Goal: Information Seeking & Learning: Learn about a topic

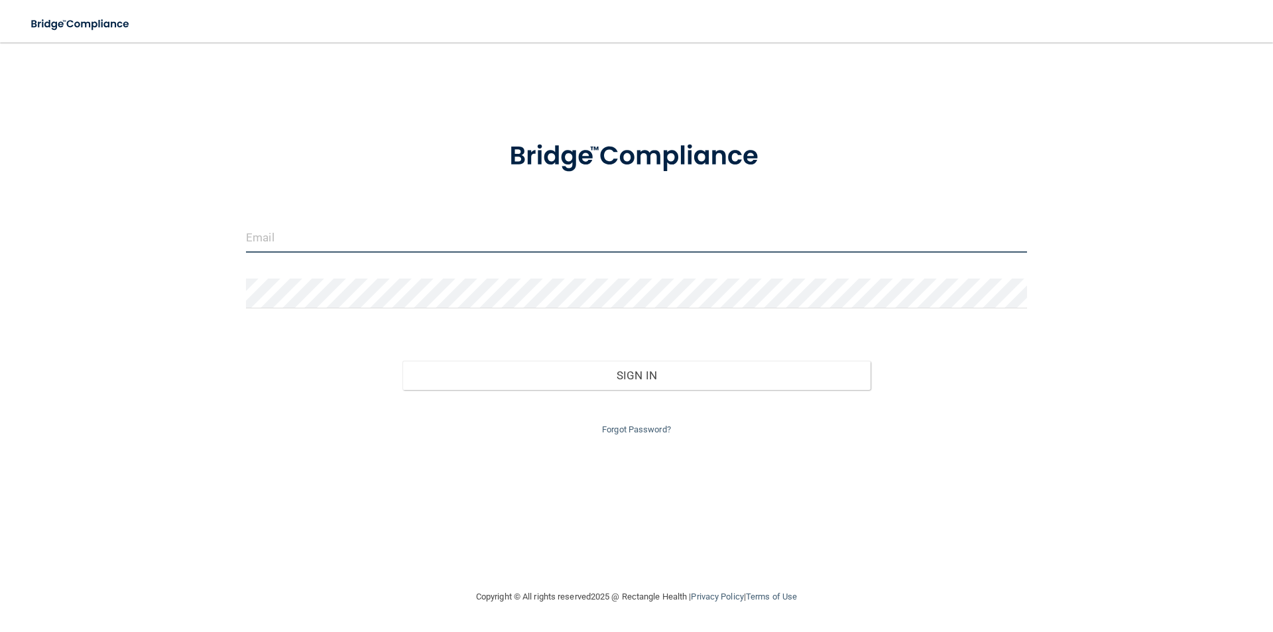
click at [296, 241] on input "email" at bounding box center [636, 238] width 781 height 30
type input "[EMAIL_ADDRESS][DOMAIN_NAME]"
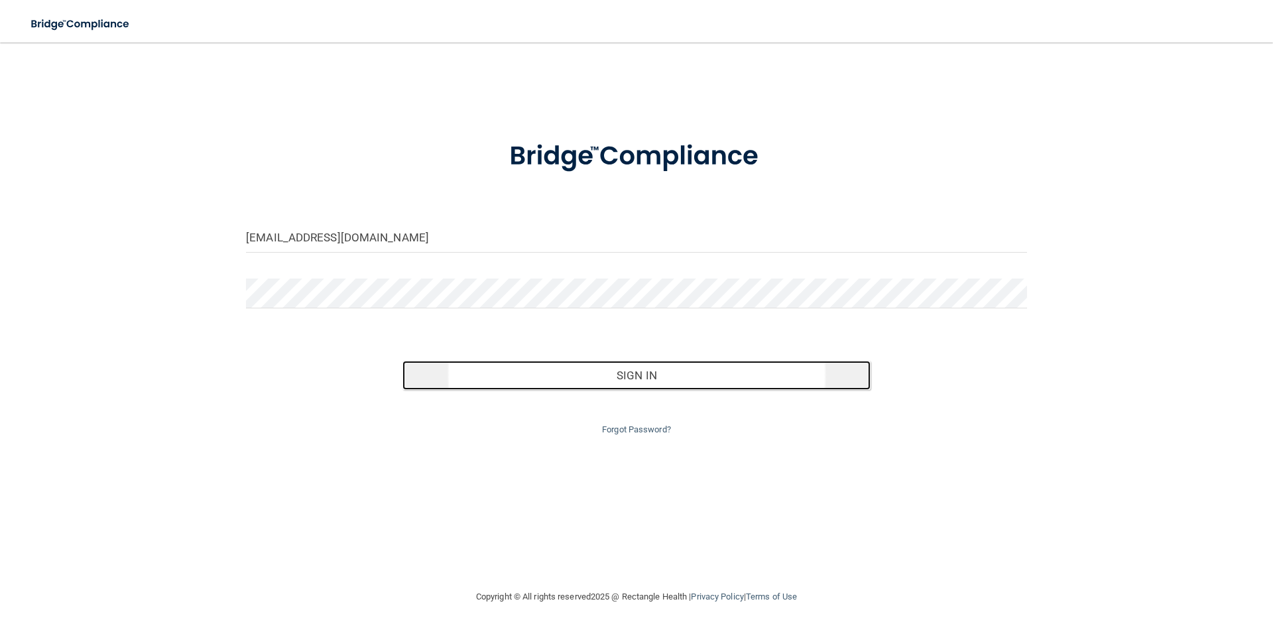
click at [628, 384] on button "Sign In" at bounding box center [636, 375] width 469 height 29
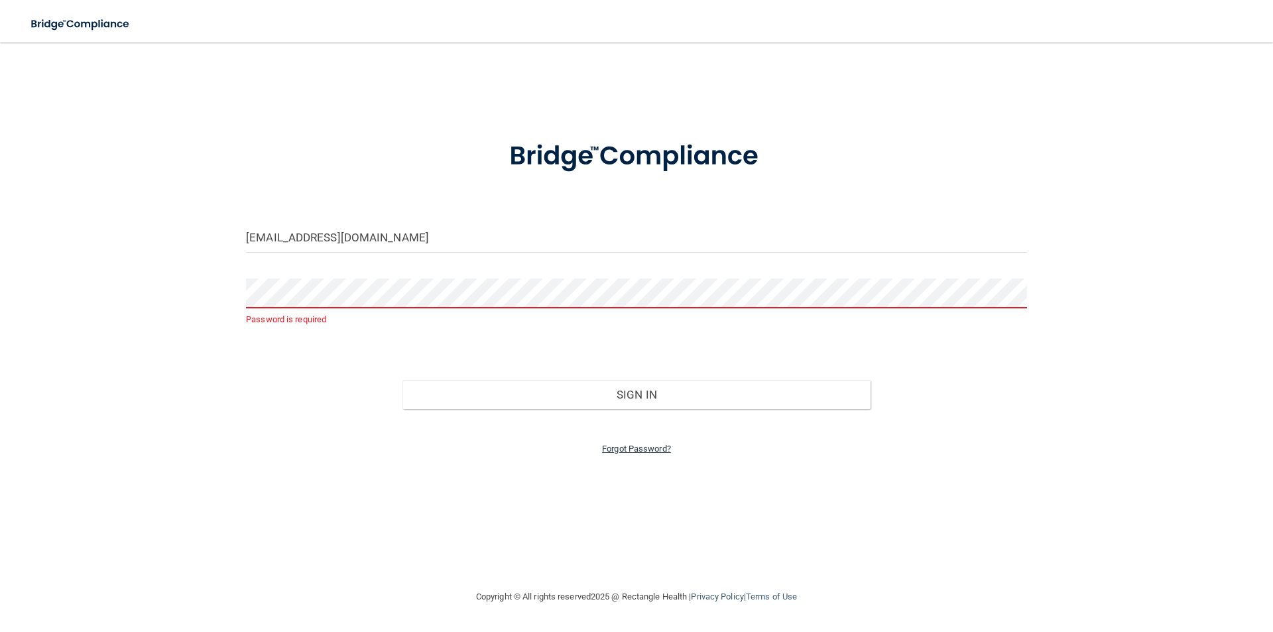
click at [638, 450] on link "Forgot Password?" at bounding box center [636, 448] width 69 height 10
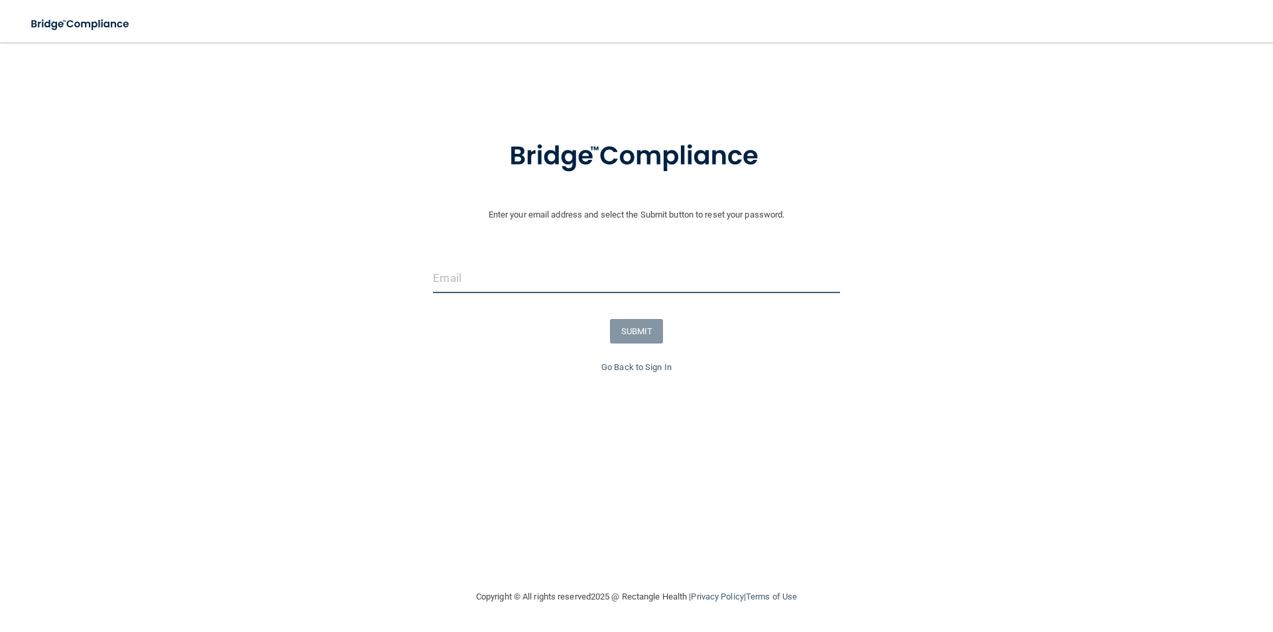
click at [475, 281] on input "email" at bounding box center [636, 278] width 406 height 30
type input "[EMAIL_ADDRESS][DOMAIN_NAME]"
click at [630, 320] on button "SUBMIT" at bounding box center [637, 331] width 54 height 25
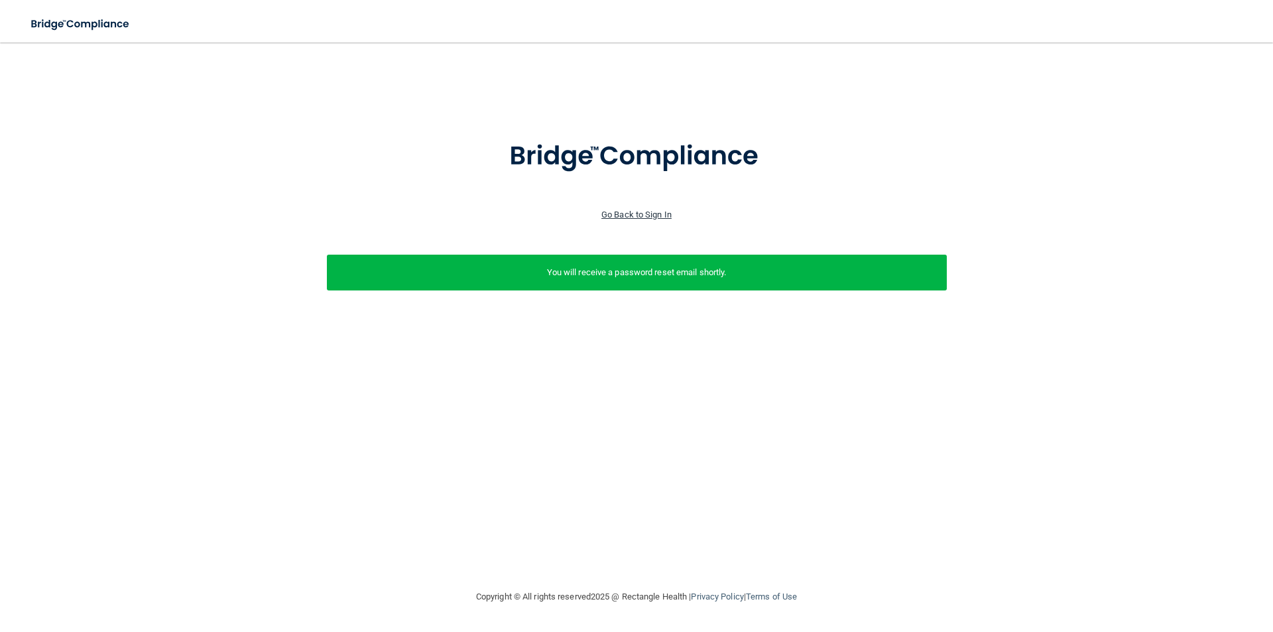
click at [622, 211] on link "Go Back to Sign In" at bounding box center [636, 214] width 70 height 10
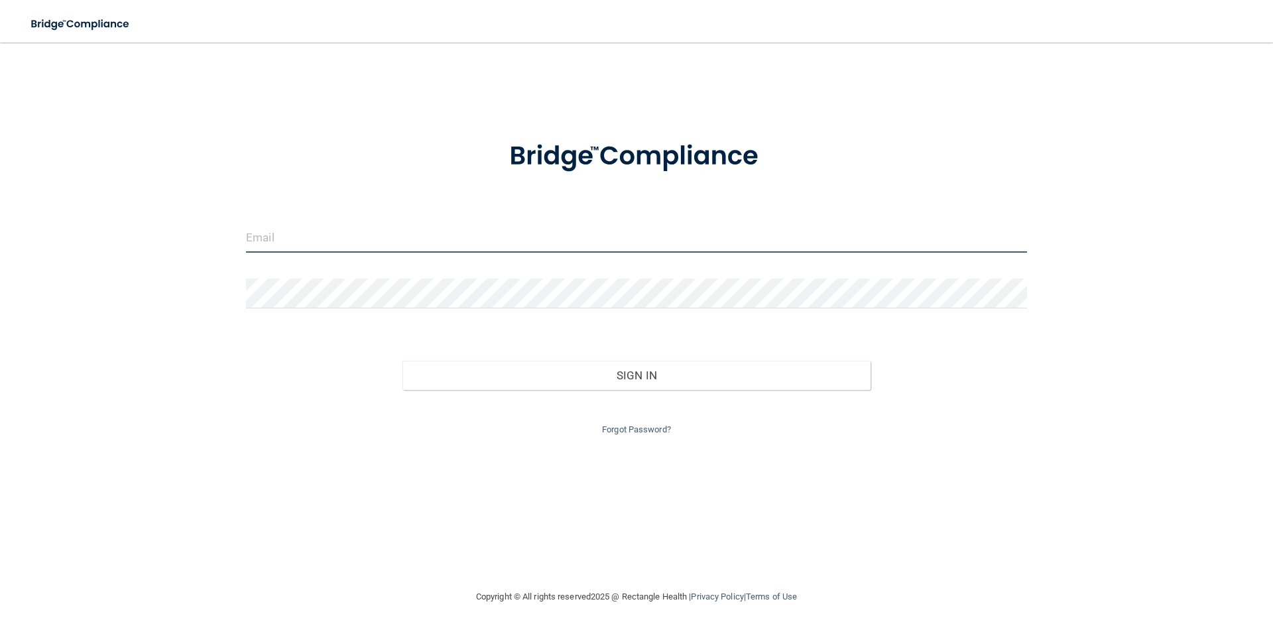
click at [343, 246] on input "email" at bounding box center [636, 238] width 781 height 30
type input "[EMAIL_ADDRESS][DOMAIN_NAME]"
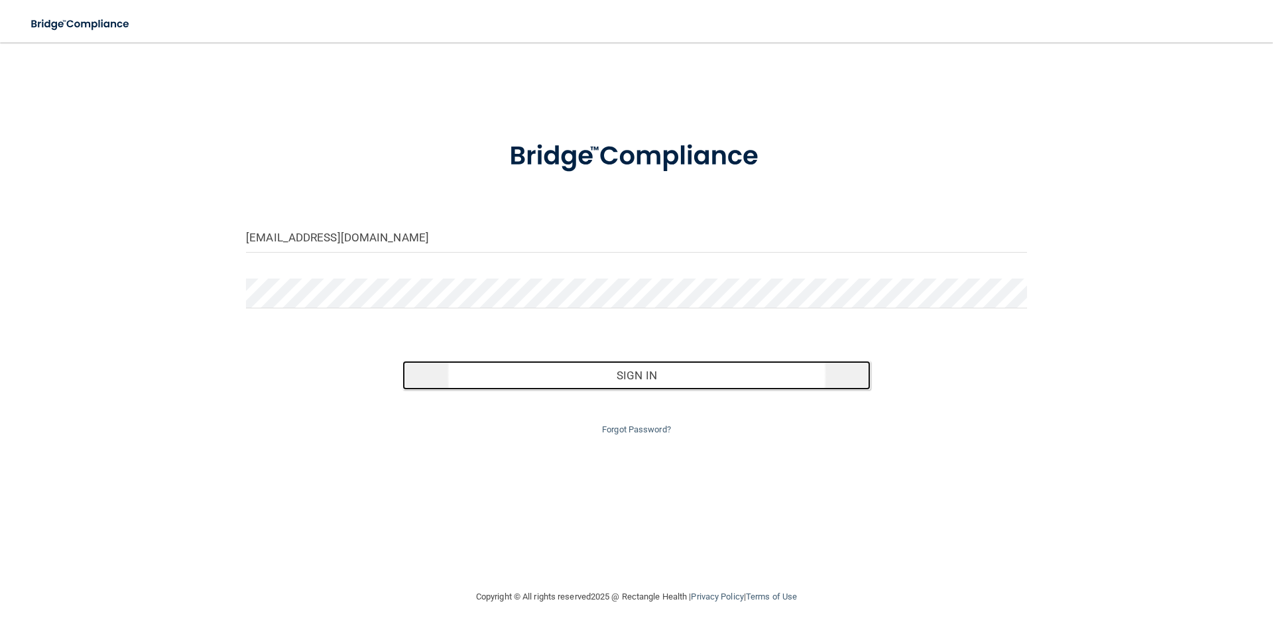
click at [636, 369] on button "Sign In" at bounding box center [636, 375] width 469 height 29
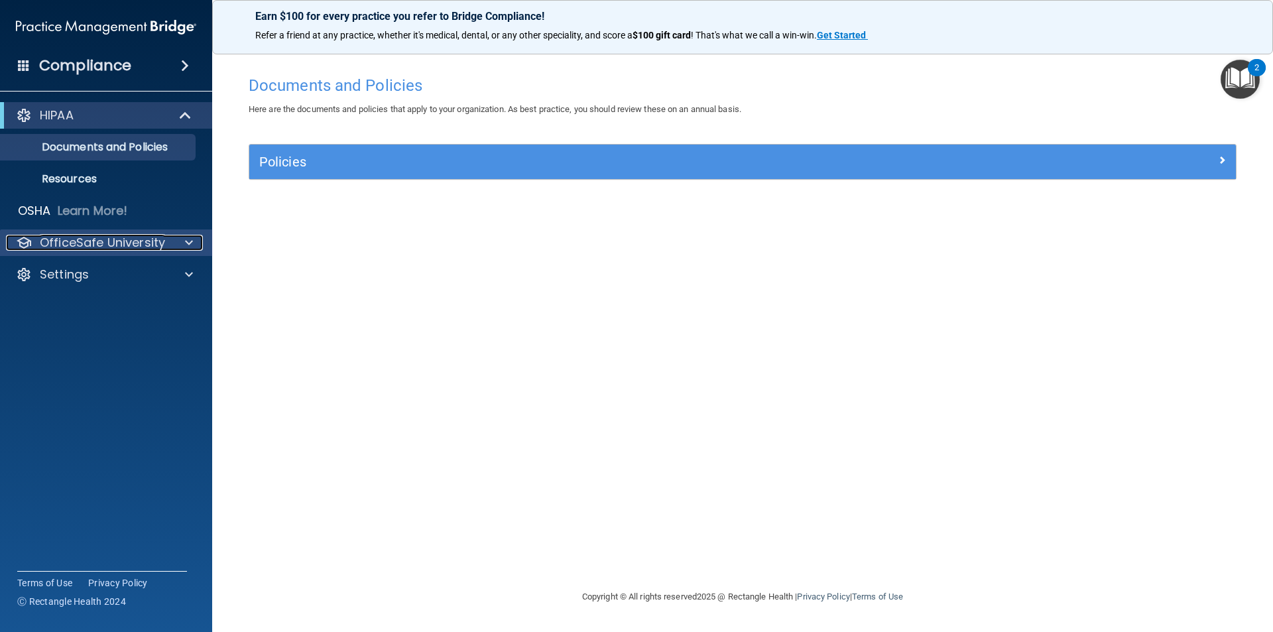
click at [113, 248] on p "OfficeSafe University" at bounding box center [102, 243] width 125 height 16
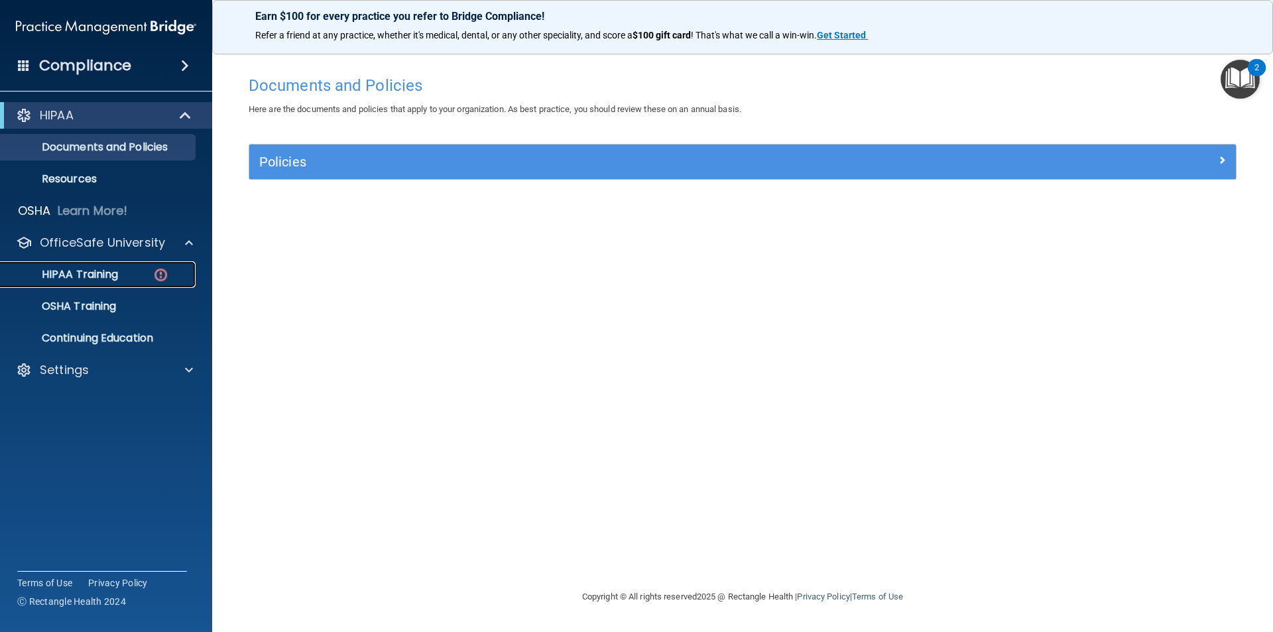
click at [107, 276] on p "HIPAA Training" at bounding box center [63, 274] width 109 height 13
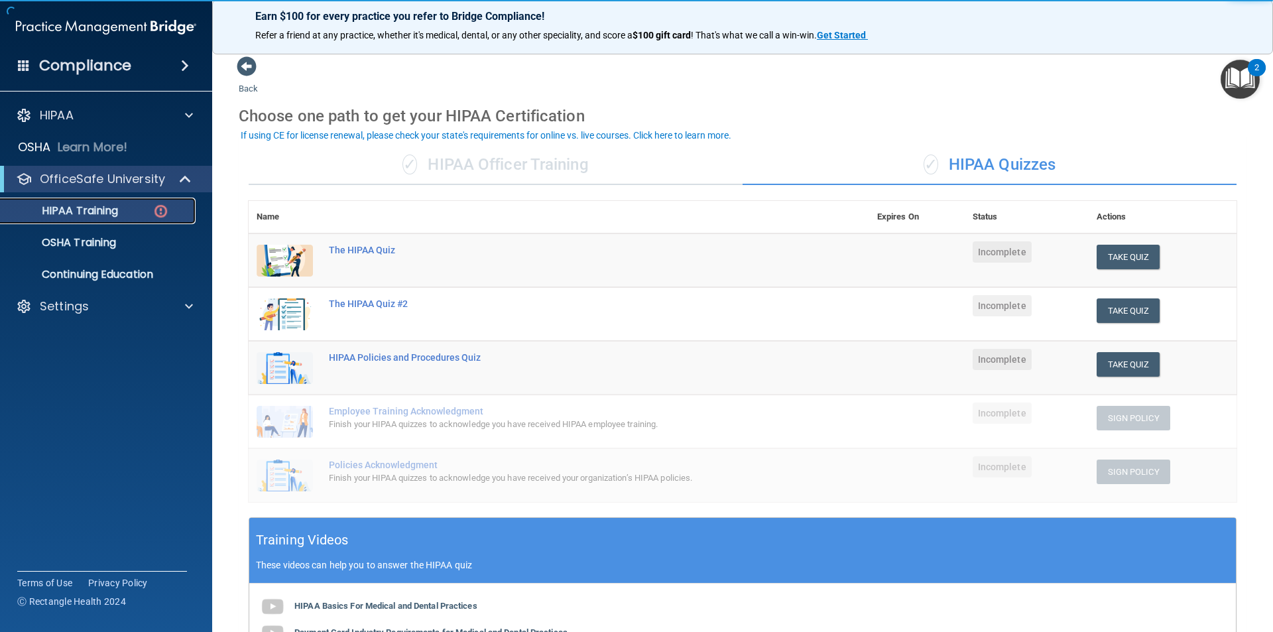
click at [115, 214] on p "HIPAA Training" at bounding box center [63, 210] width 109 height 13
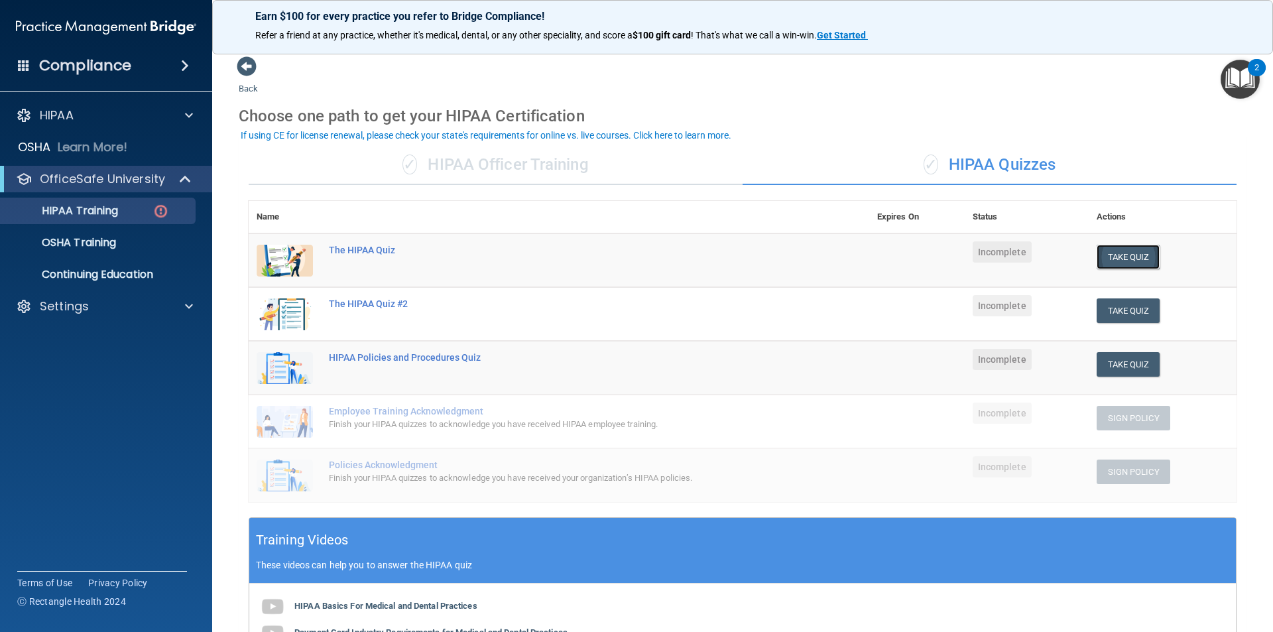
click at [1111, 257] on button "Take Quiz" at bounding box center [1128, 257] width 64 height 25
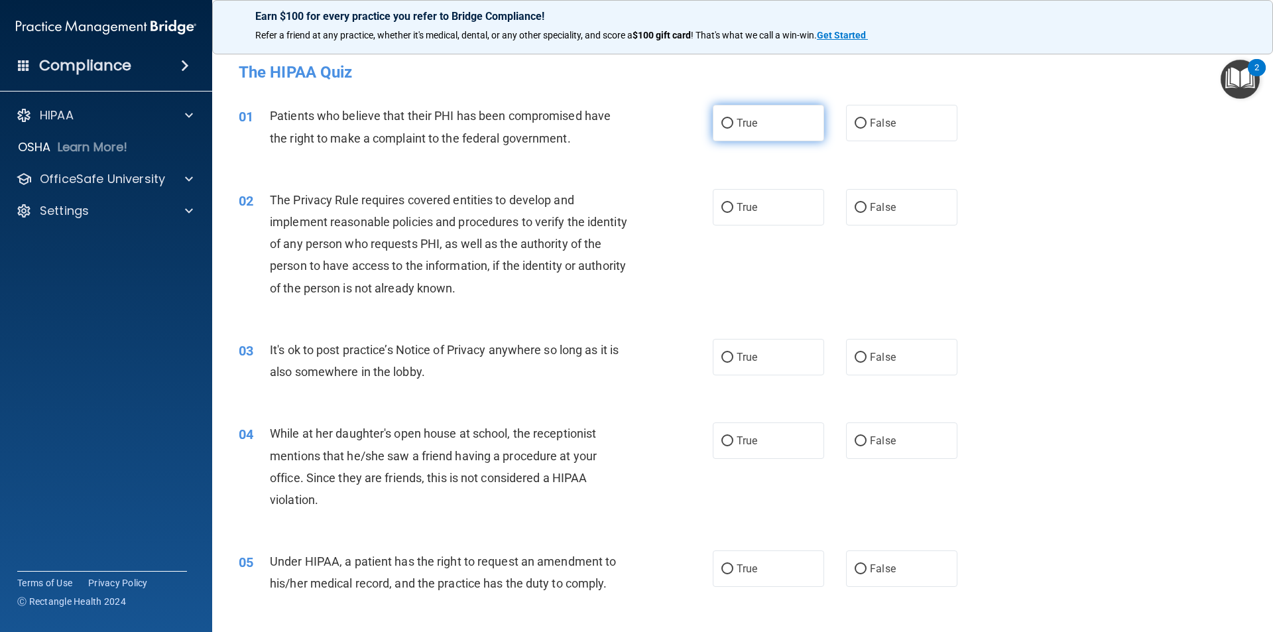
click at [721, 125] on input "True" at bounding box center [727, 124] width 12 height 10
radio input "true"
click at [722, 357] on input "True" at bounding box center [727, 358] width 12 height 10
radio input "true"
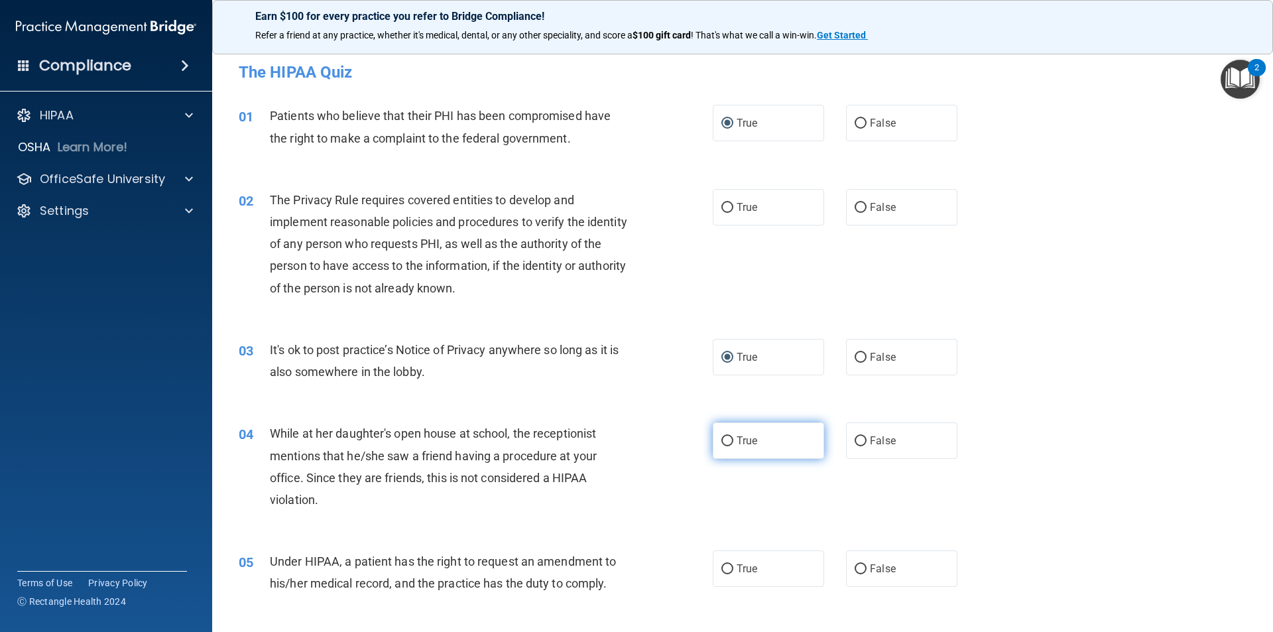
click at [728, 443] on label "True" at bounding box center [768, 440] width 111 height 36
click at [728, 443] on input "True" at bounding box center [727, 441] width 12 height 10
radio input "true"
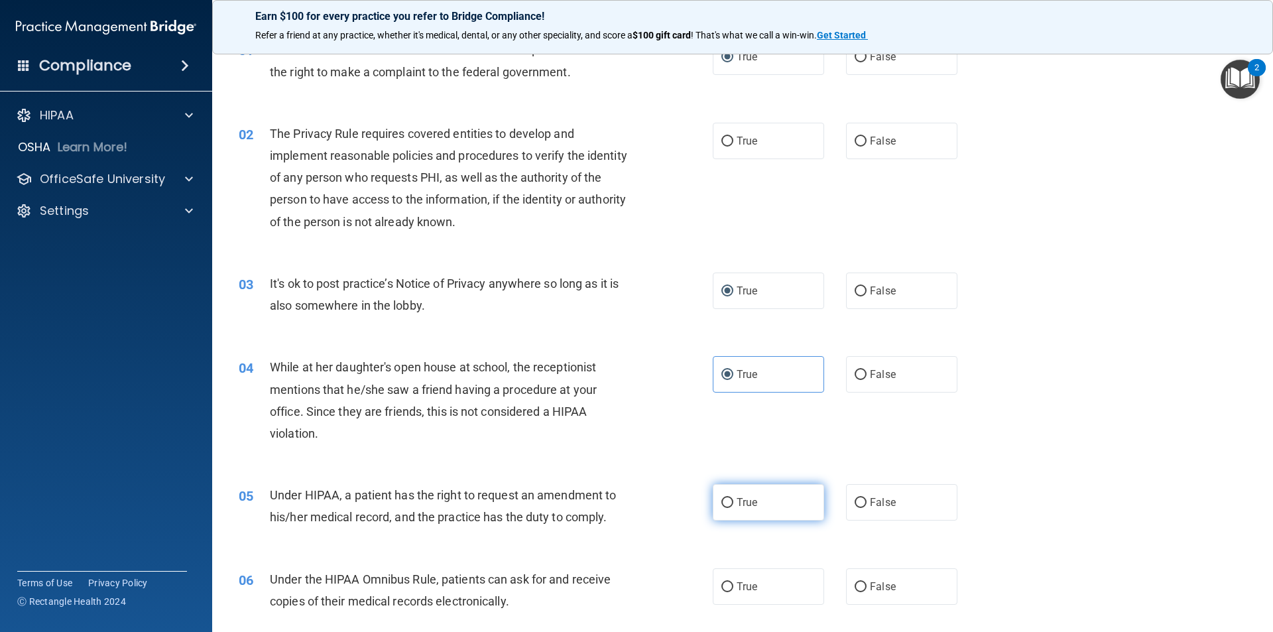
click at [721, 500] on input "True" at bounding box center [727, 503] width 12 height 10
radio input "true"
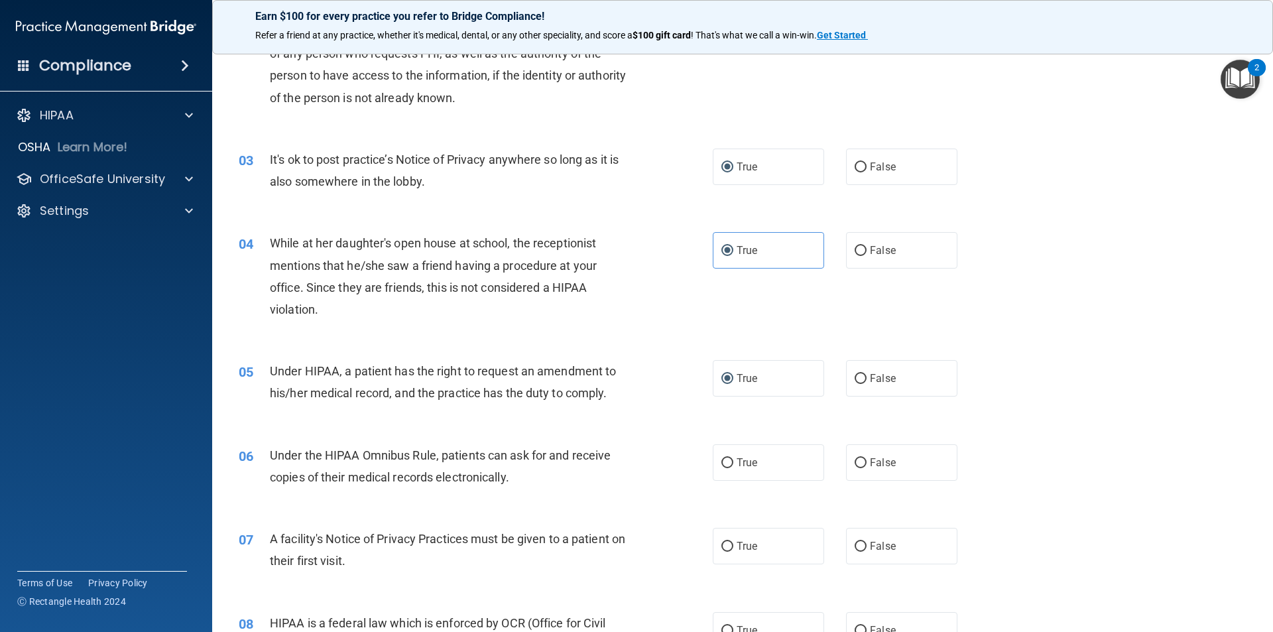
scroll to position [199, 0]
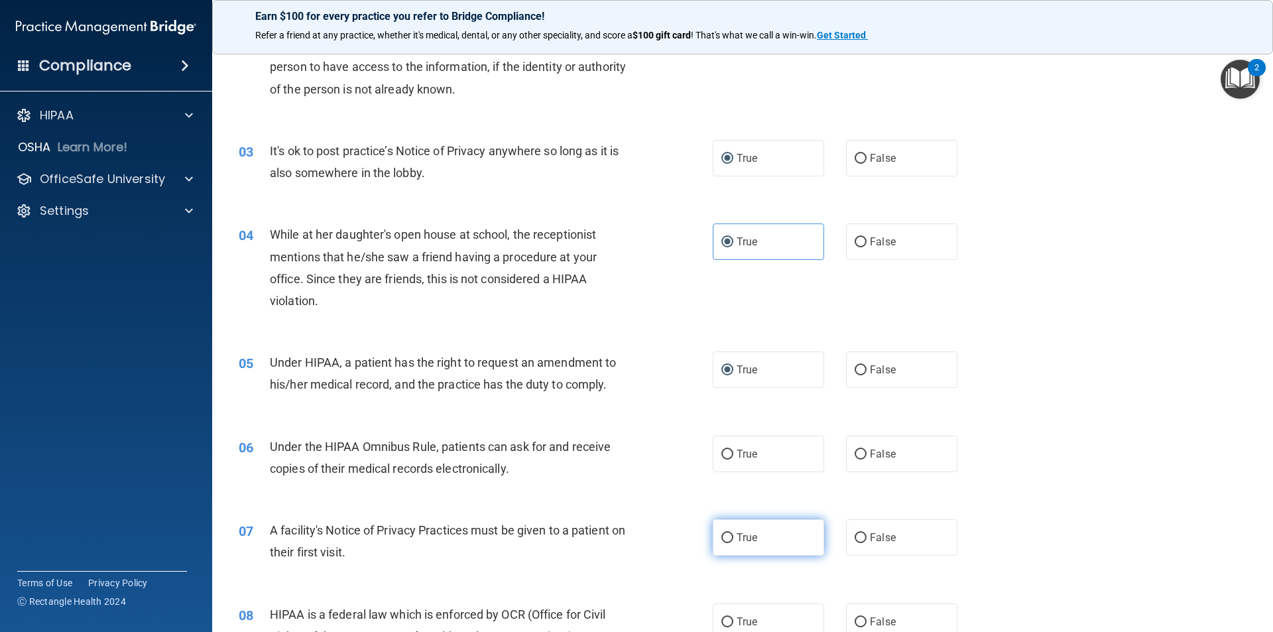
click at [721, 536] on input "True" at bounding box center [727, 538] width 12 height 10
radio input "true"
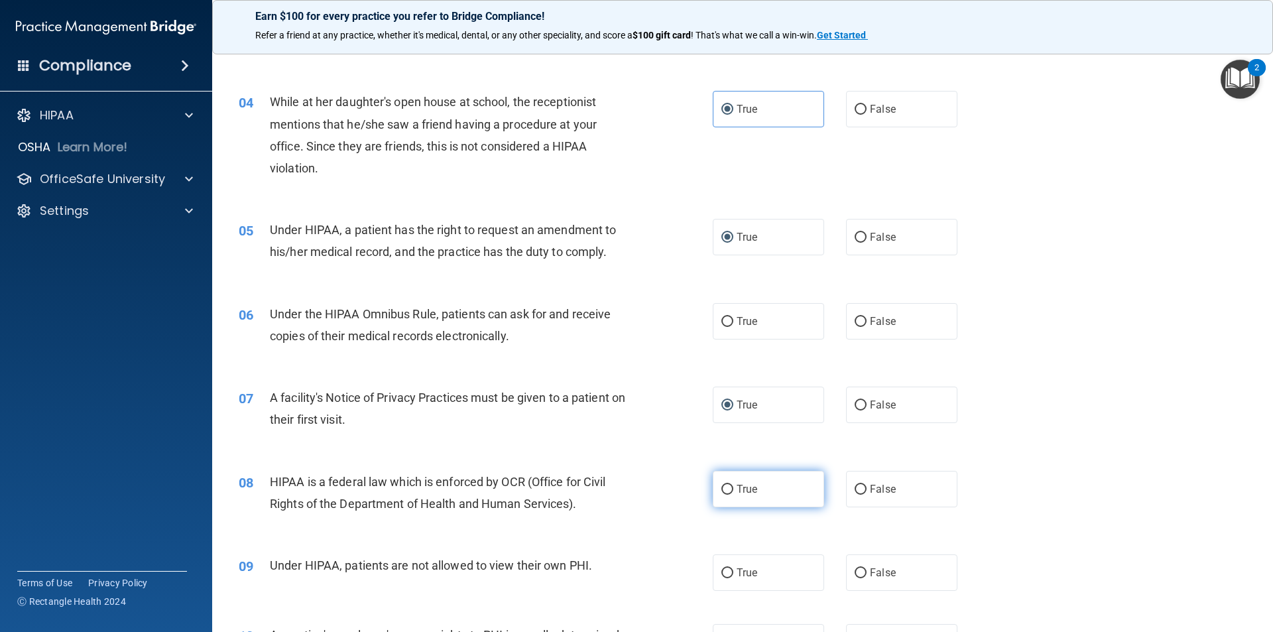
click at [726, 485] on input "True" at bounding box center [727, 490] width 12 height 10
radio input "true"
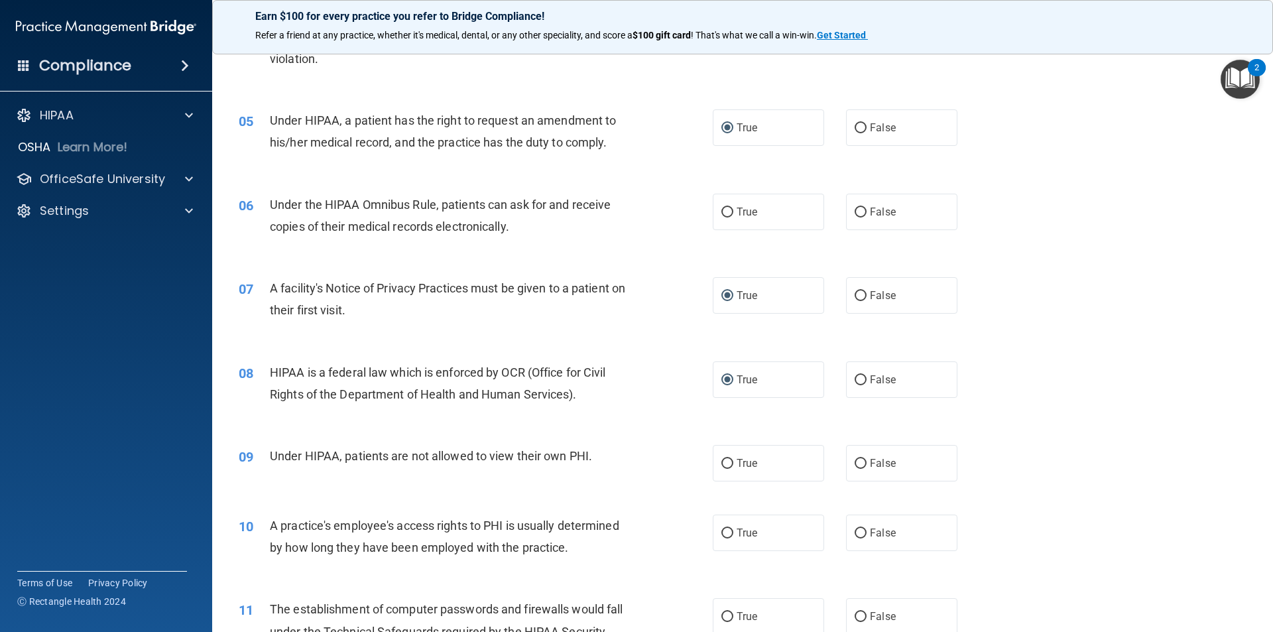
scroll to position [464, 0]
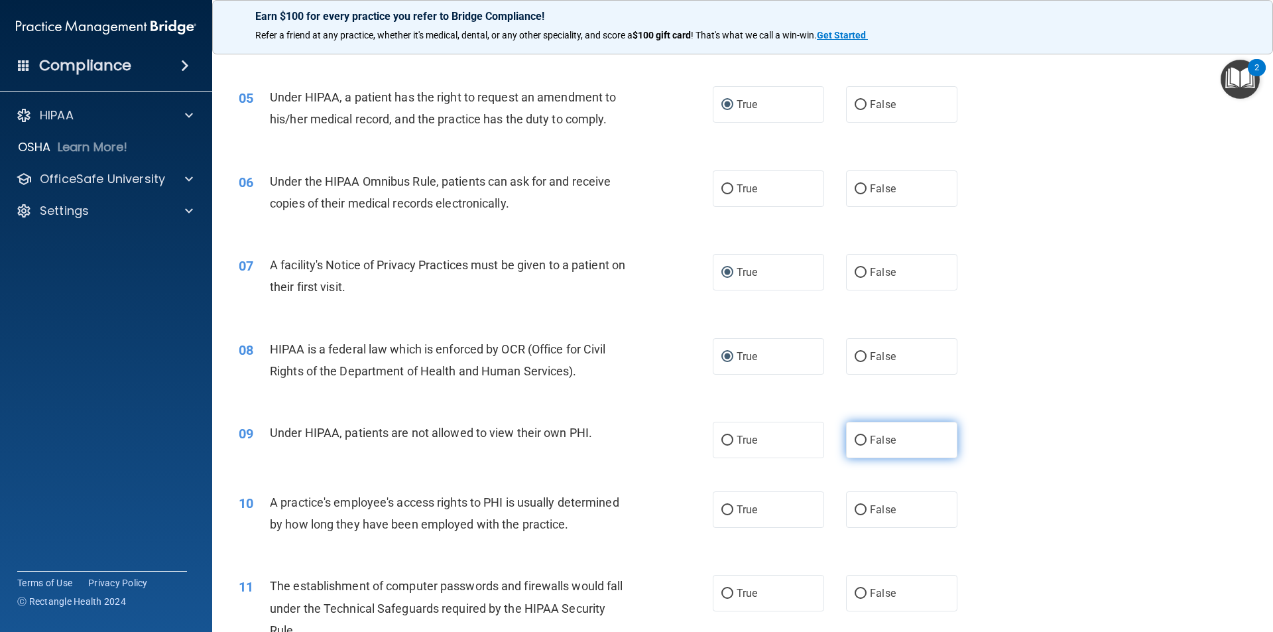
click at [855, 441] on input "False" at bounding box center [860, 440] width 12 height 10
radio input "true"
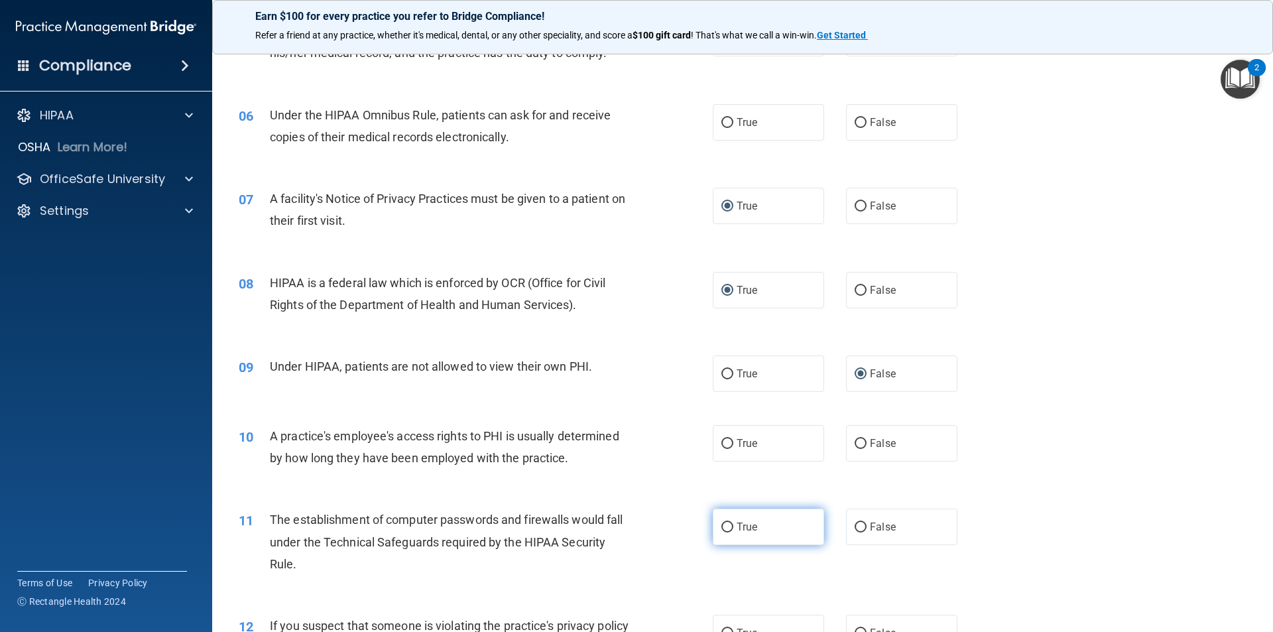
click at [724, 529] on input "True" at bounding box center [727, 527] width 12 height 10
radio input "true"
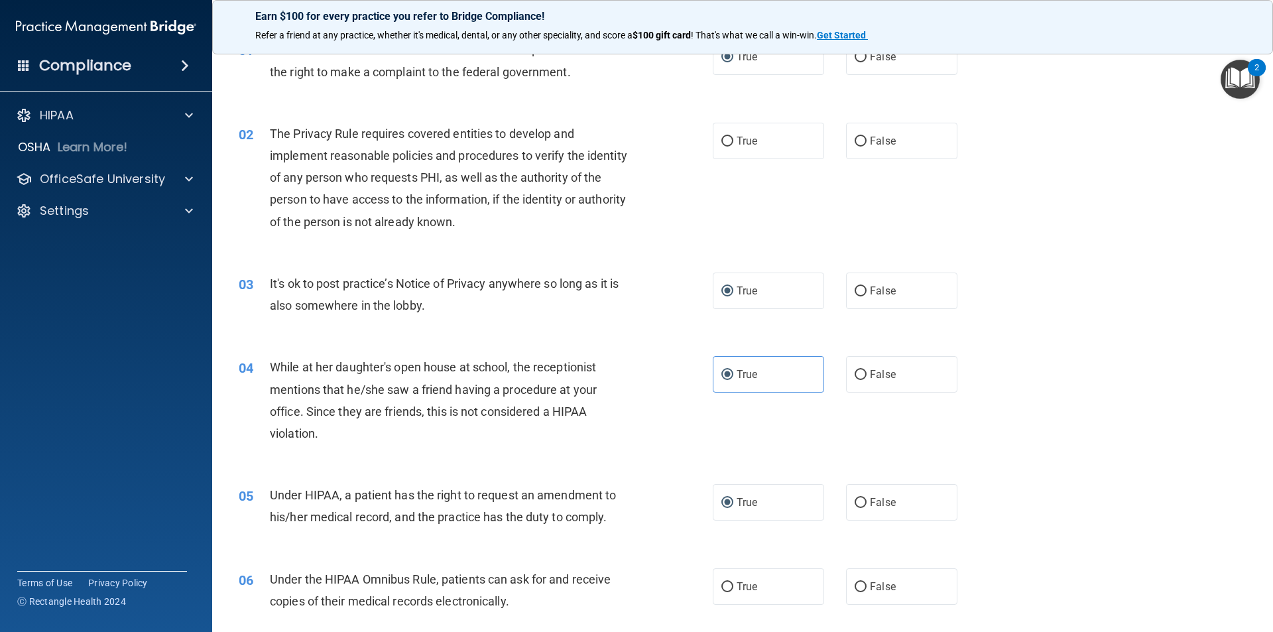
scroll to position [0, 0]
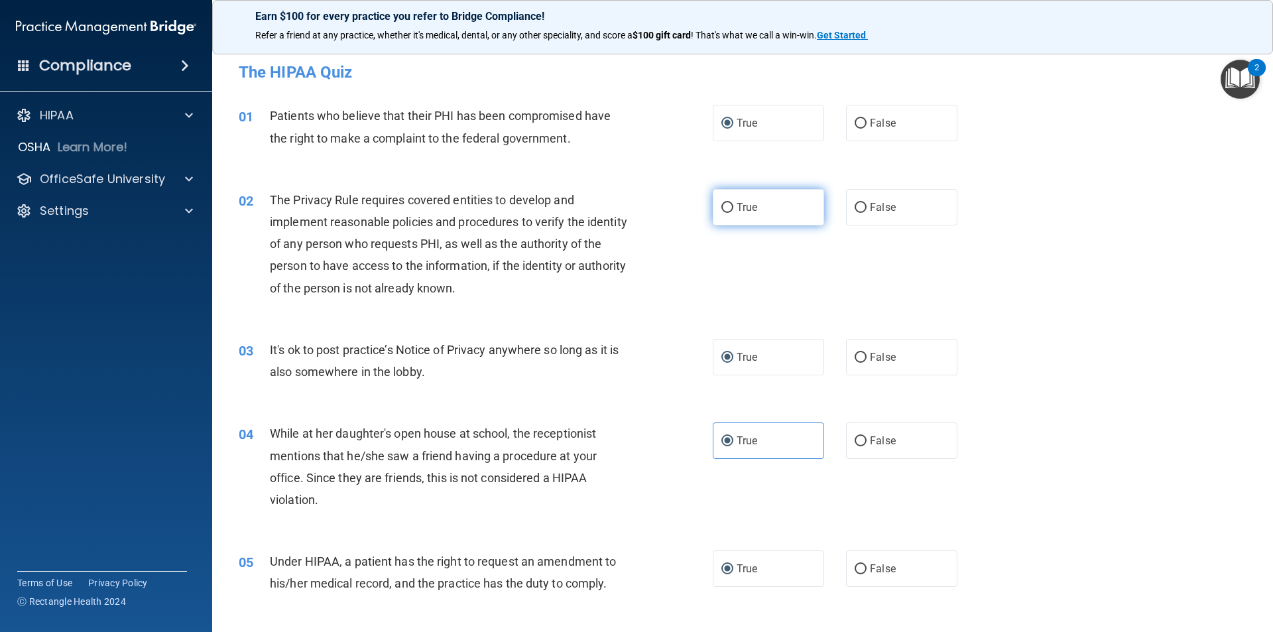
click at [721, 212] on input "True" at bounding box center [727, 208] width 12 height 10
radio input "true"
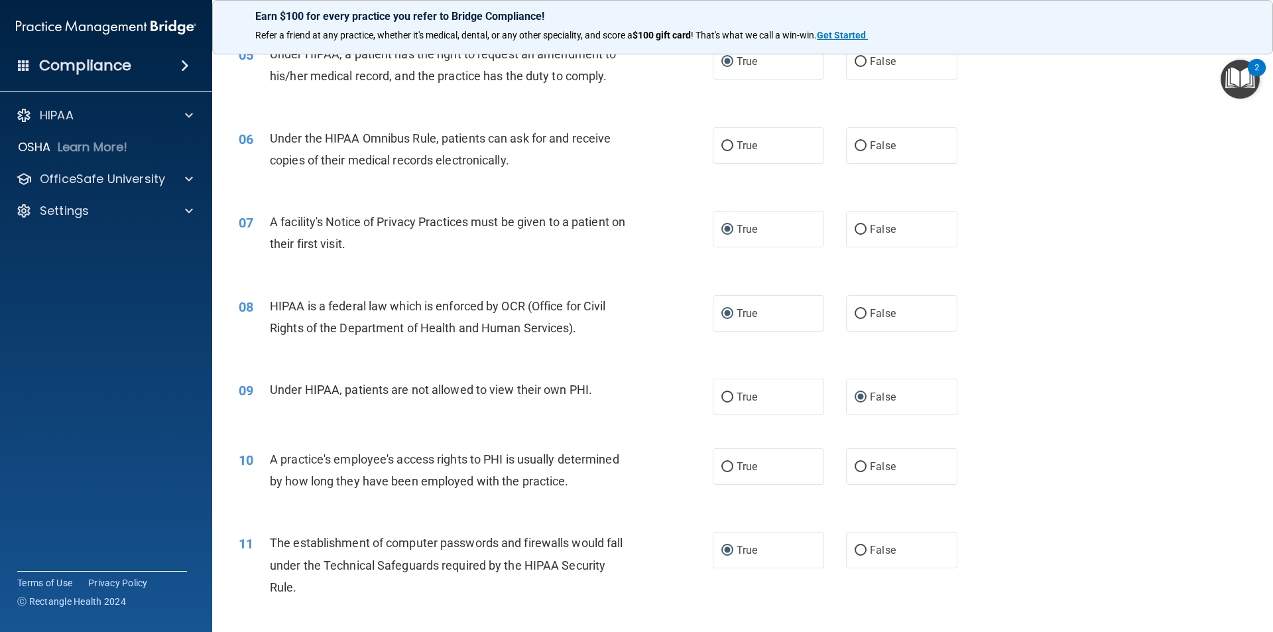
scroll to position [530, 0]
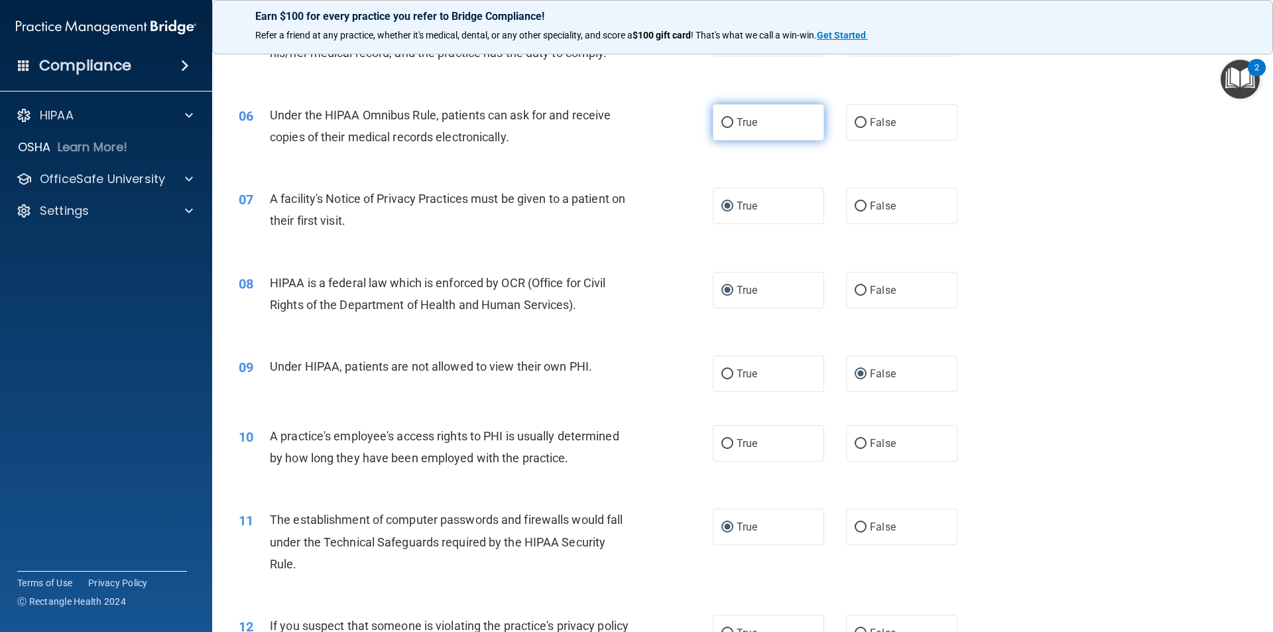
click at [721, 122] on input "True" at bounding box center [727, 123] width 12 height 10
radio input "true"
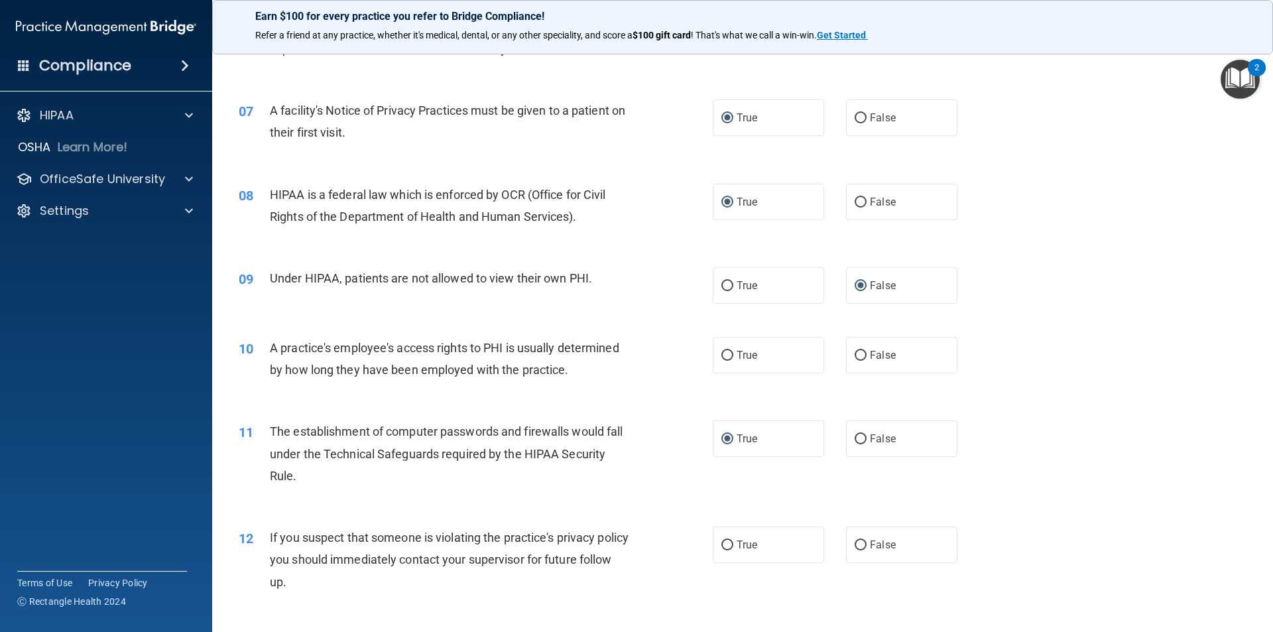
scroll to position [663, 0]
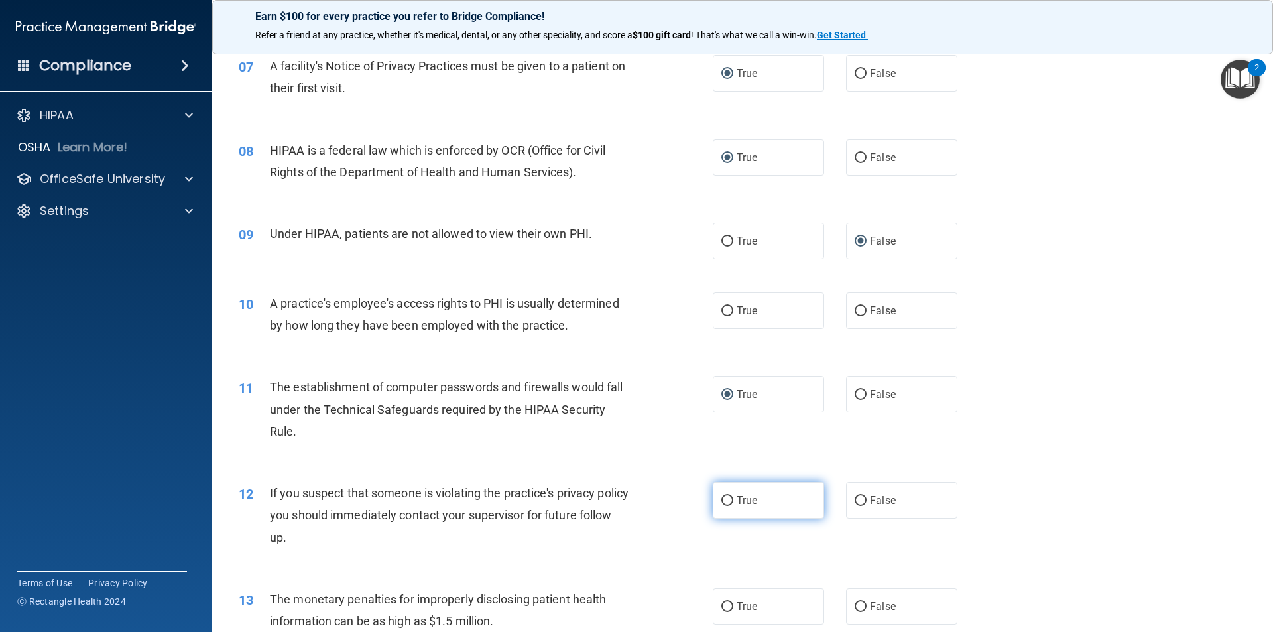
click at [721, 498] on input "True" at bounding box center [727, 501] width 12 height 10
radio input "true"
click at [858, 312] on input "False" at bounding box center [860, 311] width 12 height 10
radio input "true"
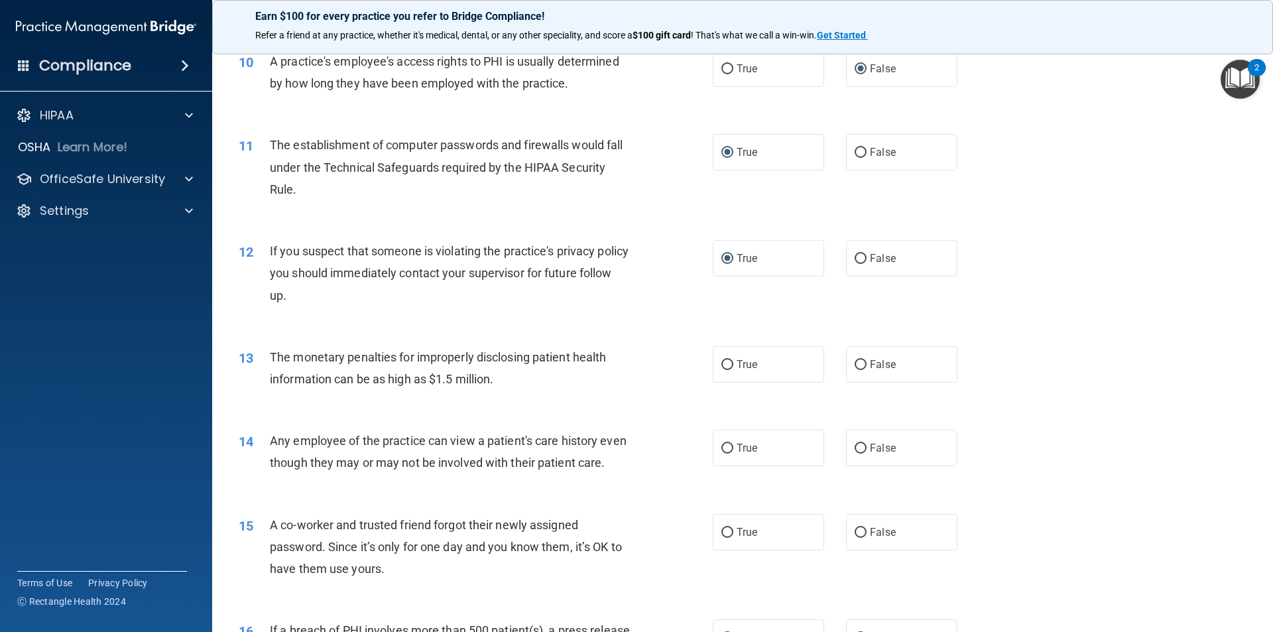
scroll to position [928, 0]
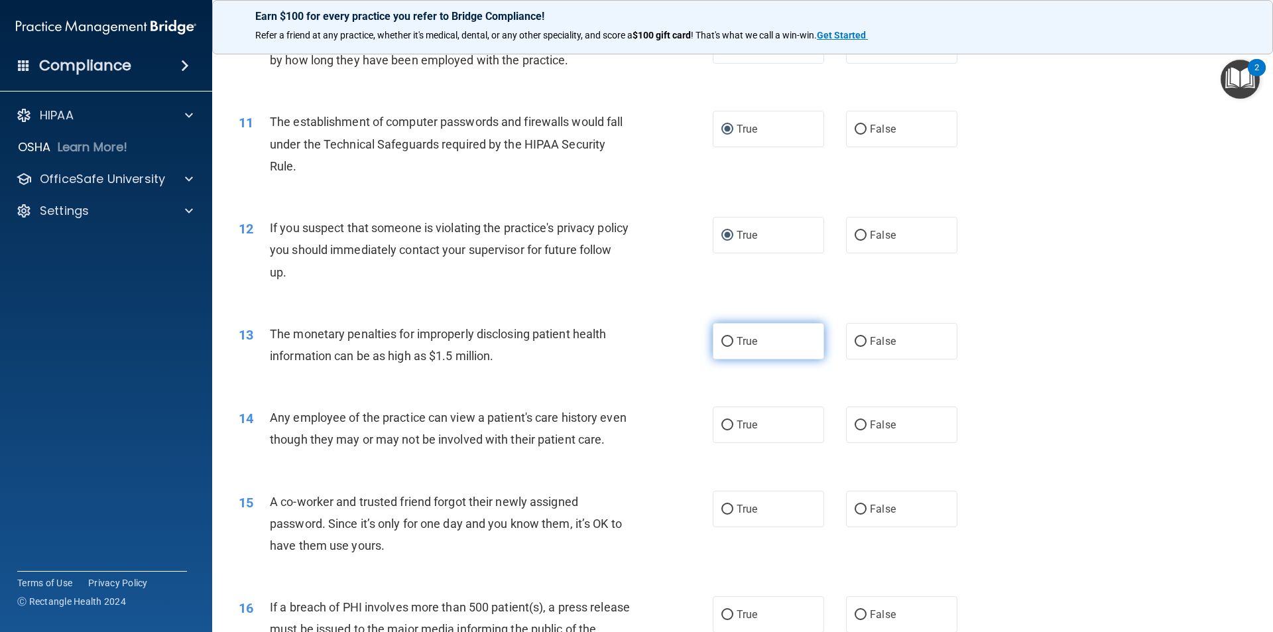
click at [726, 339] on input "True" at bounding box center [727, 342] width 12 height 10
radio input "true"
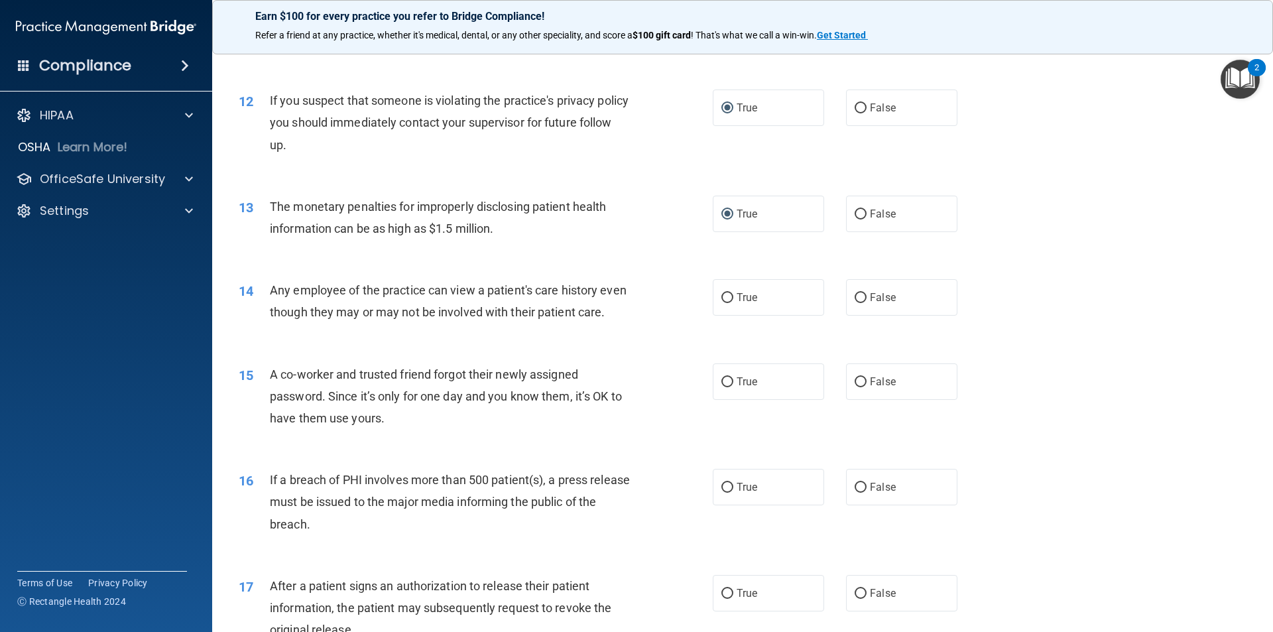
scroll to position [1061, 0]
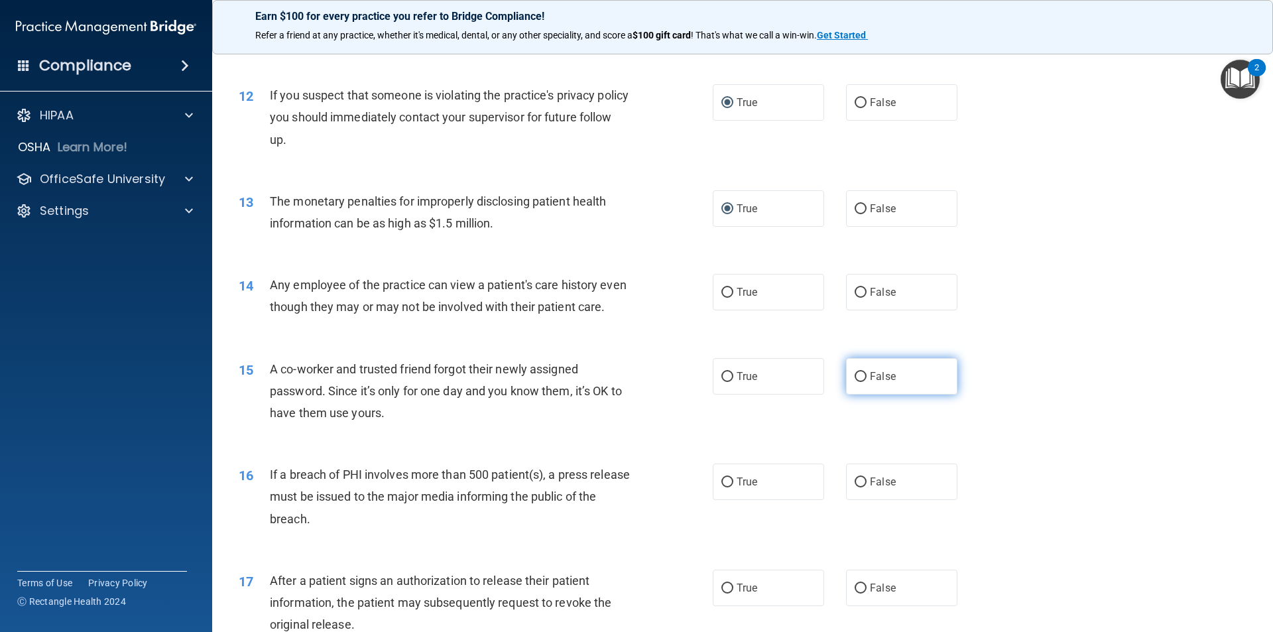
click at [857, 394] on label "False" at bounding box center [901, 376] width 111 height 36
click at [857, 382] on input "False" at bounding box center [860, 377] width 12 height 10
radio input "true"
click at [858, 294] on input "False" at bounding box center [860, 293] width 12 height 10
radio input "true"
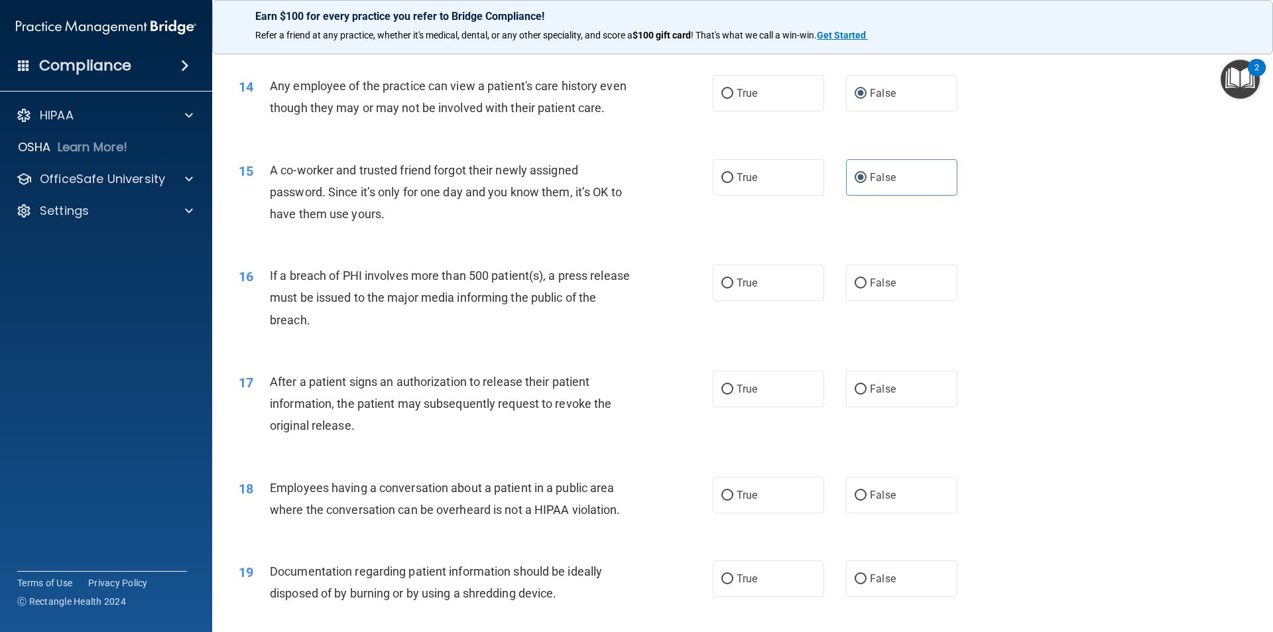
scroll to position [1326, 0]
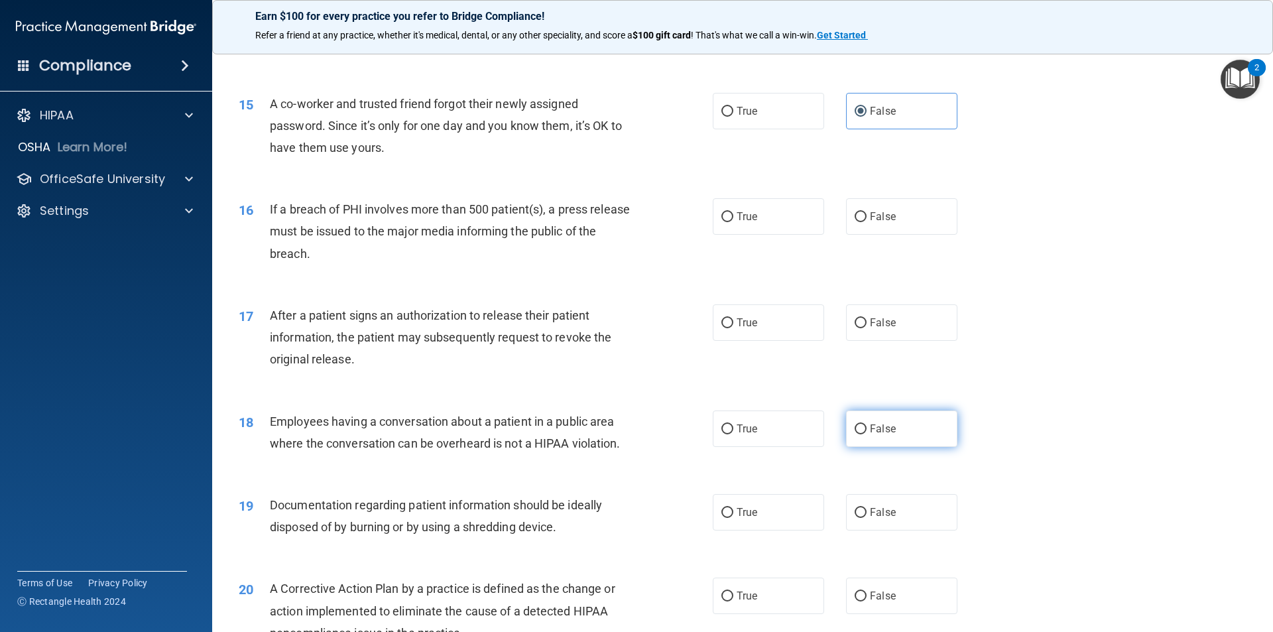
click at [854, 434] on input "False" at bounding box center [860, 429] width 12 height 10
radio input "true"
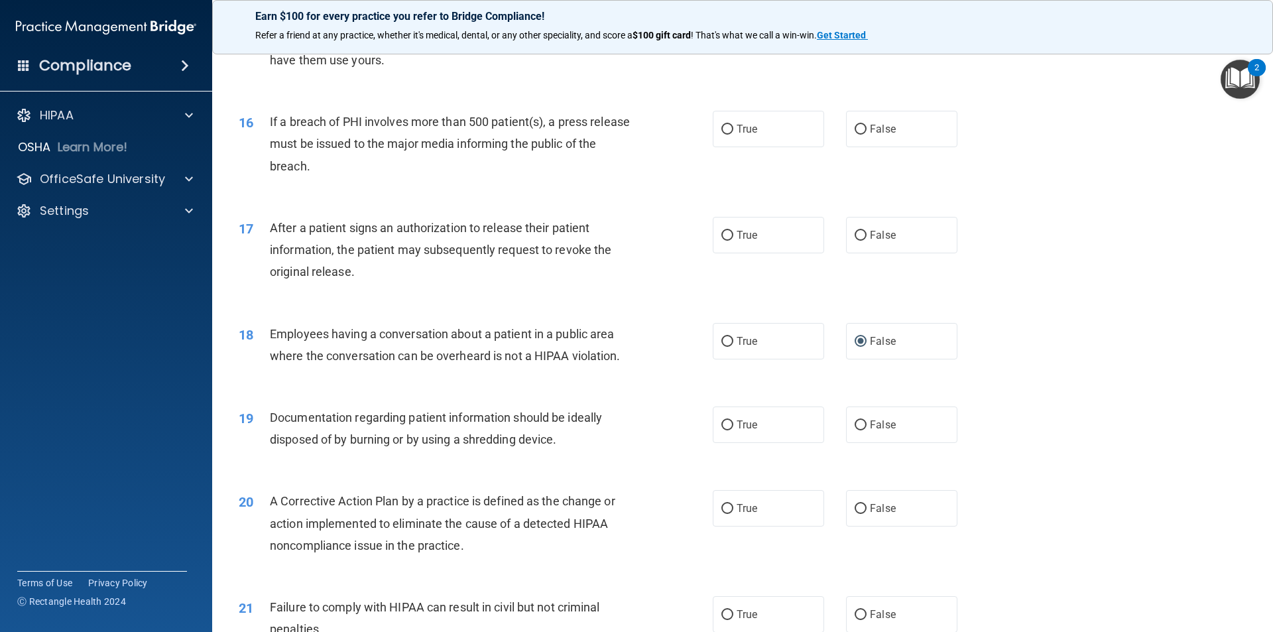
scroll to position [1458, 0]
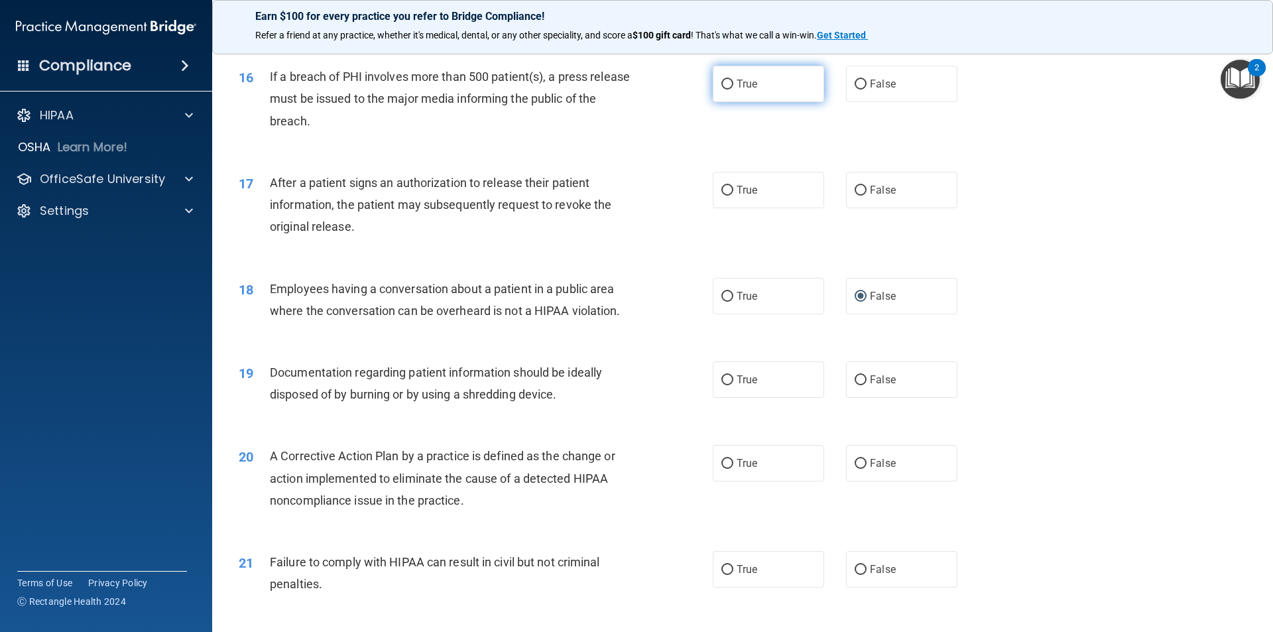
click at [721, 89] on input "True" at bounding box center [727, 85] width 12 height 10
radio input "true"
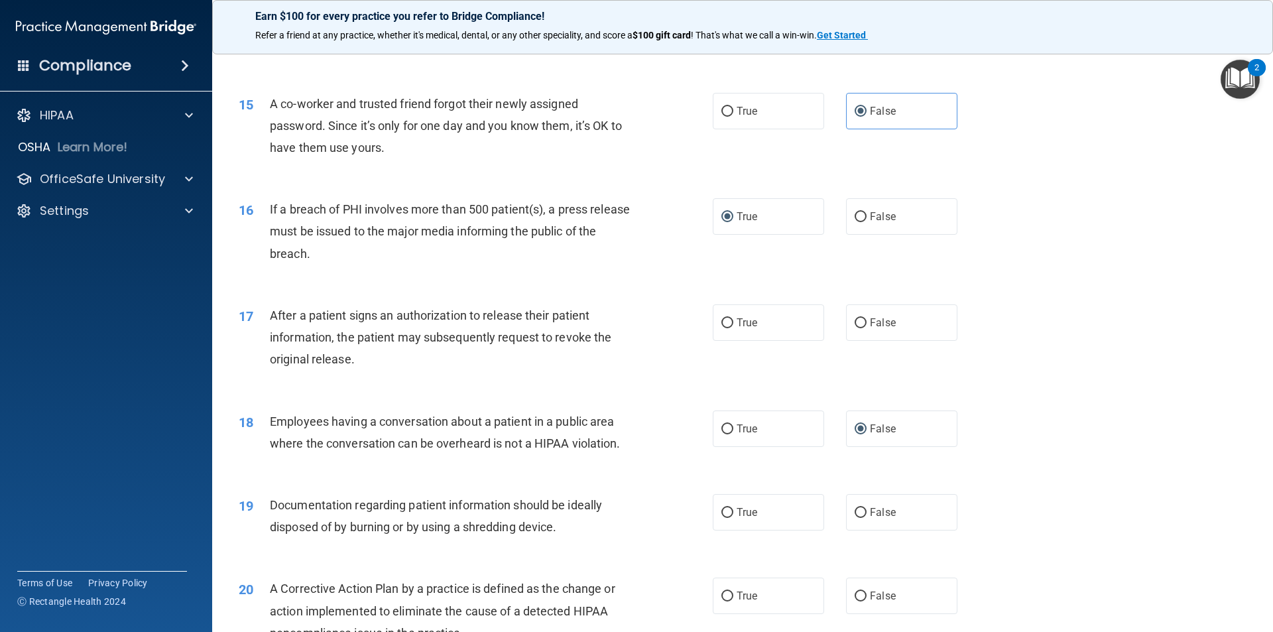
scroll to position [1392, 0]
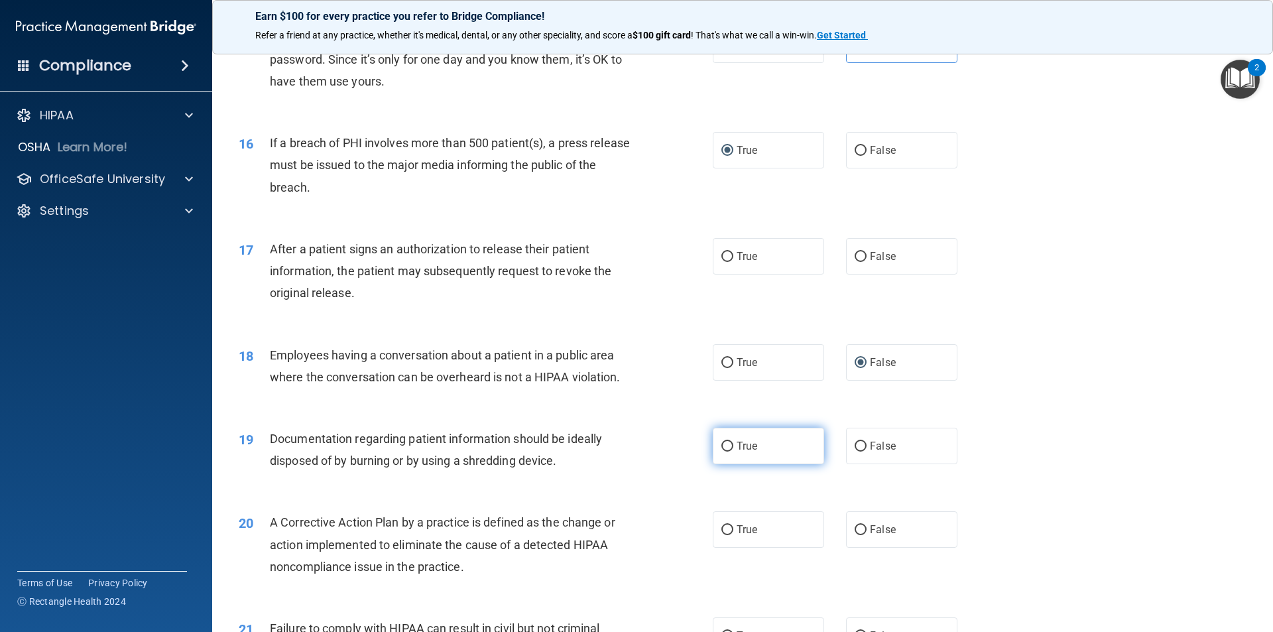
click at [724, 451] on input "True" at bounding box center [727, 446] width 12 height 10
radio input "true"
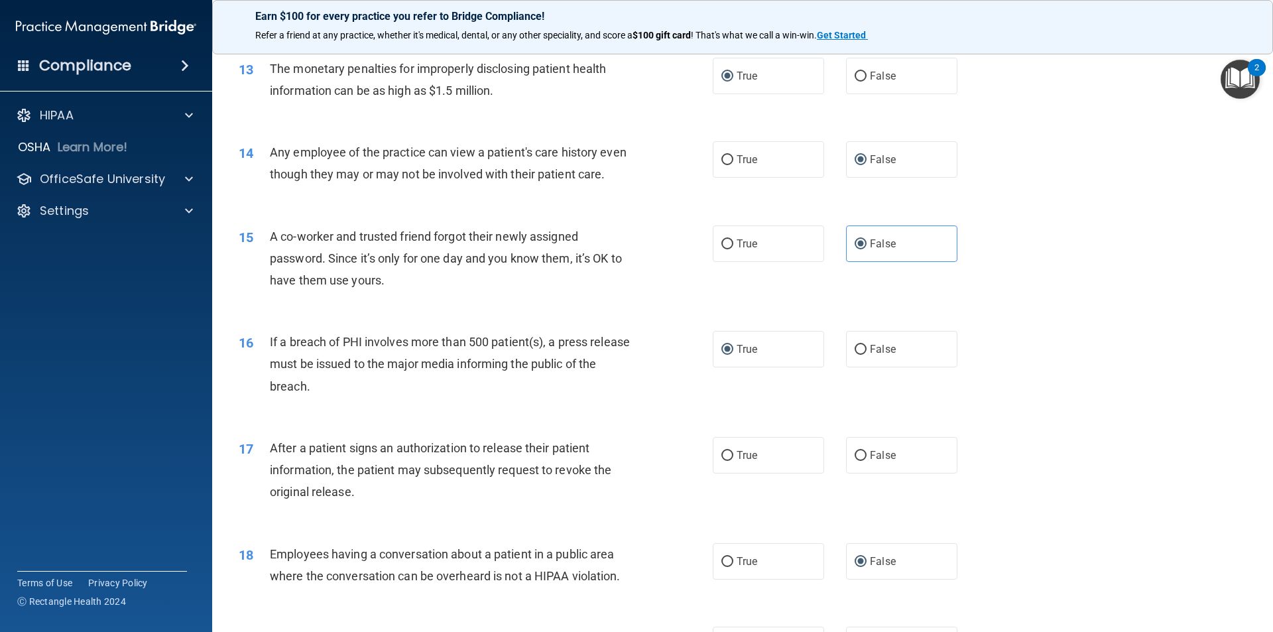
scroll to position [1259, 0]
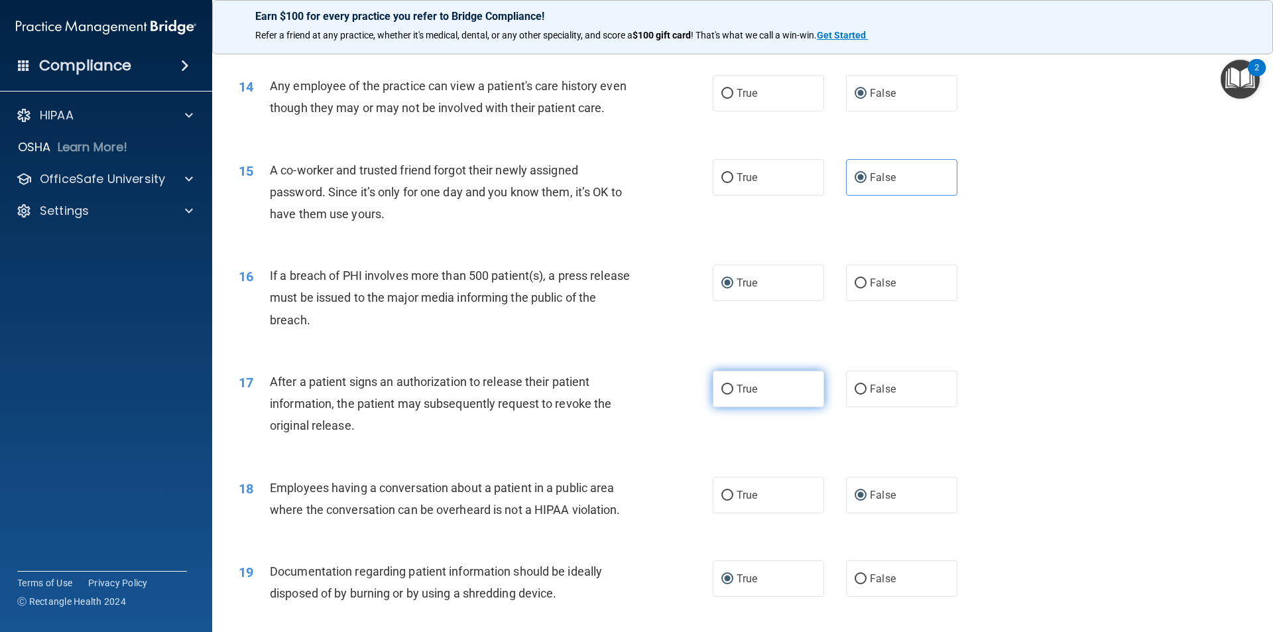
click at [740, 395] on span "True" at bounding box center [746, 388] width 21 height 13
click at [733, 394] on input "True" at bounding box center [727, 389] width 12 height 10
radio input "true"
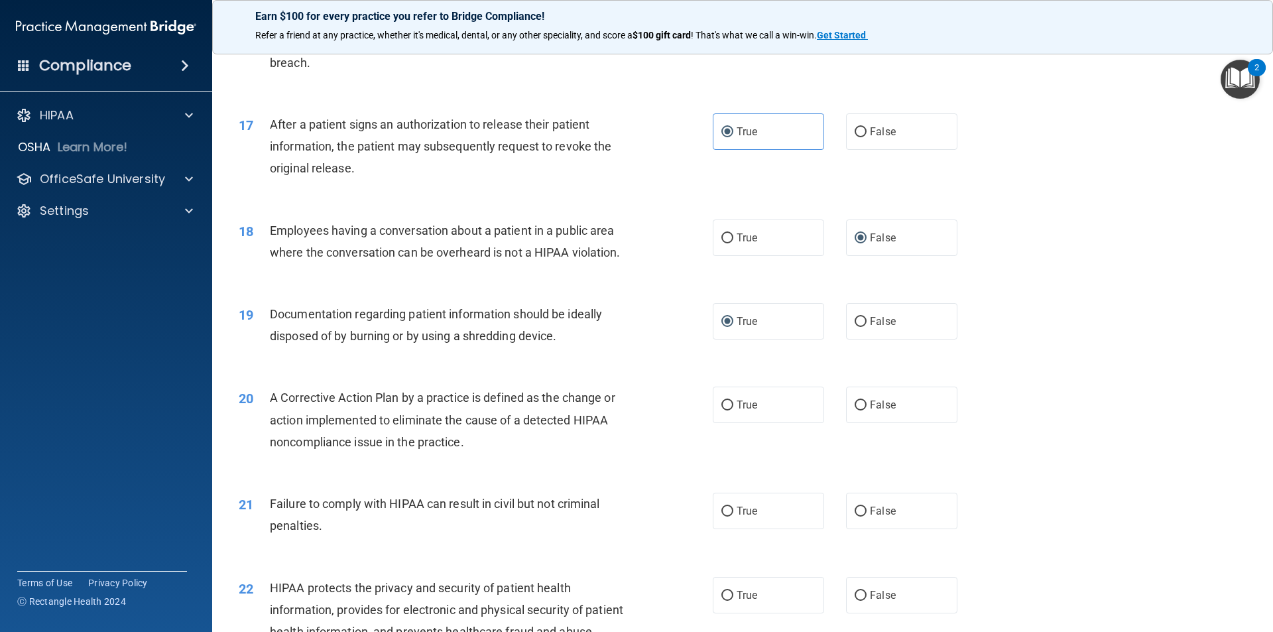
scroll to position [1524, 0]
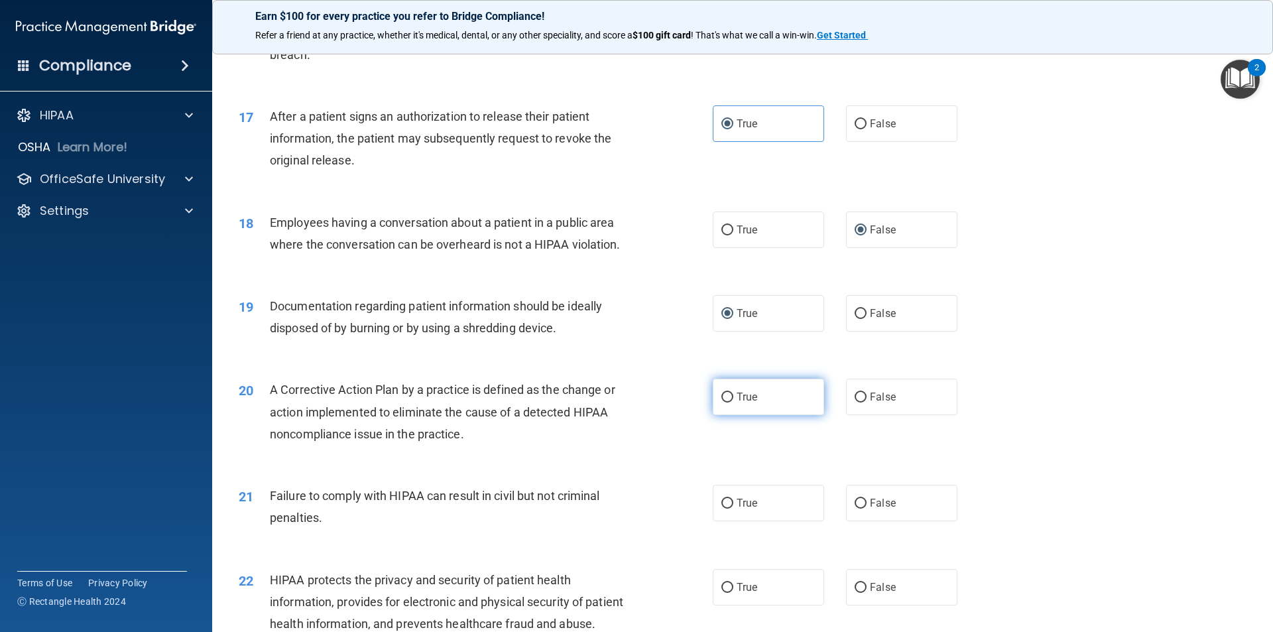
click at [721, 402] on input "True" at bounding box center [727, 397] width 12 height 10
radio input "true"
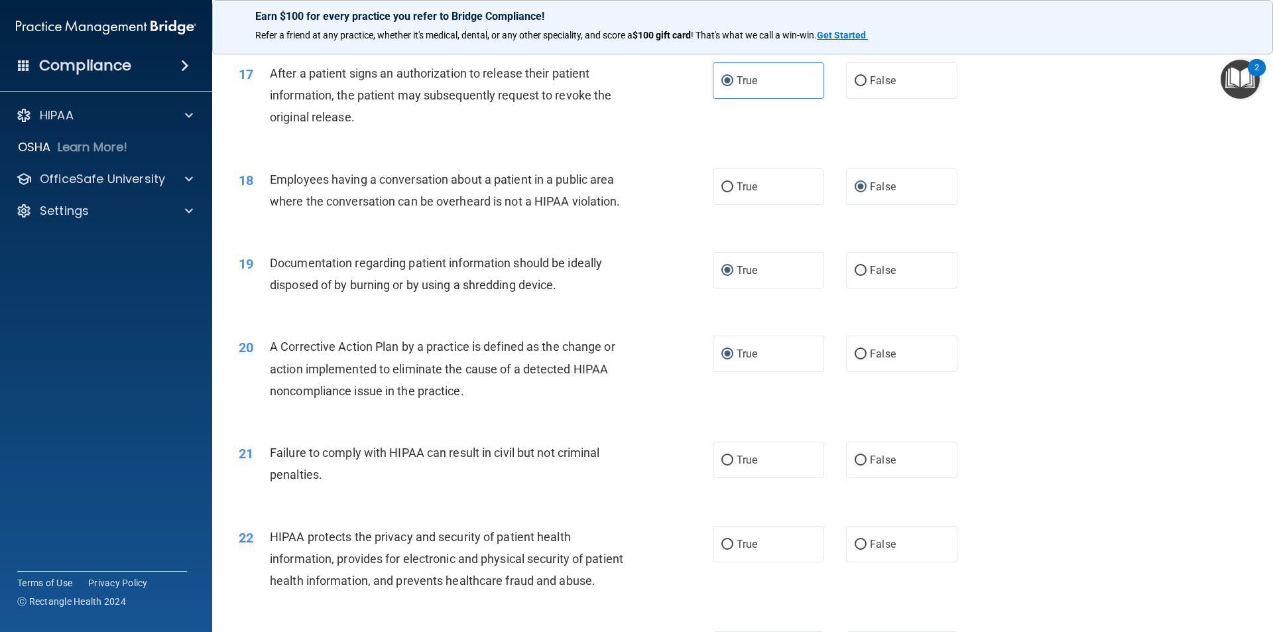
scroll to position [1591, 0]
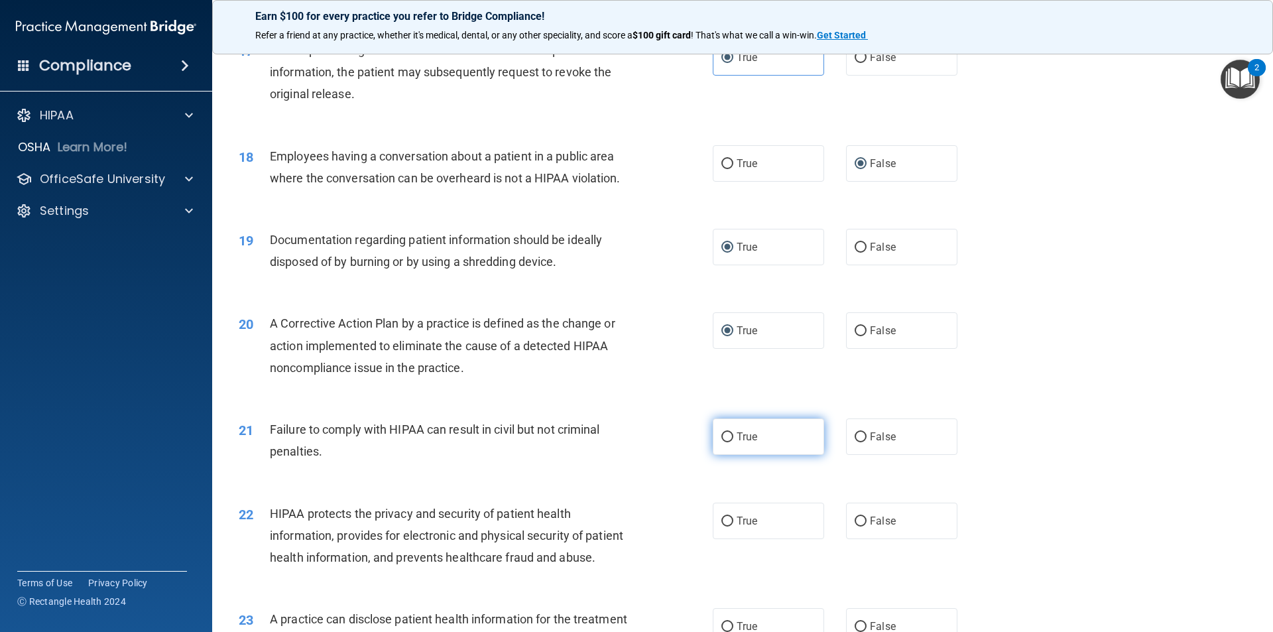
click at [722, 442] on input "True" at bounding box center [727, 437] width 12 height 10
radio input "true"
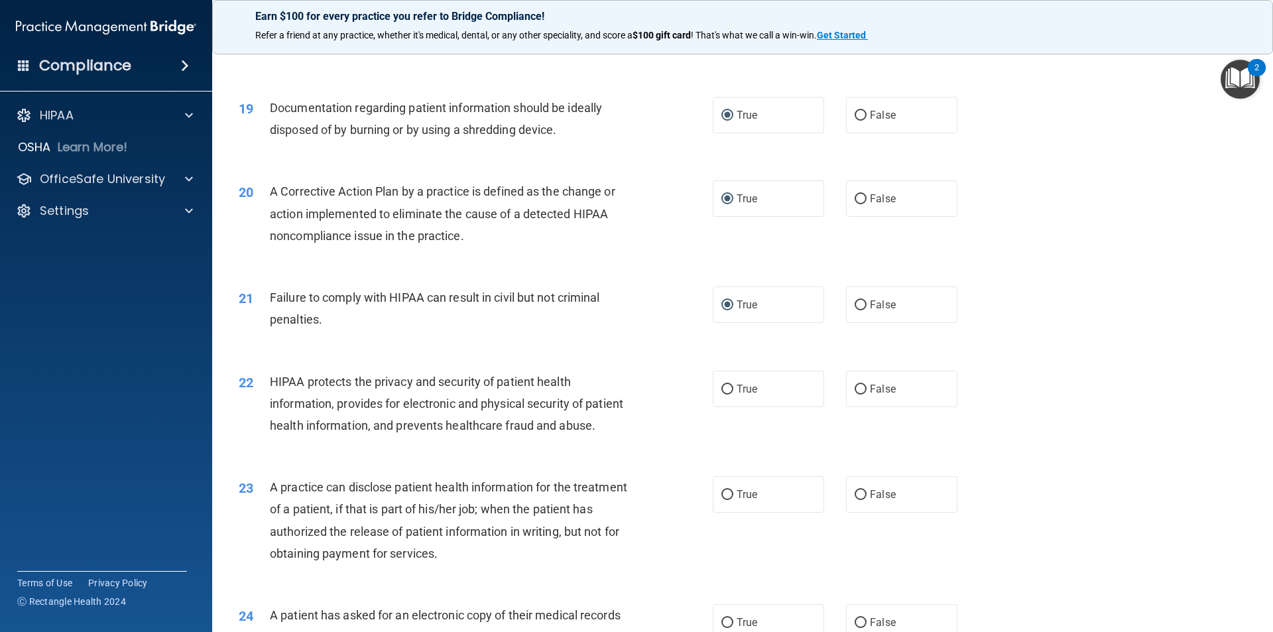
scroll to position [1723, 0]
click at [721, 394] on input "True" at bounding box center [727, 389] width 12 height 10
radio input "true"
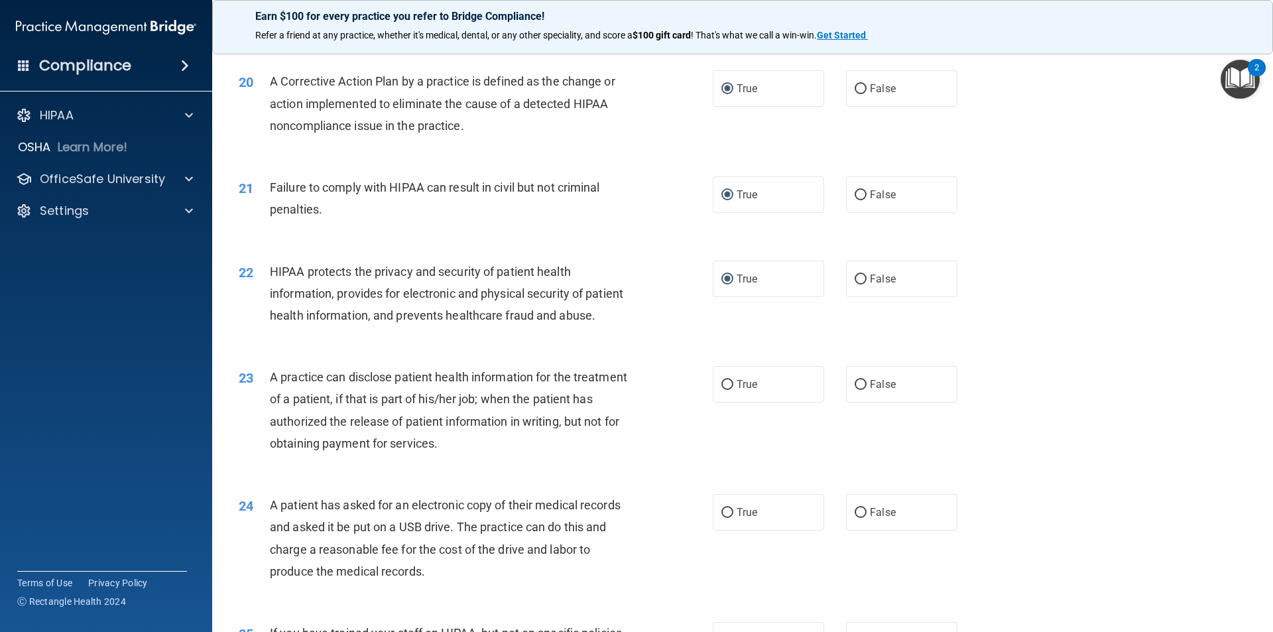
scroll to position [1856, 0]
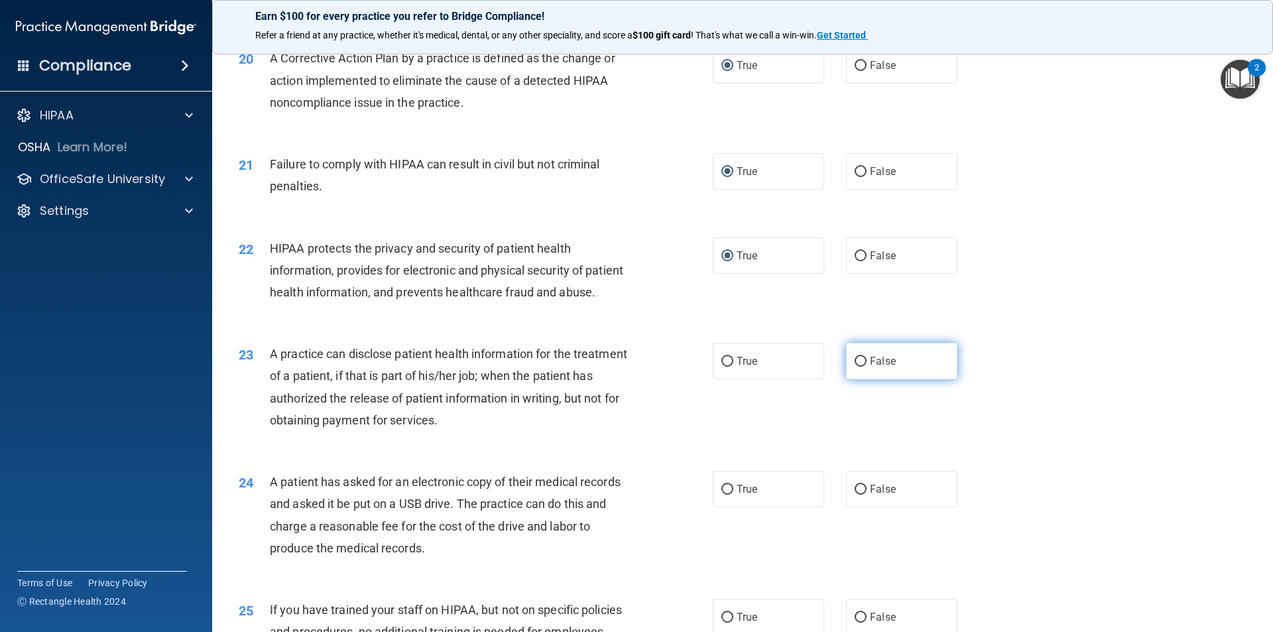
click at [854, 367] on input "False" at bounding box center [860, 362] width 12 height 10
radio input "true"
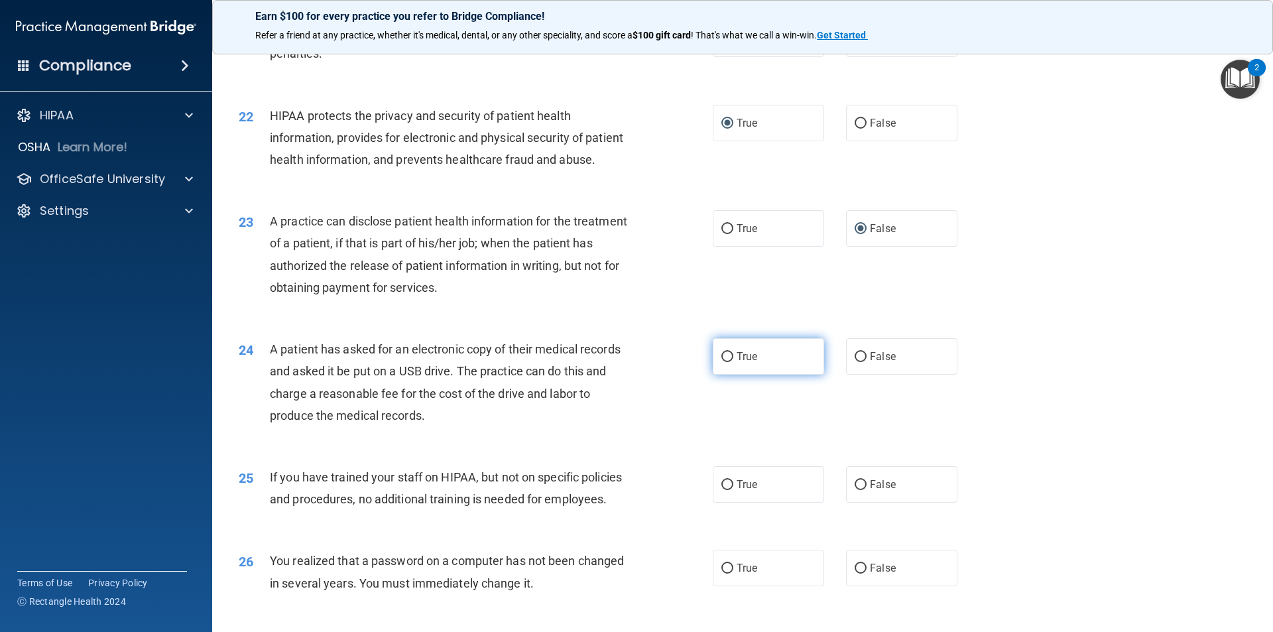
click at [725, 362] on input "True" at bounding box center [727, 357] width 12 height 10
radio input "true"
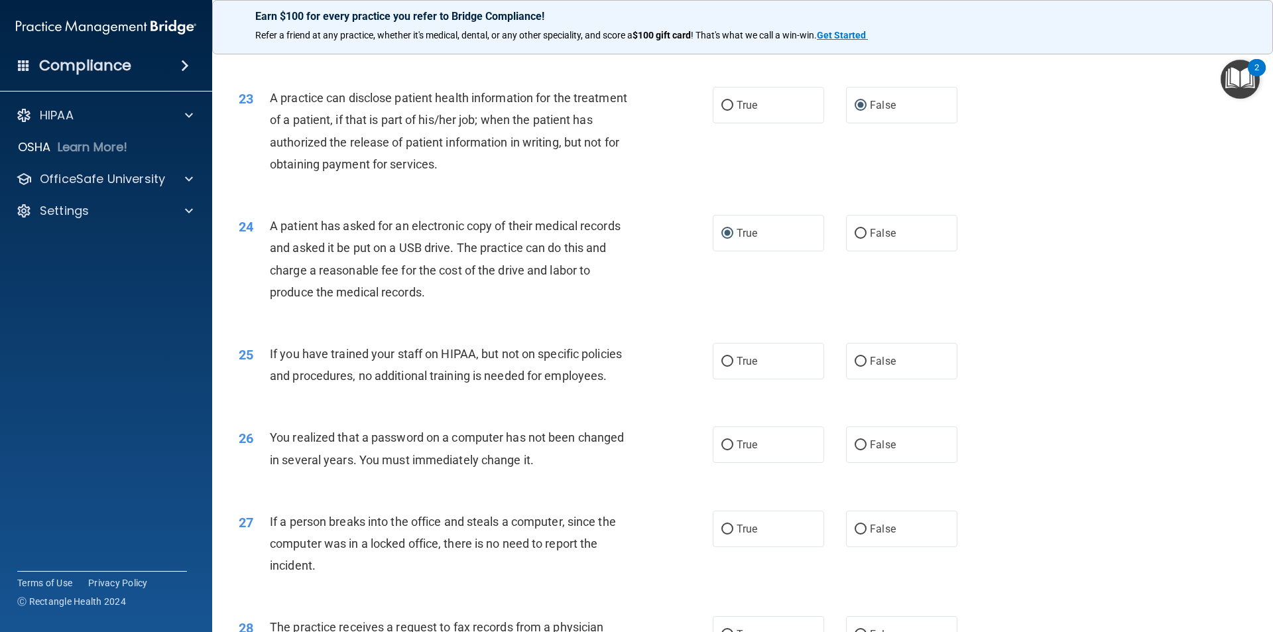
scroll to position [2121, 0]
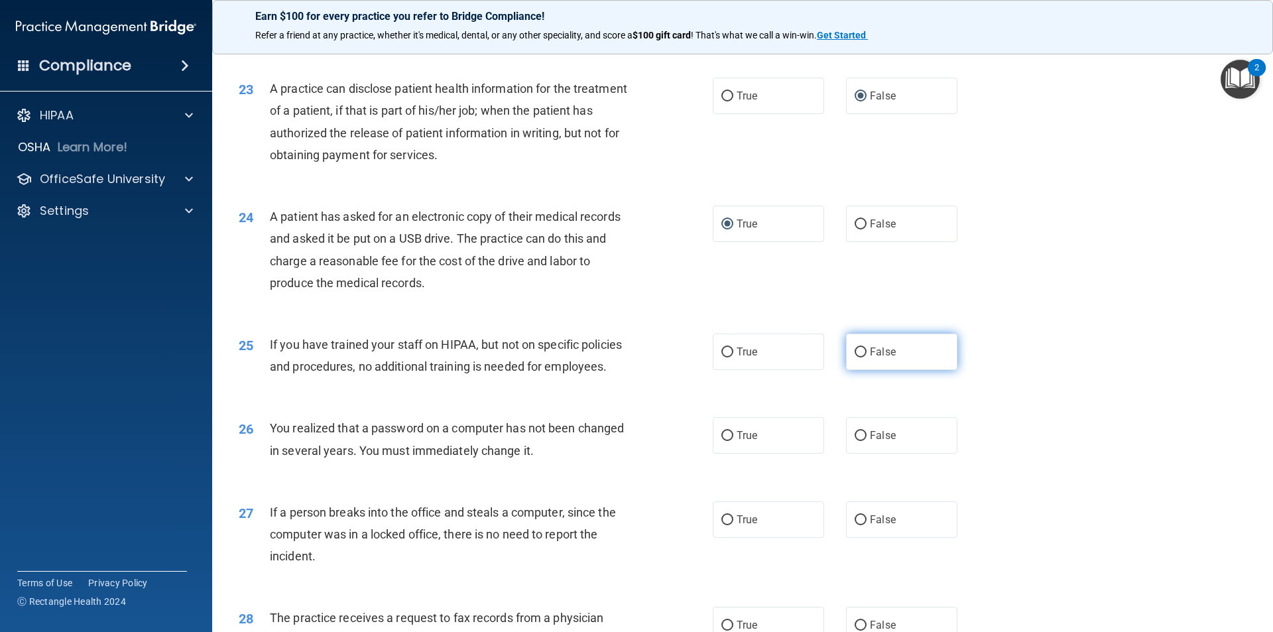
click at [854, 357] on input "False" at bounding box center [860, 352] width 12 height 10
radio input "true"
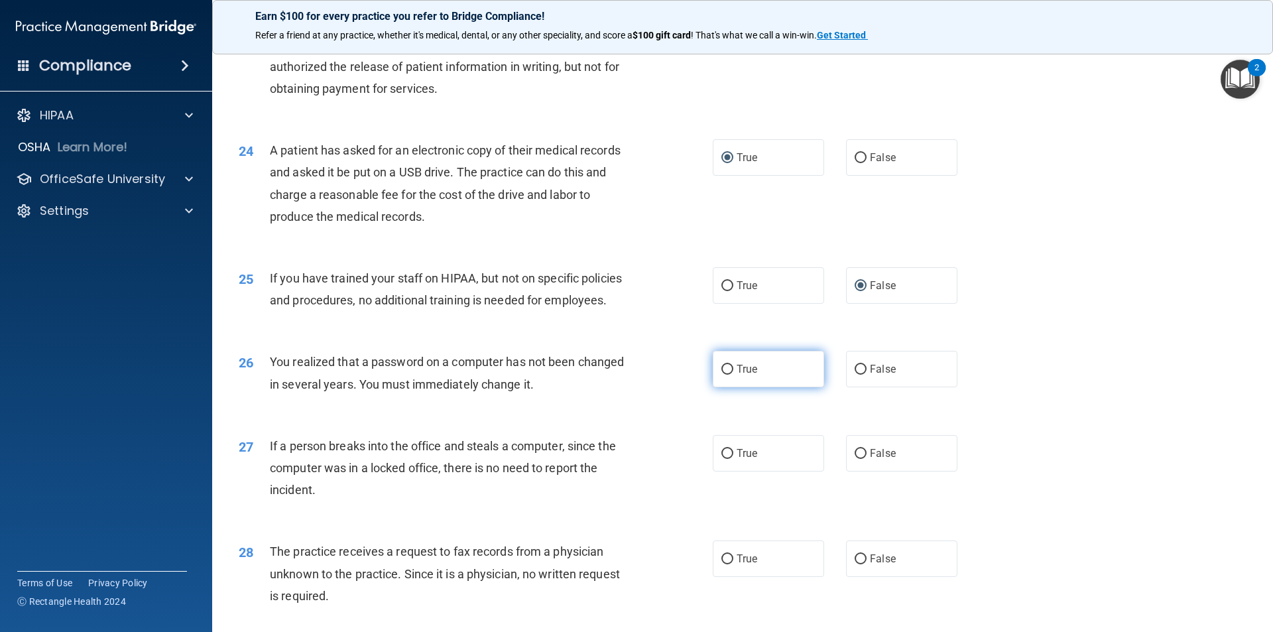
click at [724, 374] on input "True" at bounding box center [727, 370] width 12 height 10
radio input "true"
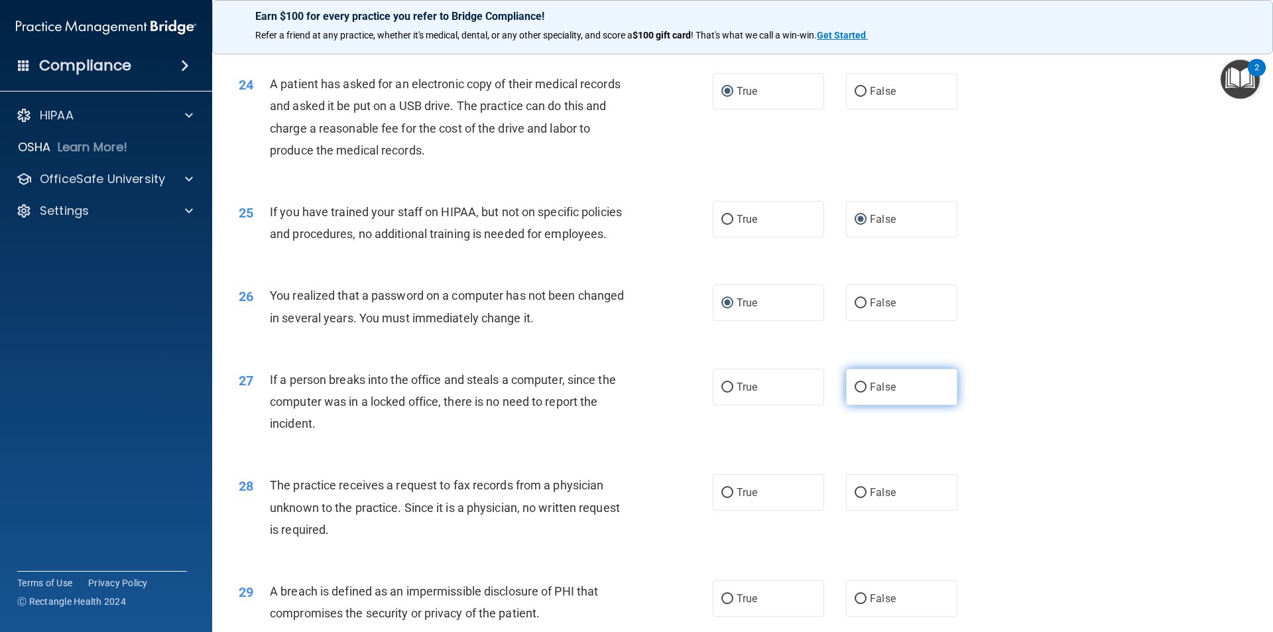
click at [854, 392] on input "False" at bounding box center [860, 387] width 12 height 10
radio input "true"
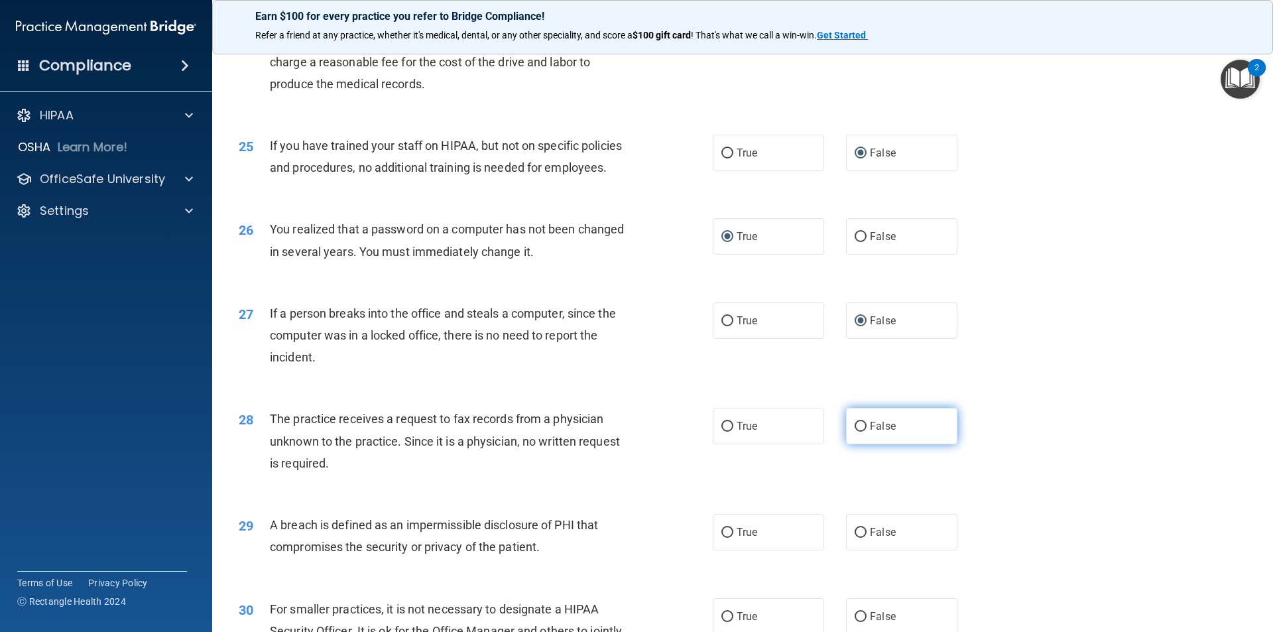
click at [854, 431] on input "False" at bounding box center [860, 427] width 12 height 10
radio input "true"
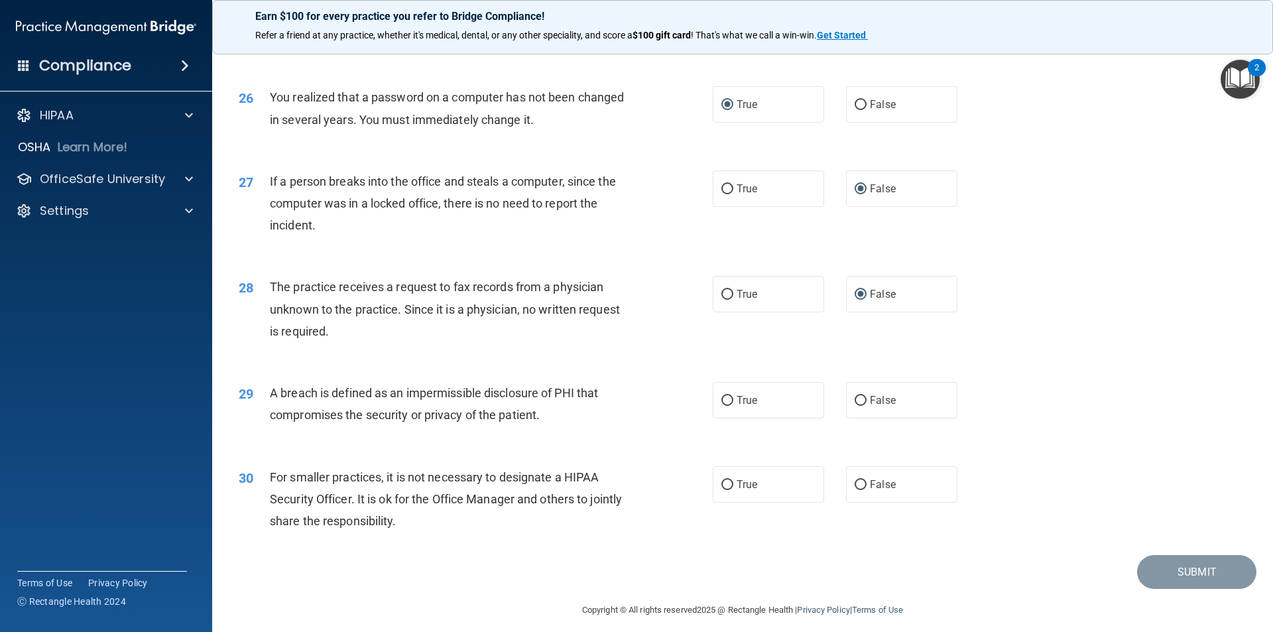
scroll to position [2452, 0]
click at [721, 405] on input "True" at bounding box center [727, 400] width 12 height 10
radio input "true"
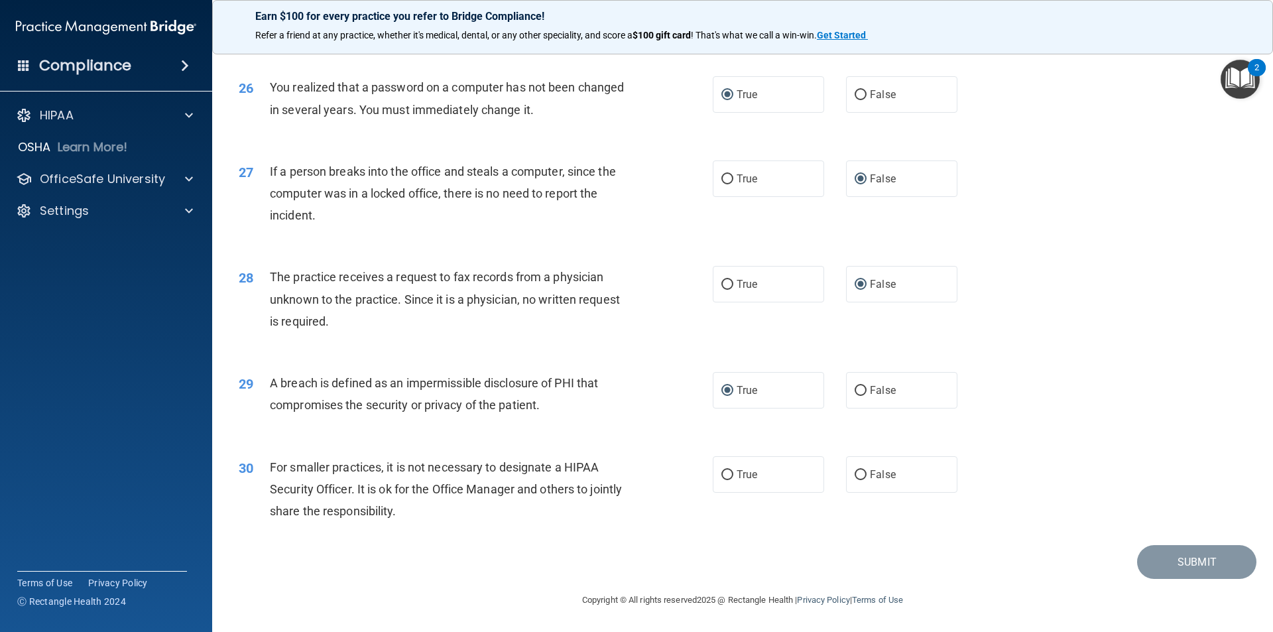
scroll to position [2505, 0]
click at [854, 477] on input "False" at bounding box center [860, 475] width 12 height 10
radio input "true"
click at [1144, 563] on button "Submit" at bounding box center [1196, 562] width 119 height 34
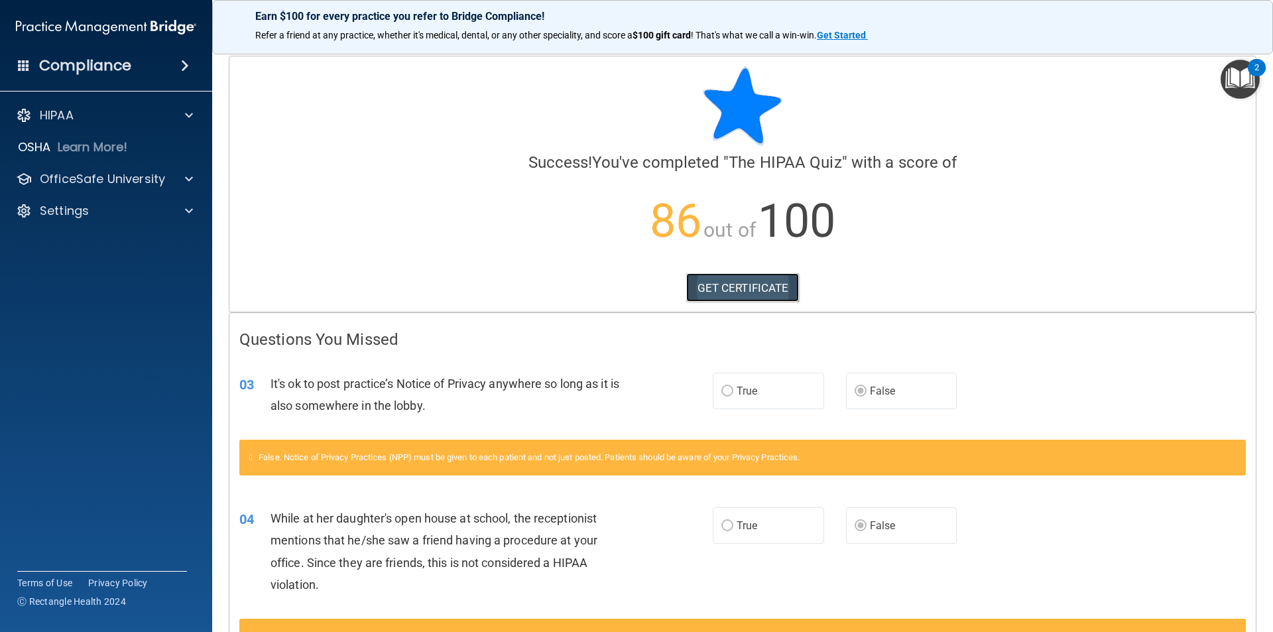
click at [715, 291] on link "GET CERTIFICATE" at bounding box center [742, 287] width 113 height 29
click at [114, 180] on p "OfficeSafe University" at bounding box center [102, 179] width 125 height 16
click at [101, 214] on p "HIPAA Training" at bounding box center [63, 210] width 109 height 13
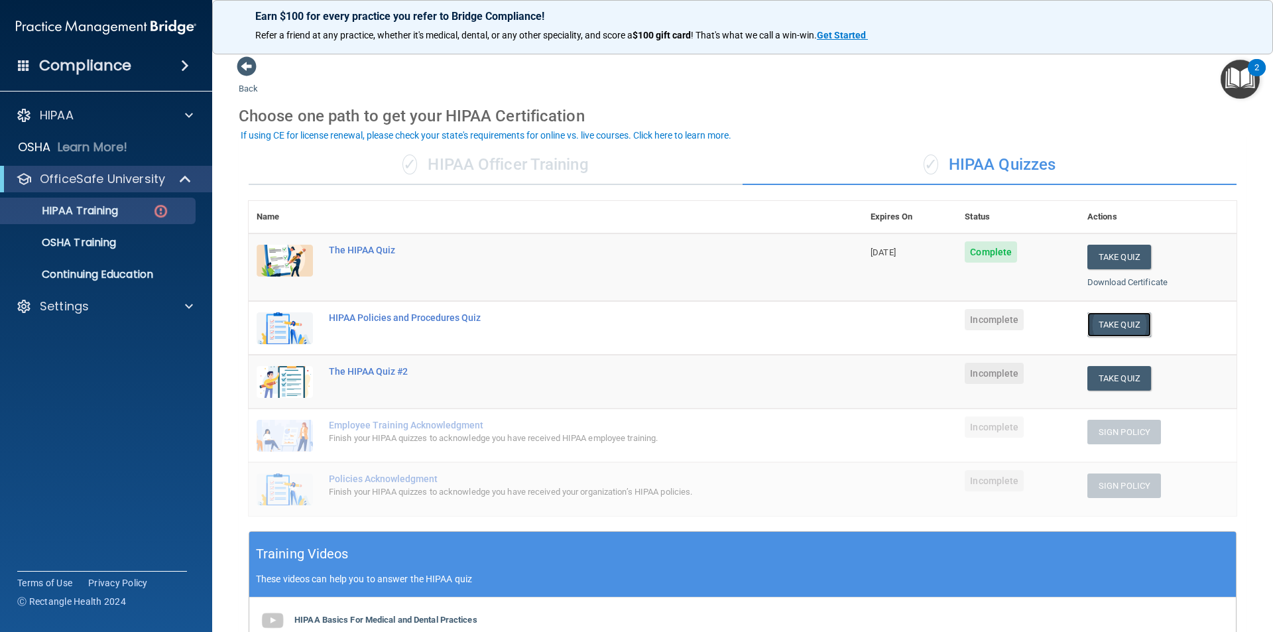
click at [1094, 326] on button "Take Quiz" at bounding box center [1119, 324] width 64 height 25
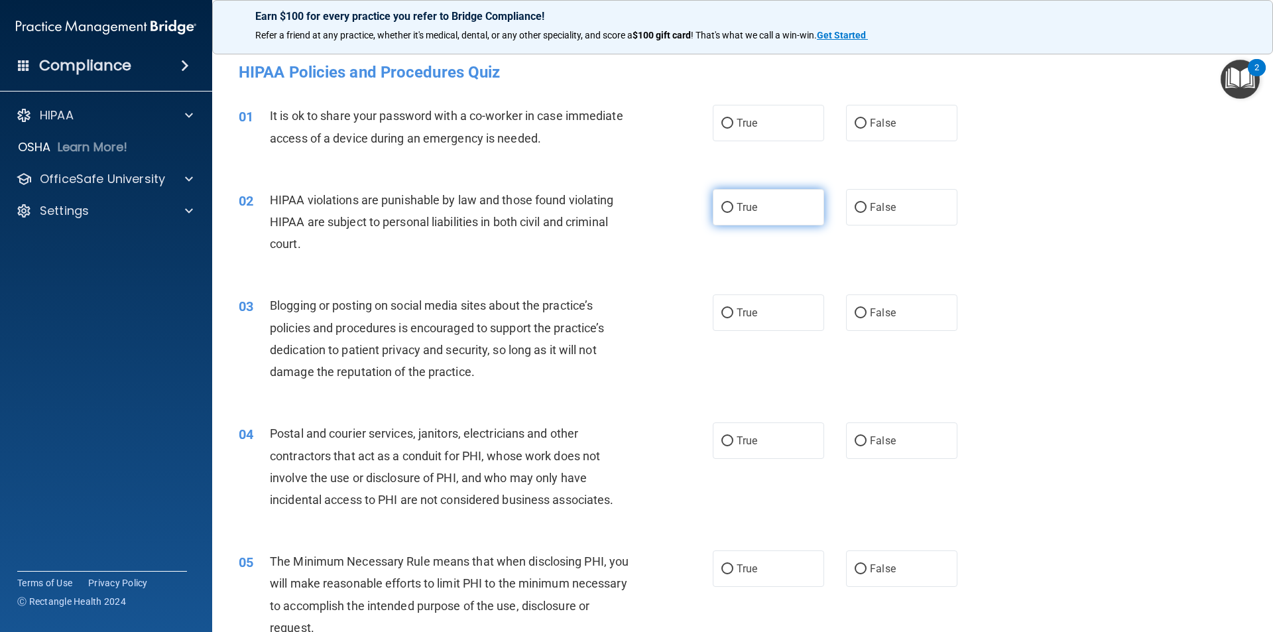
click at [725, 213] on label "True" at bounding box center [768, 207] width 111 height 36
click at [725, 213] on input "True" at bounding box center [727, 208] width 12 height 10
radio input "true"
click at [854, 125] on input "False" at bounding box center [860, 124] width 12 height 10
radio input "true"
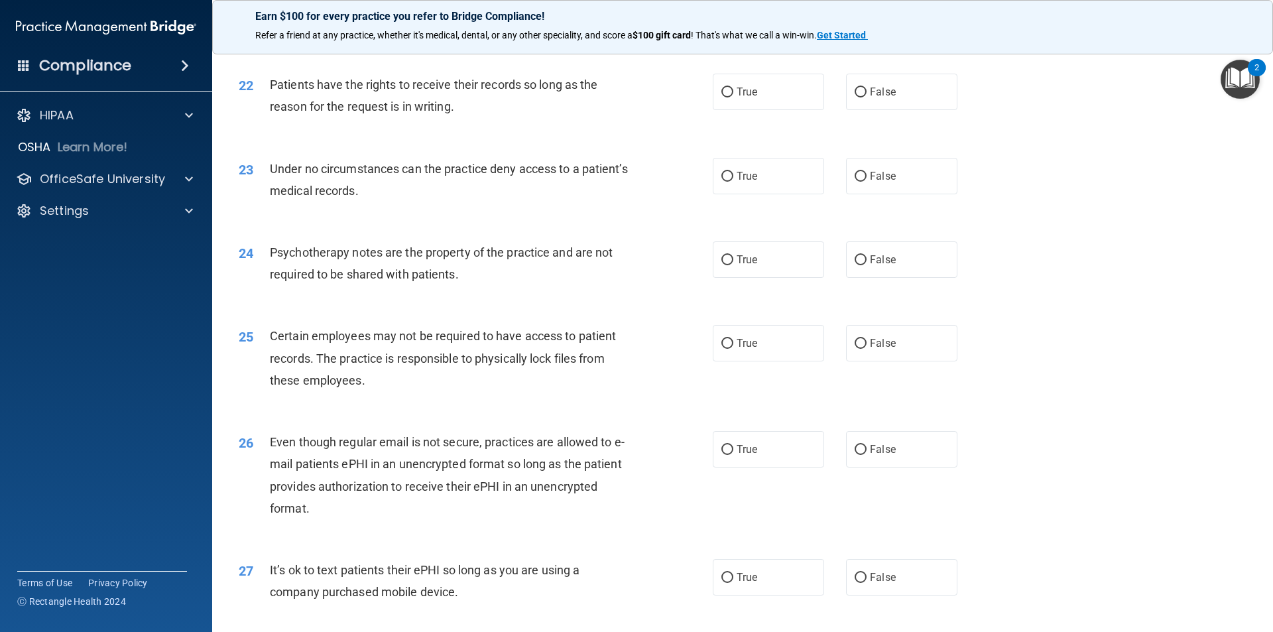
scroll to position [2696, 0]
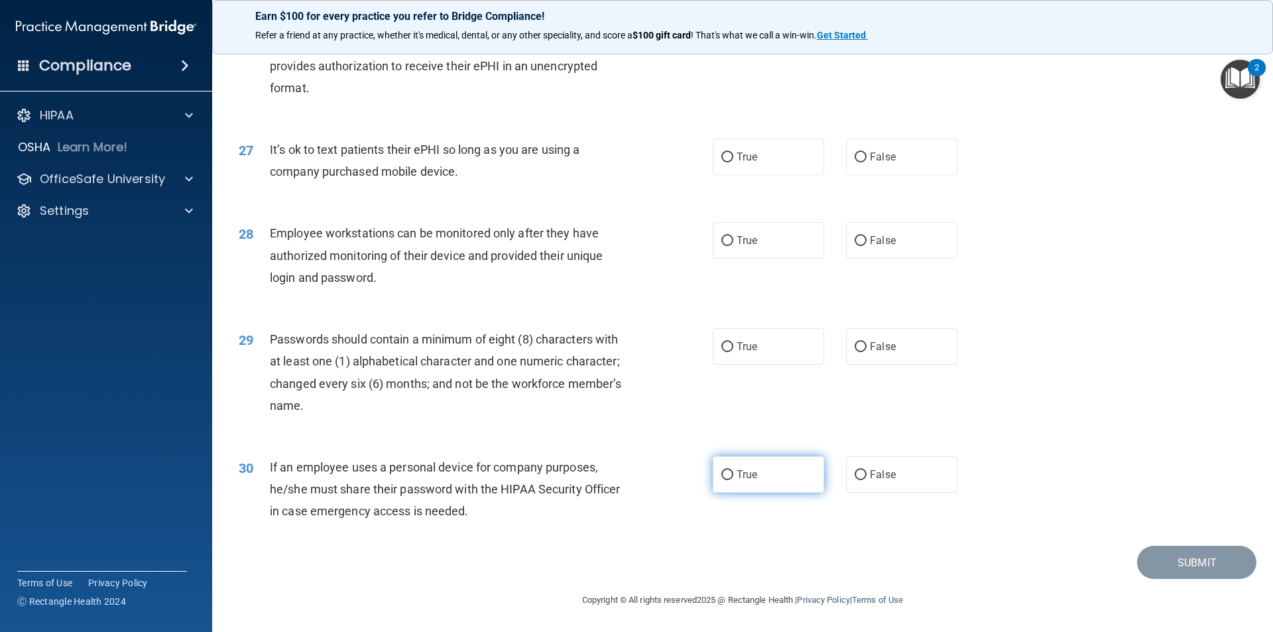
click at [722, 473] on input "True" at bounding box center [727, 475] width 12 height 10
radio input "true"
click at [721, 350] on input "True" at bounding box center [727, 347] width 12 height 10
radio input "true"
click at [721, 237] on input "True" at bounding box center [727, 241] width 12 height 10
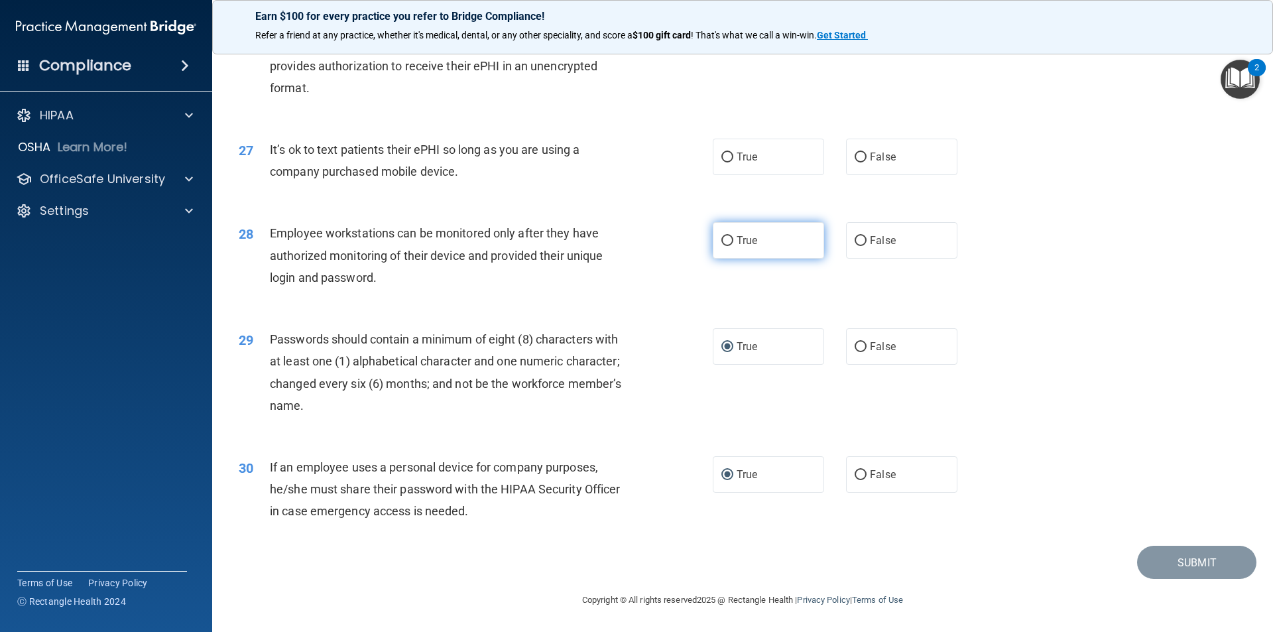
radio input "true"
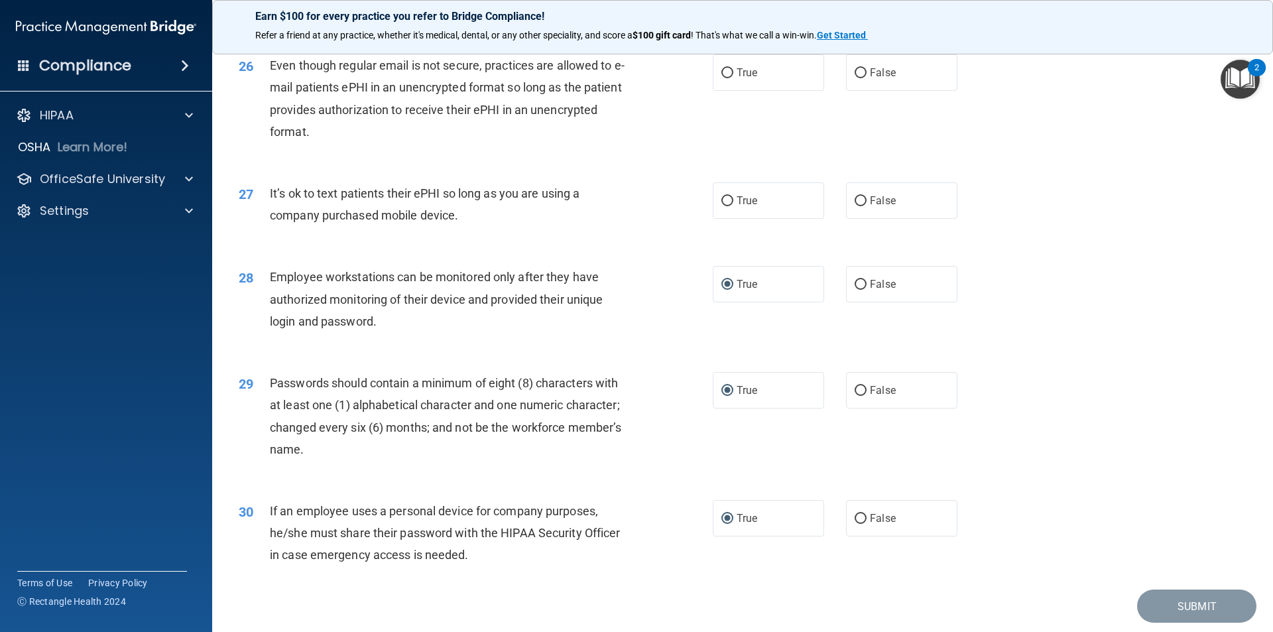
scroll to position [2629, 0]
click at [721, 79] on input "True" at bounding box center [727, 74] width 12 height 10
radio input "true"
click at [854, 207] on input "False" at bounding box center [860, 202] width 12 height 10
radio input "true"
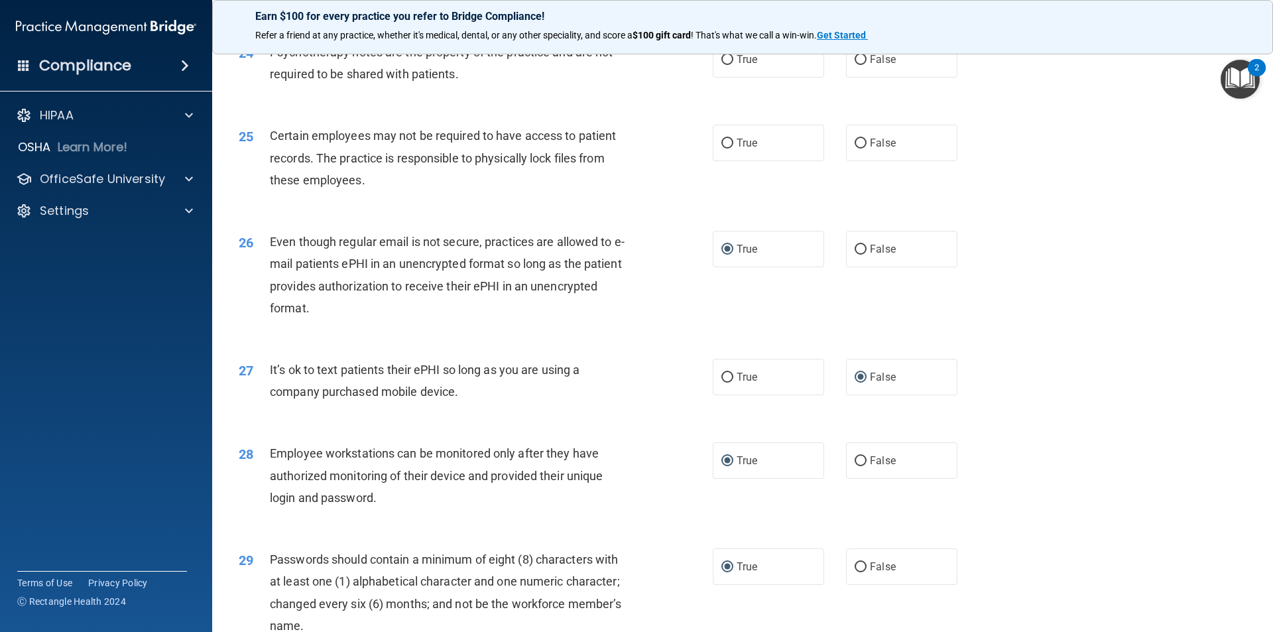
scroll to position [2431, 0]
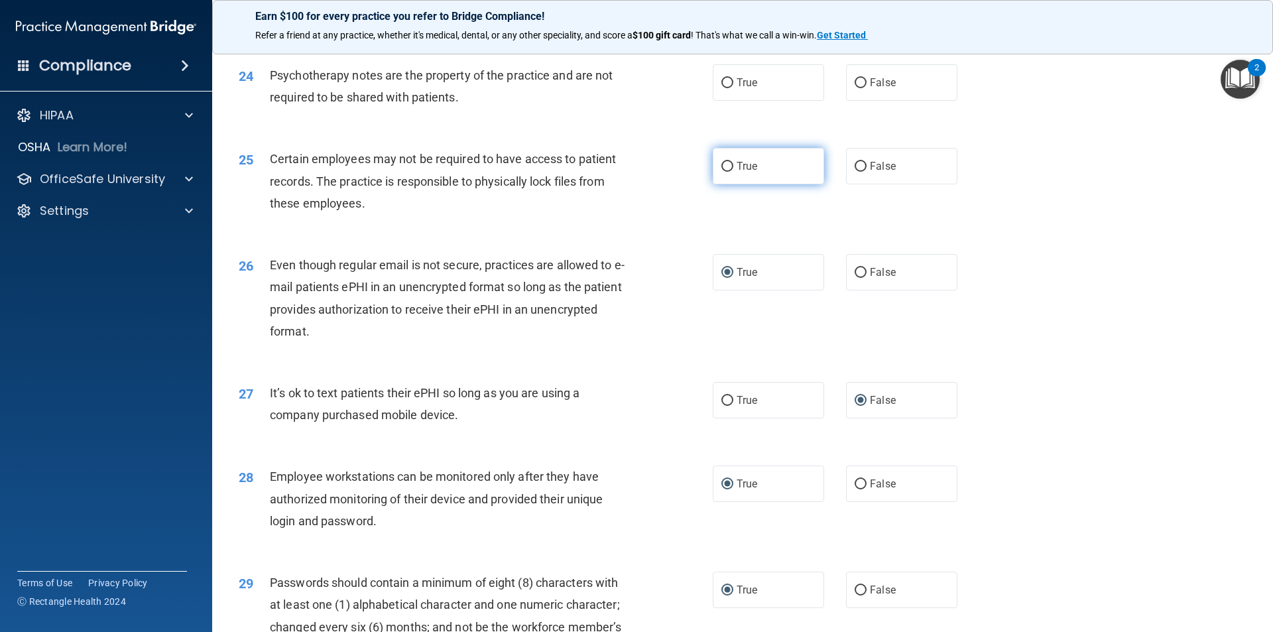
click at [721, 172] on input "True" at bounding box center [727, 167] width 12 height 10
radio input "true"
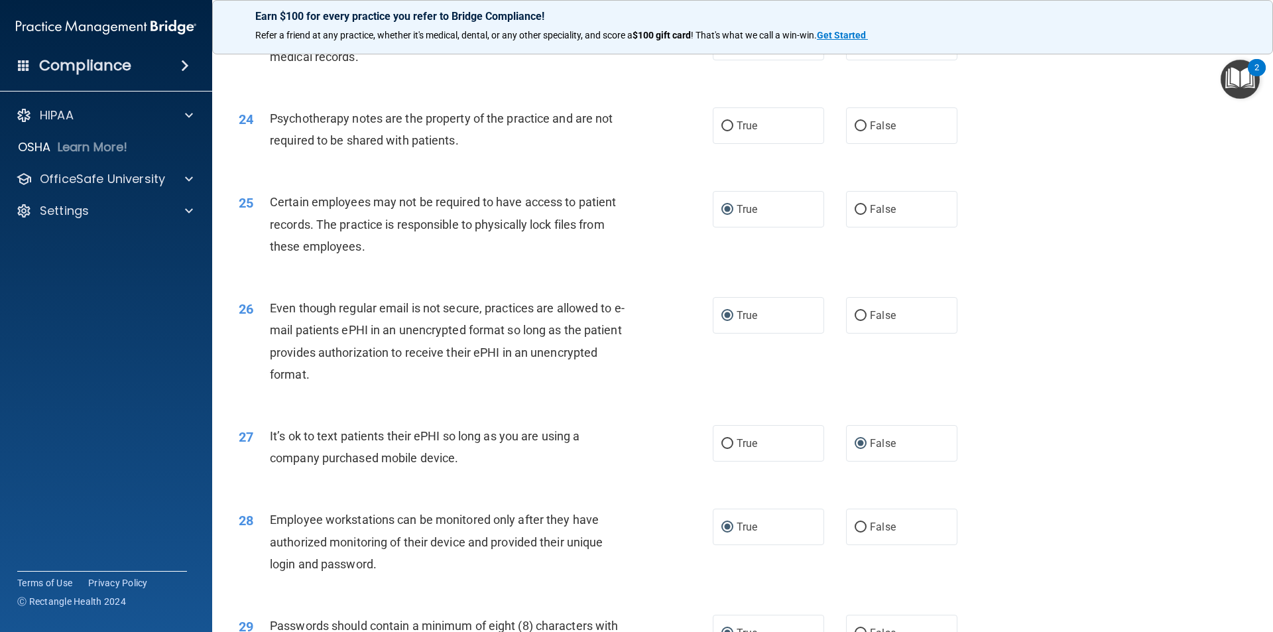
scroll to position [2364, 0]
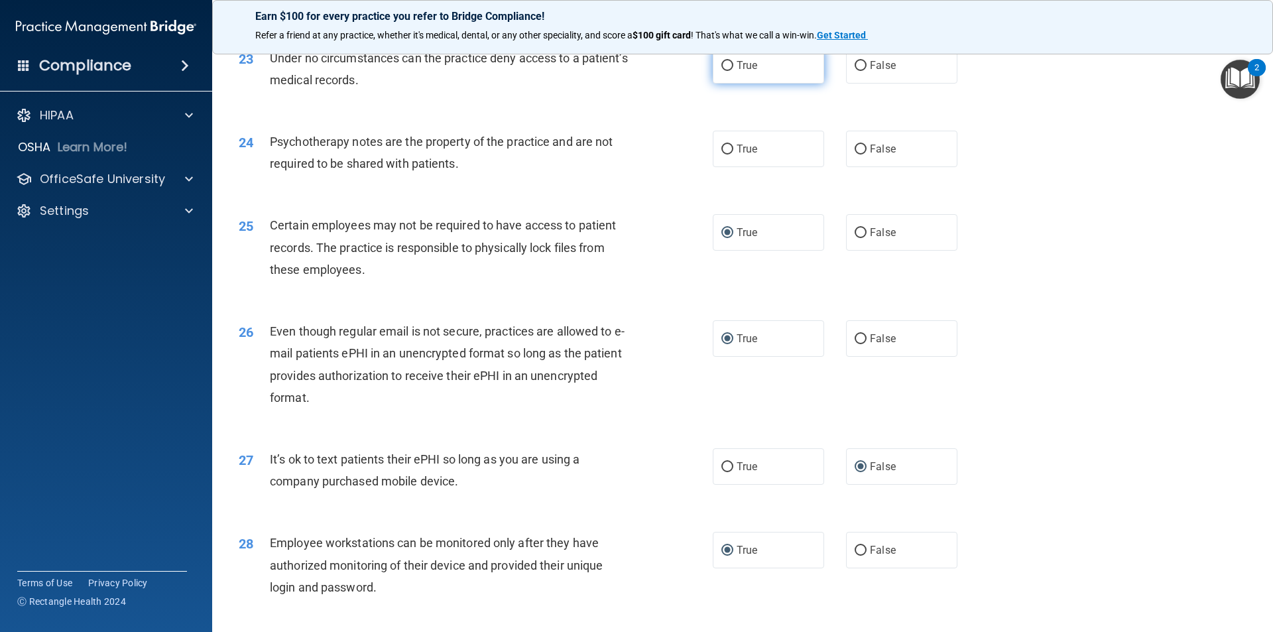
click at [722, 84] on label "True" at bounding box center [768, 65] width 111 height 36
click at [722, 71] on input "True" at bounding box center [727, 66] width 12 height 10
radio input "true"
click at [721, 154] on input "True" at bounding box center [727, 149] width 12 height 10
radio input "true"
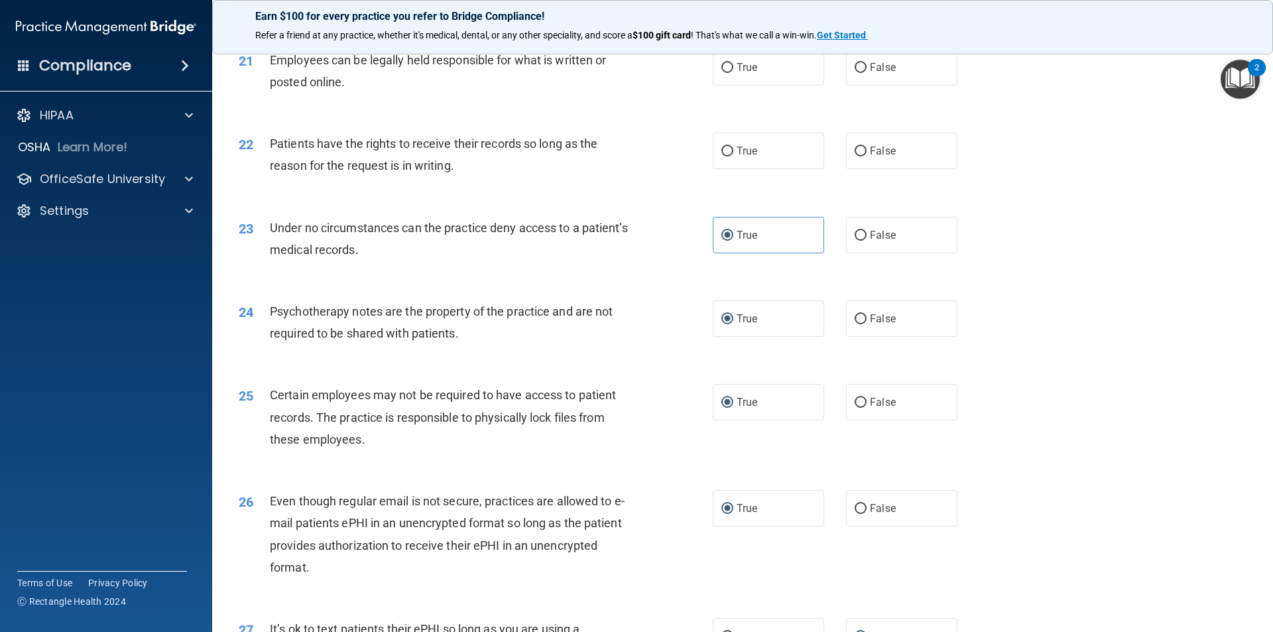
scroll to position [2165, 0]
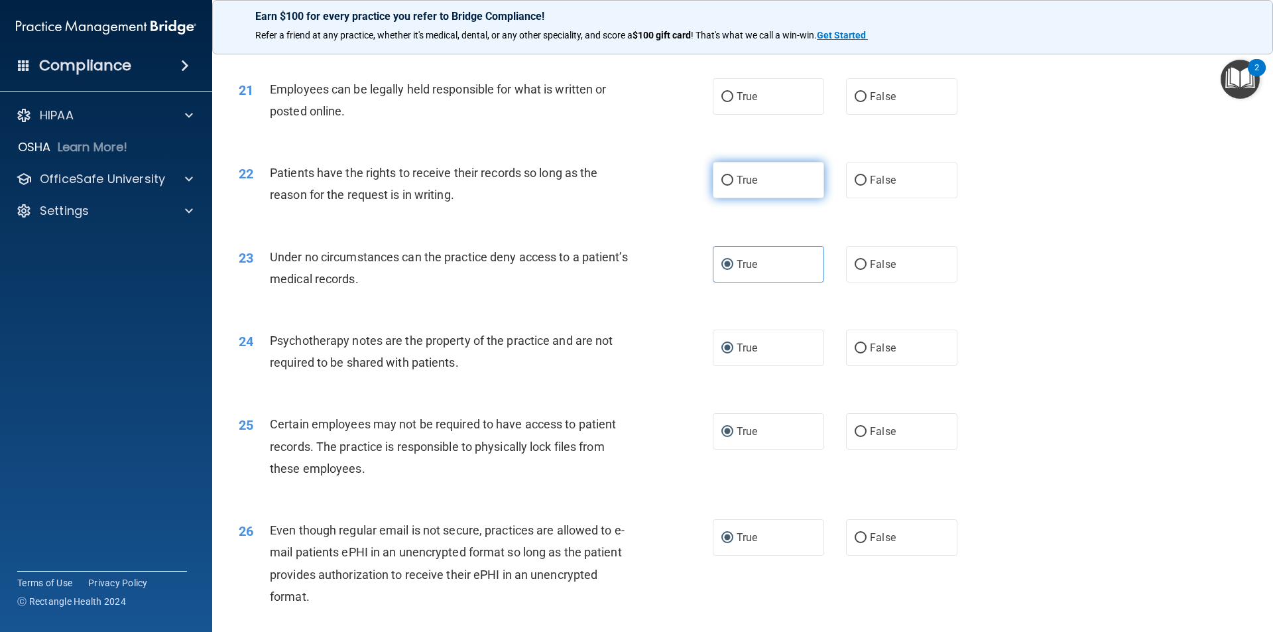
click at [722, 186] on input "True" at bounding box center [727, 181] width 12 height 10
radio input "true"
click at [721, 102] on input "True" at bounding box center [727, 97] width 12 height 10
radio input "true"
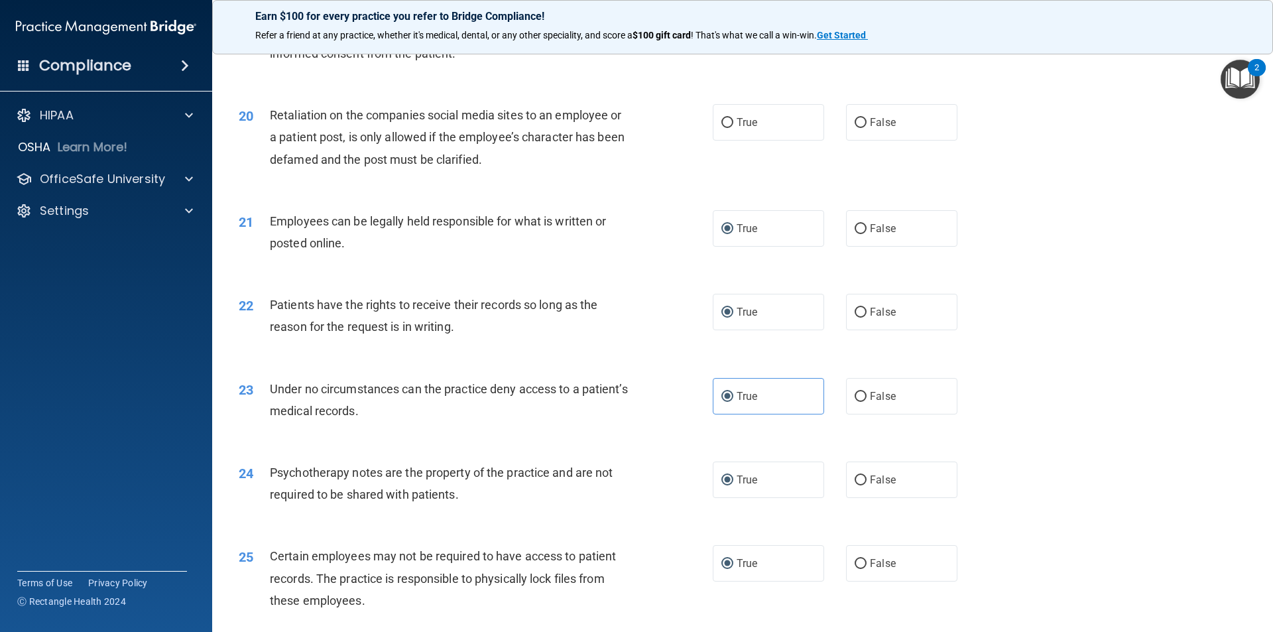
scroll to position [2033, 0]
click at [854, 129] on input "False" at bounding box center [860, 124] width 12 height 10
radio input "true"
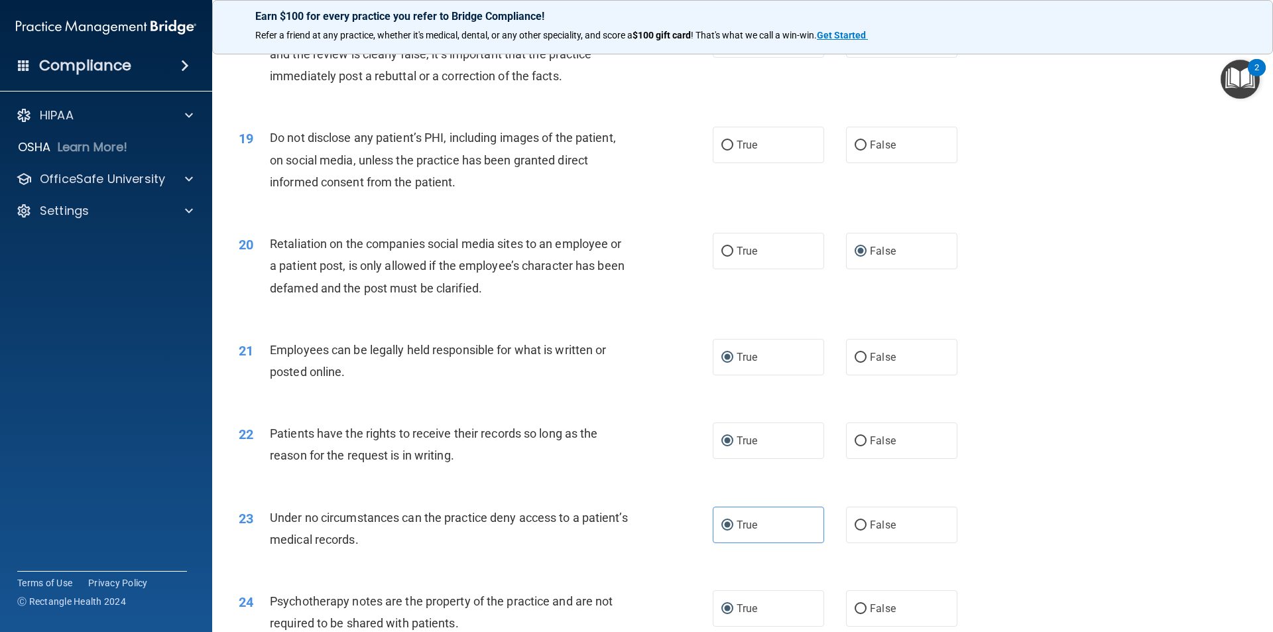
scroll to position [1900, 0]
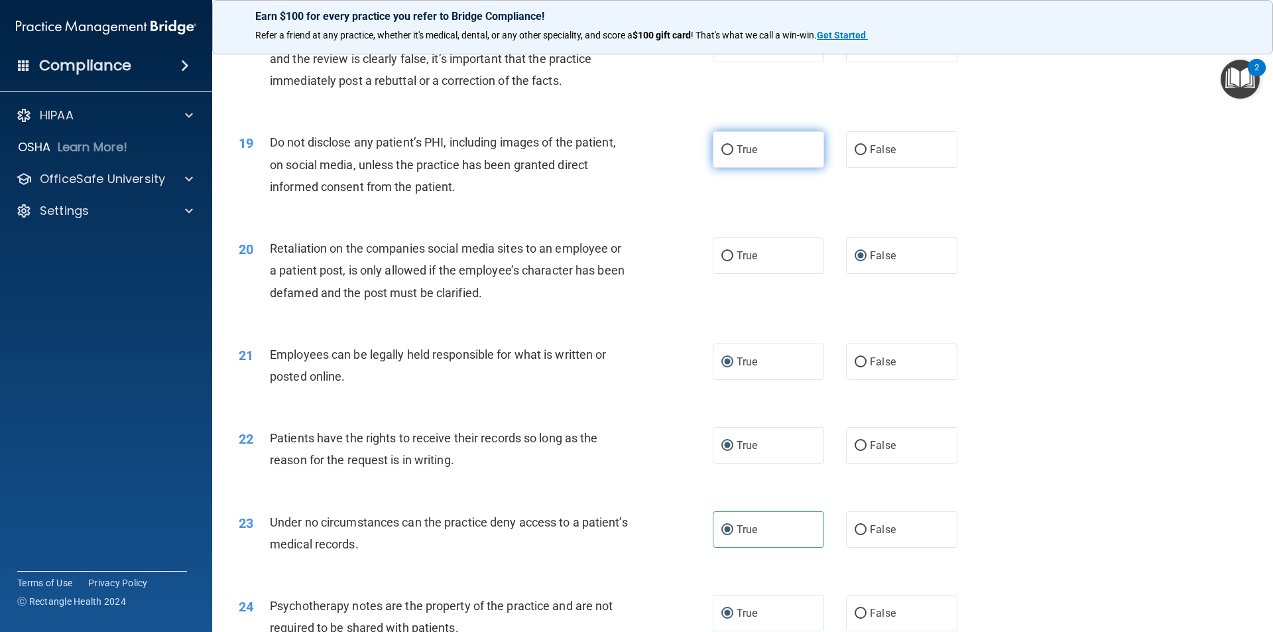
click at [725, 168] on label "True" at bounding box center [768, 149] width 111 height 36
click at [725, 155] on input "True" at bounding box center [727, 150] width 12 height 10
radio input "true"
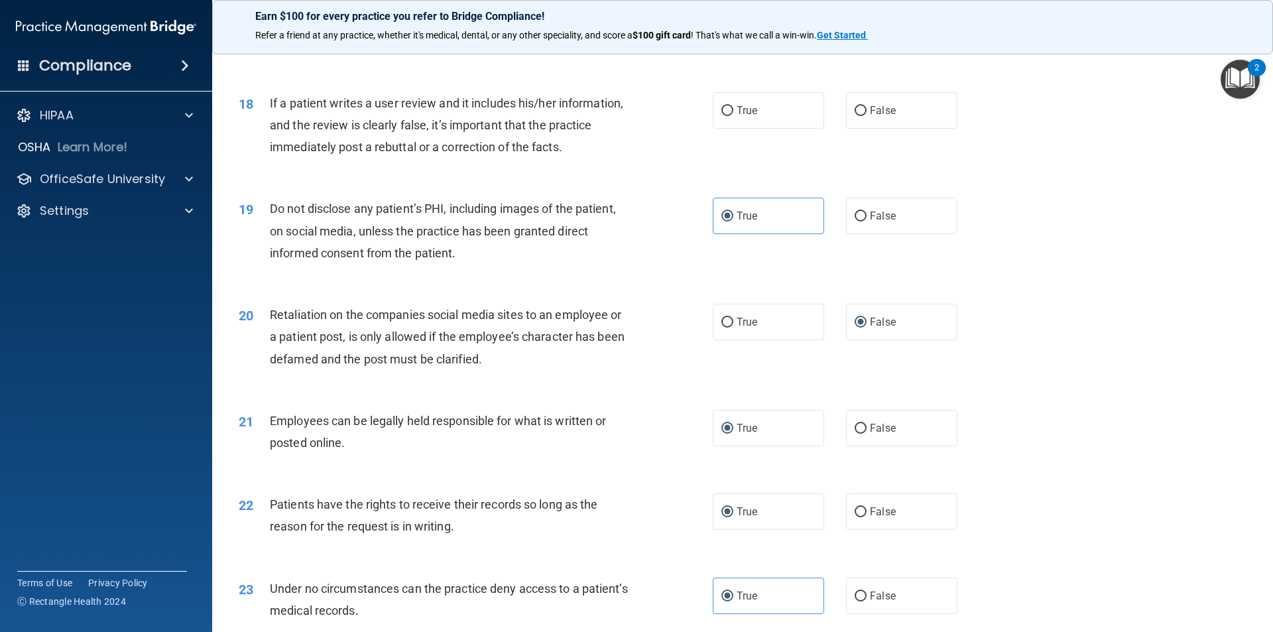
scroll to position [1768, 0]
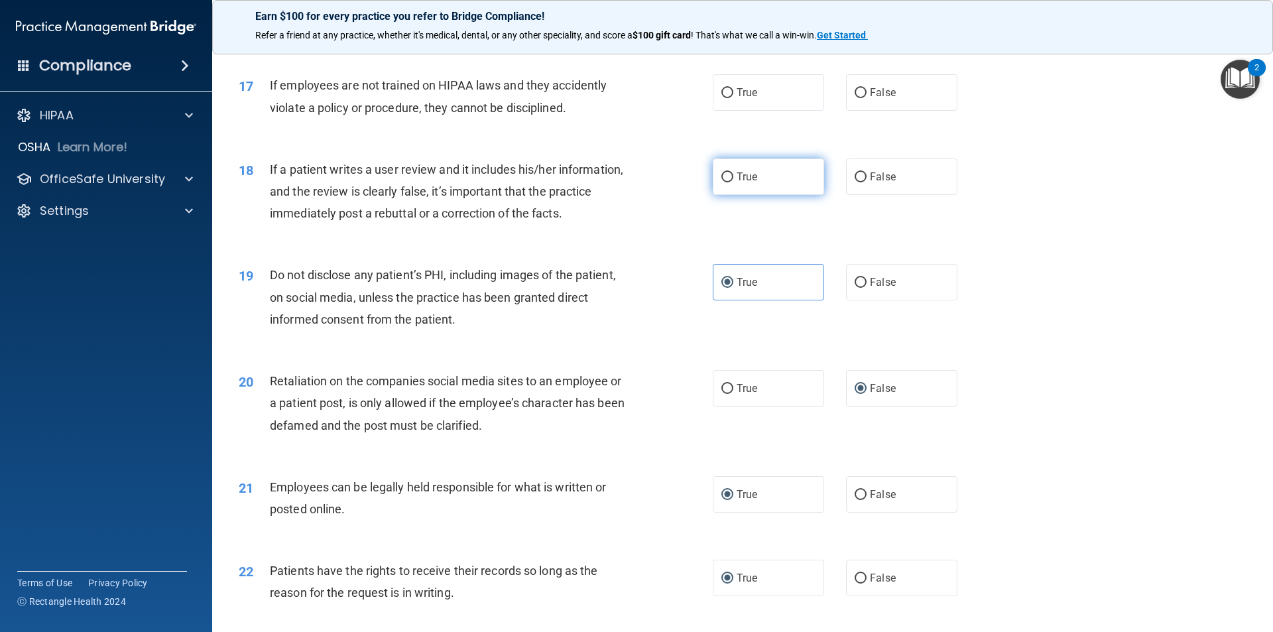
click at [727, 182] on input "True" at bounding box center [727, 177] width 12 height 10
radio input "true"
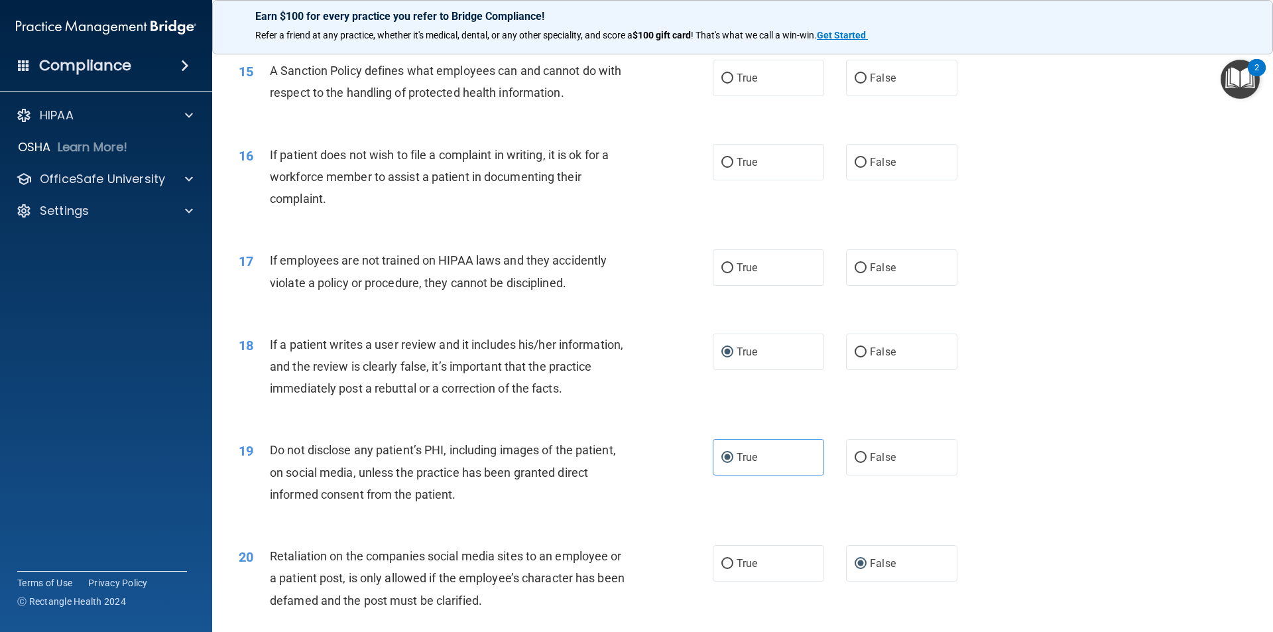
scroll to position [1569, 0]
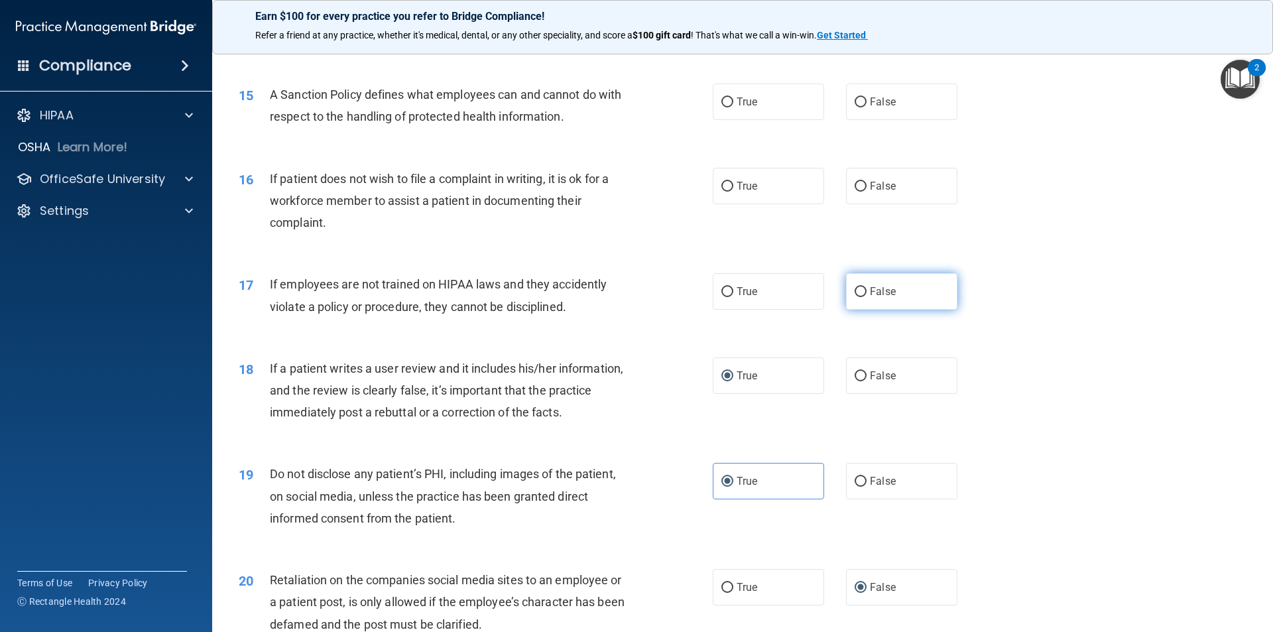
click at [854, 297] on input "False" at bounding box center [860, 292] width 12 height 10
radio input "true"
click at [722, 107] on input "True" at bounding box center [727, 102] width 12 height 10
radio input "true"
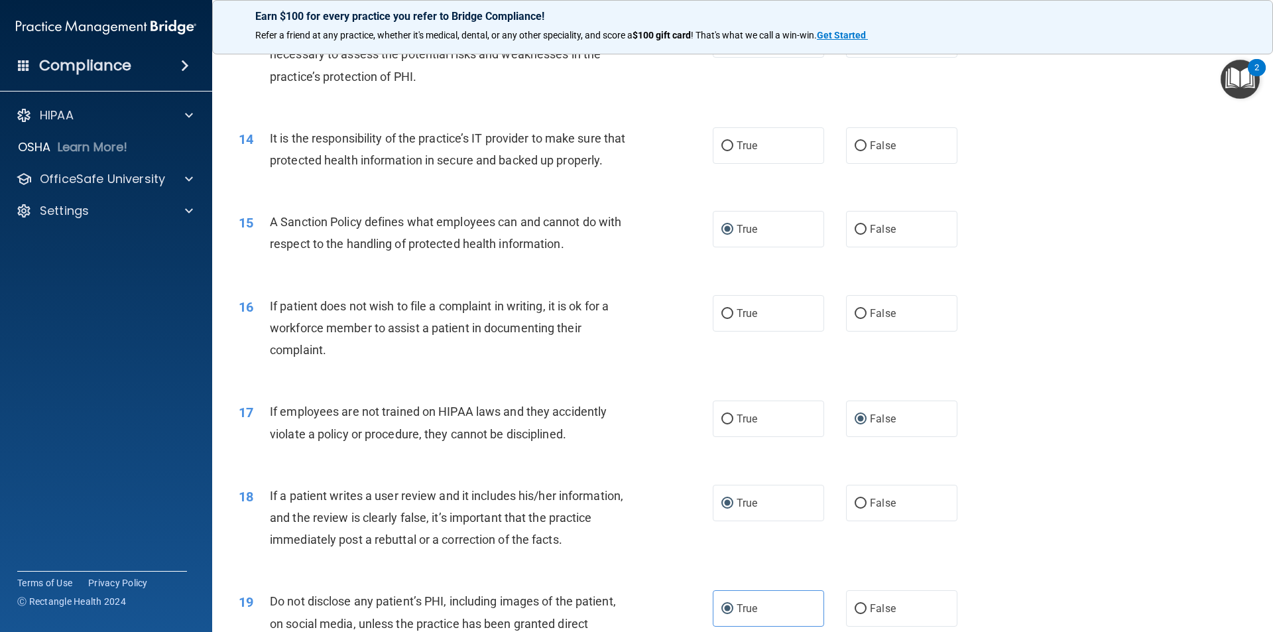
scroll to position [1503, 0]
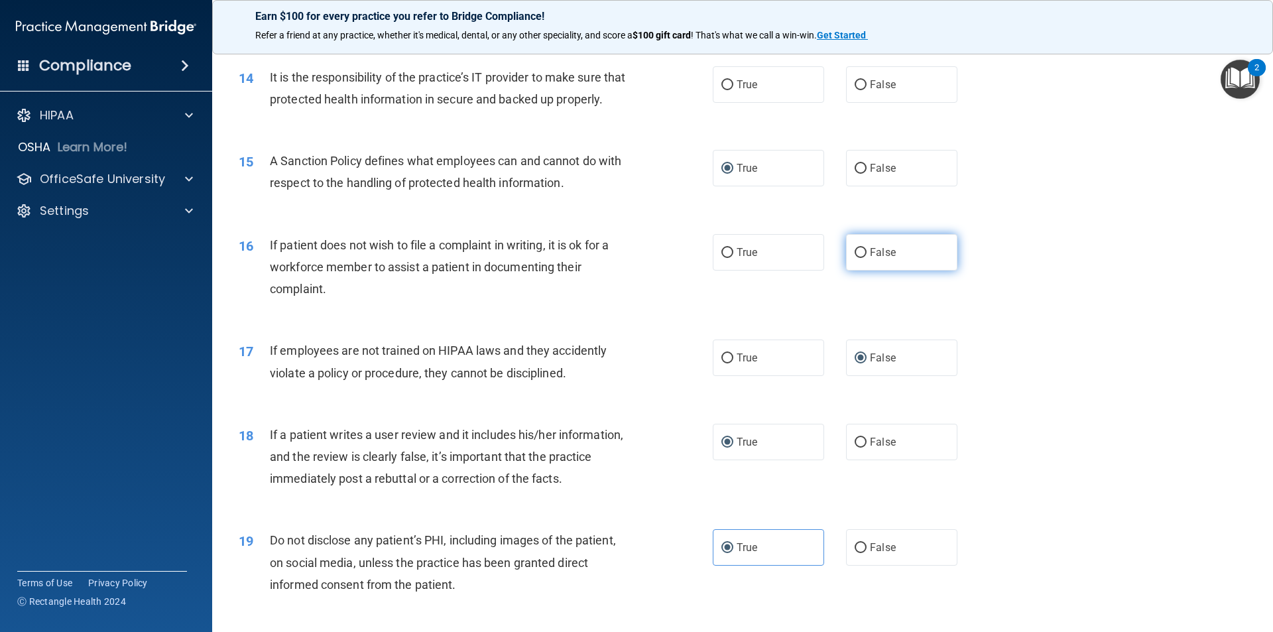
click at [862, 270] on label "False" at bounding box center [901, 252] width 111 height 36
click at [862, 258] on input "False" at bounding box center [860, 253] width 12 height 10
radio input "true"
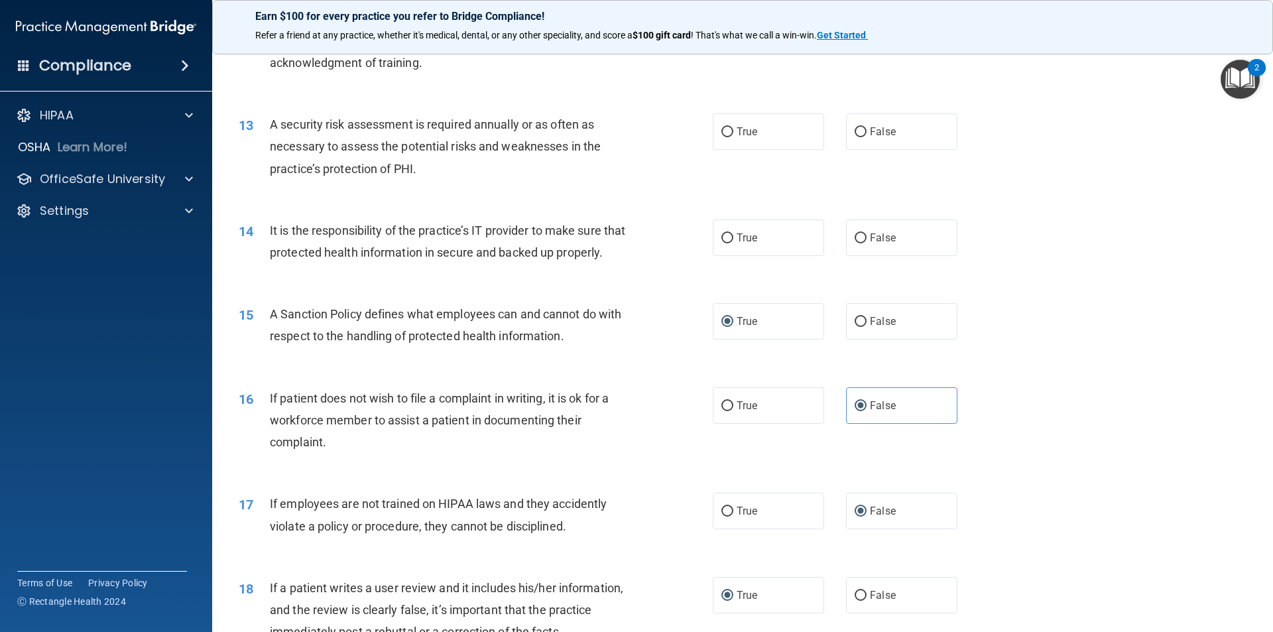
scroll to position [1326, 0]
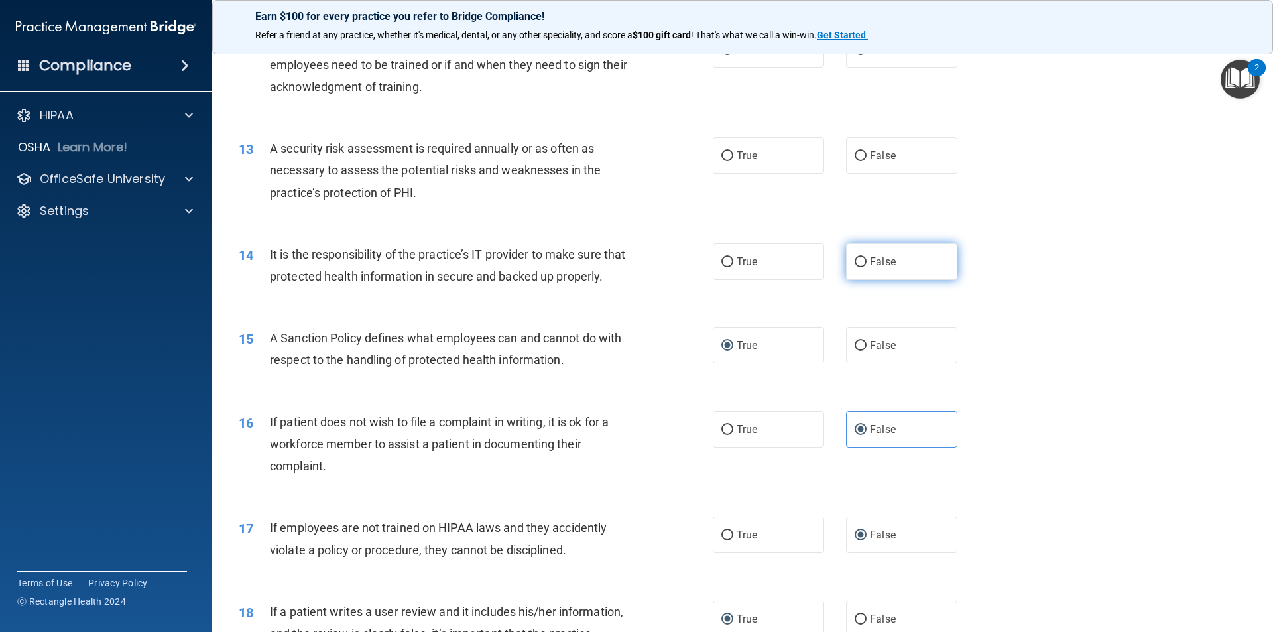
click at [854, 262] on input "False" at bounding box center [860, 262] width 12 height 10
radio input "true"
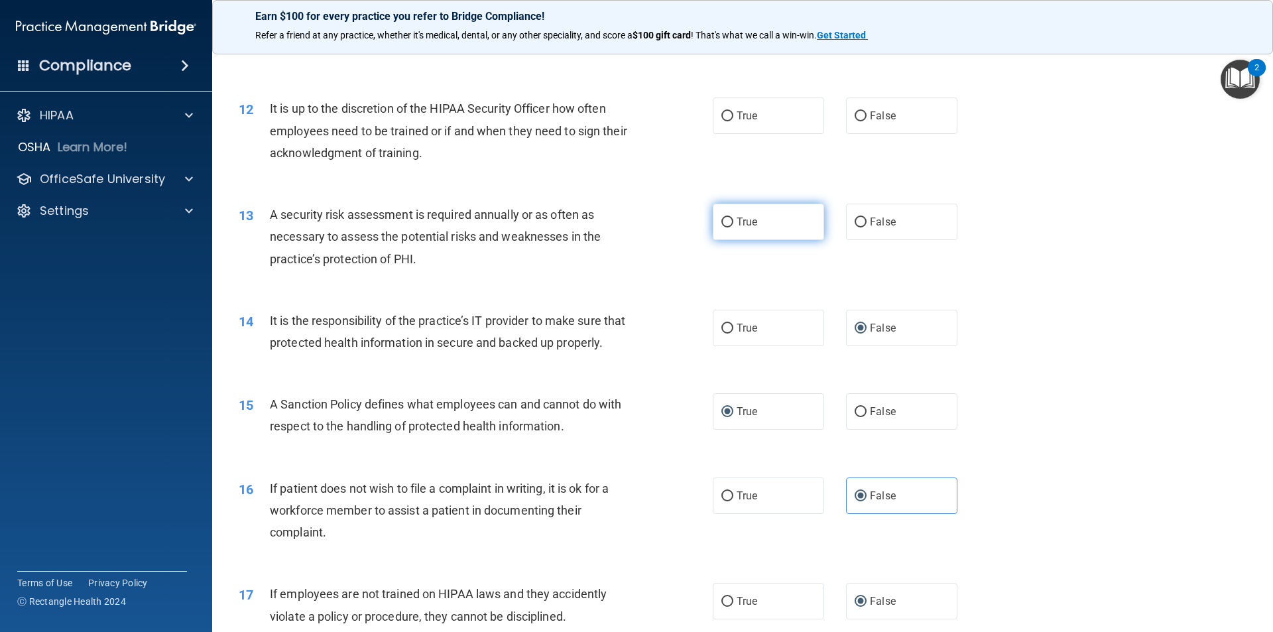
click at [721, 225] on input "True" at bounding box center [727, 222] width 12 height 10
radio input "true"
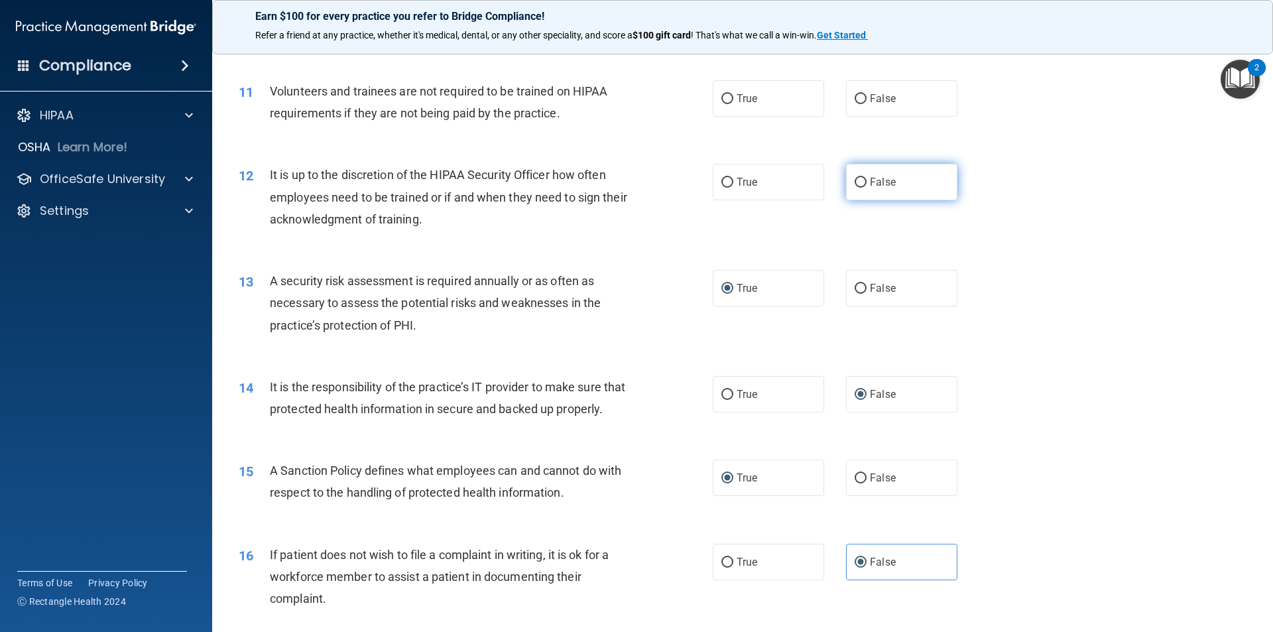
click at [854, 186] on input "False" at bounding box center [860, 183] width 12 height 10
radio input "true"
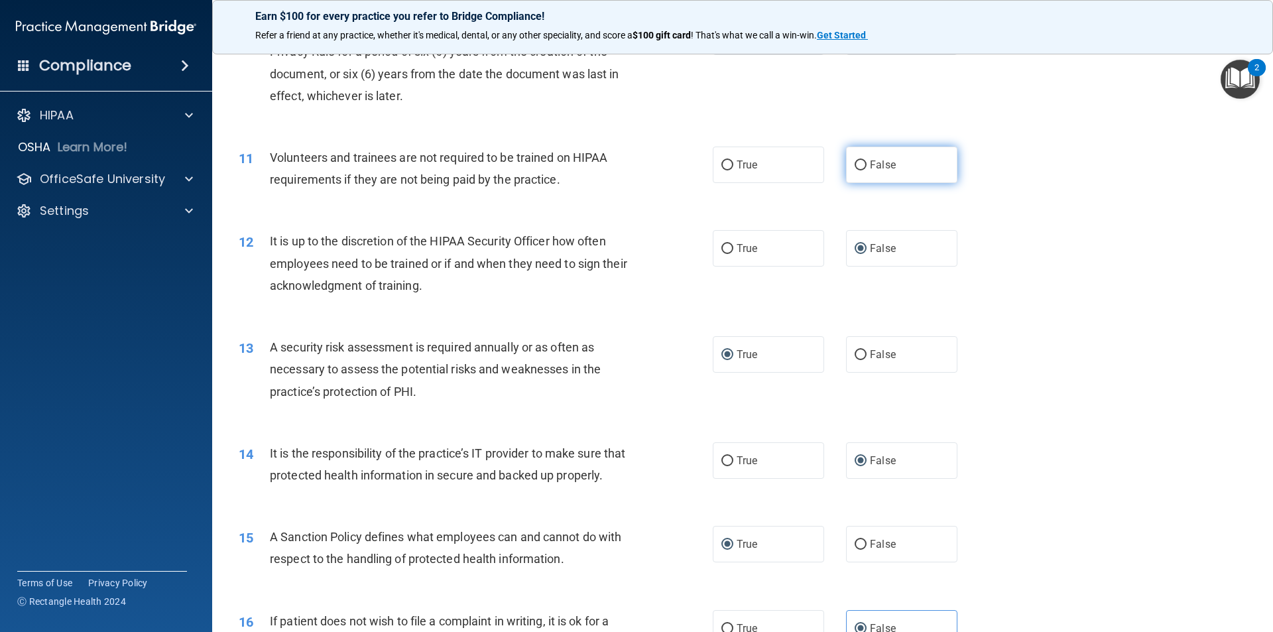
click at [855, 164] on input "False" at bounding box center [860, 165] width 12 height 10
radio input "true"
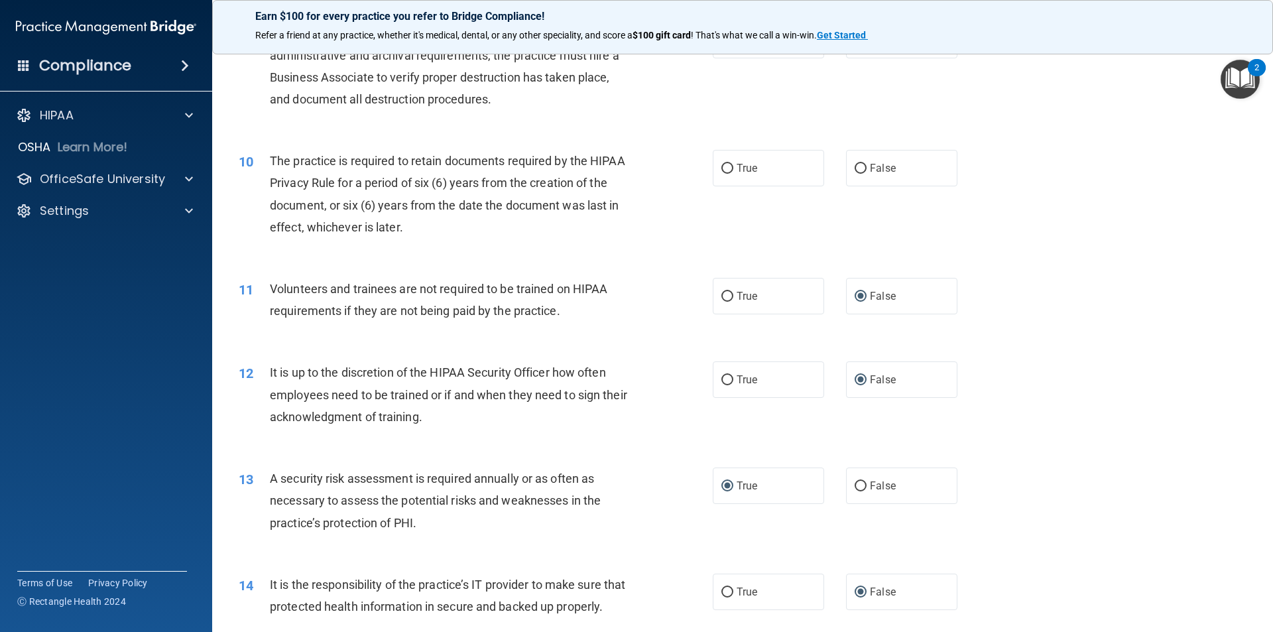
scroll to position [994, 0]
click at [716, 176] on label "True" at bounding box center [768, 169] width 111 height 36
click at [721, 175] on input "True" at bounding box center [727, 170] width 12 height 10
radio input "true"
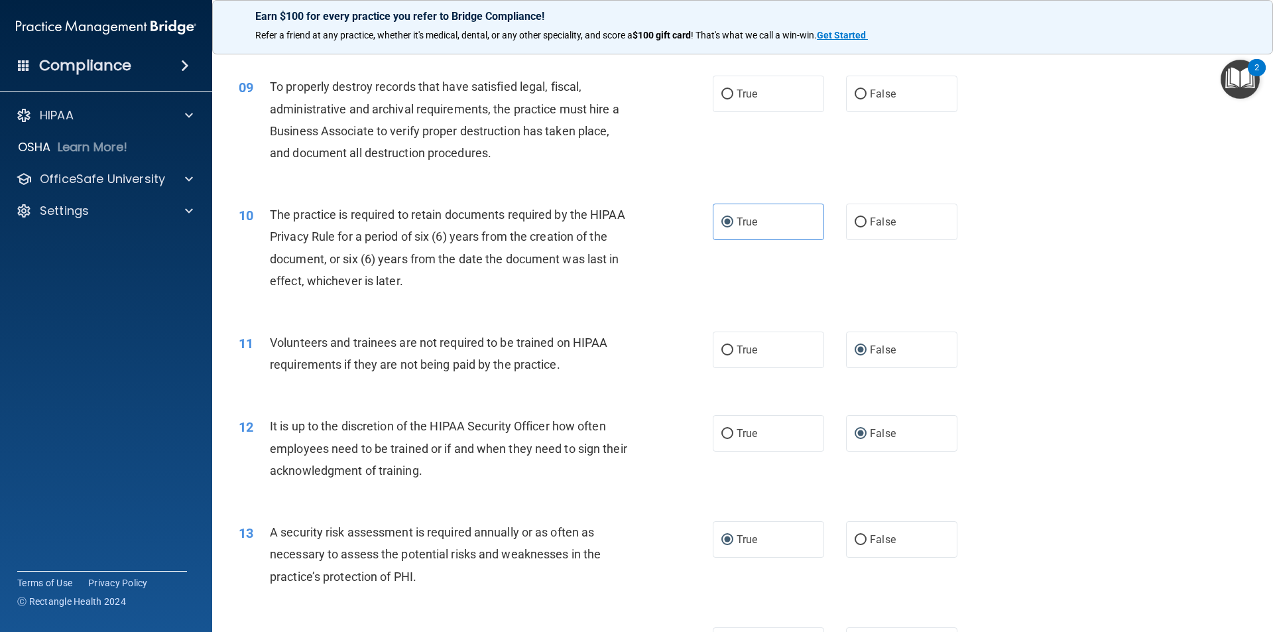
scroll to position [862, 0]
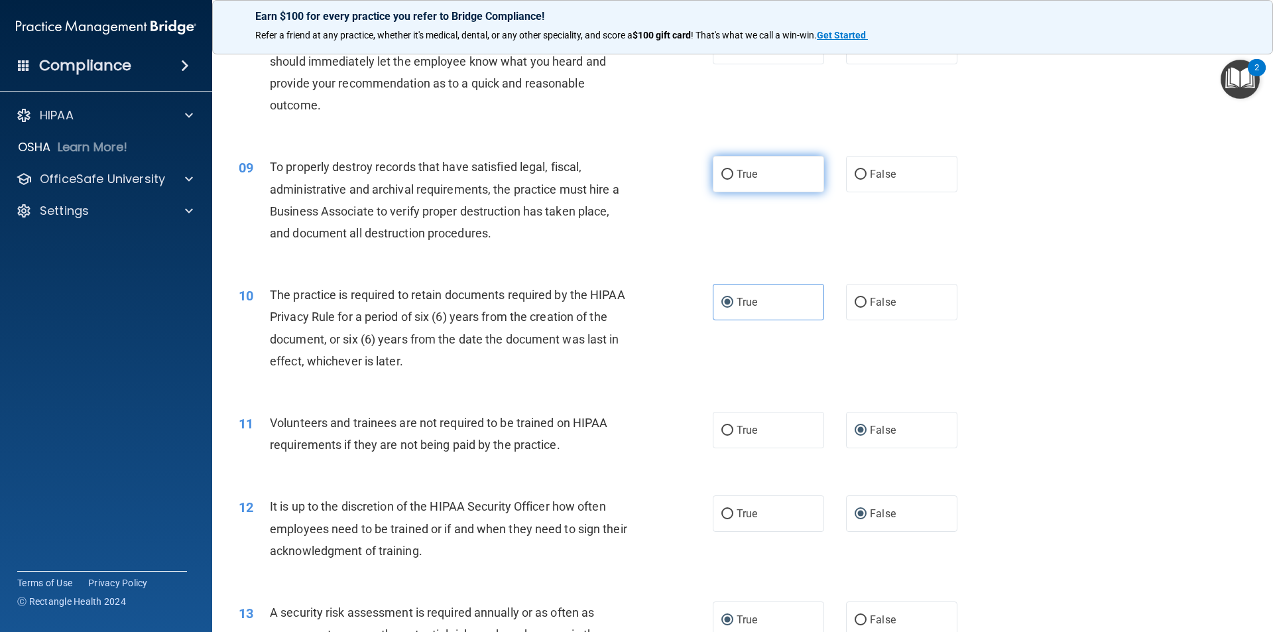
click at [726, 170] on input "True" at bounding box center [727, 175] width 12 height 10
radio input "true"
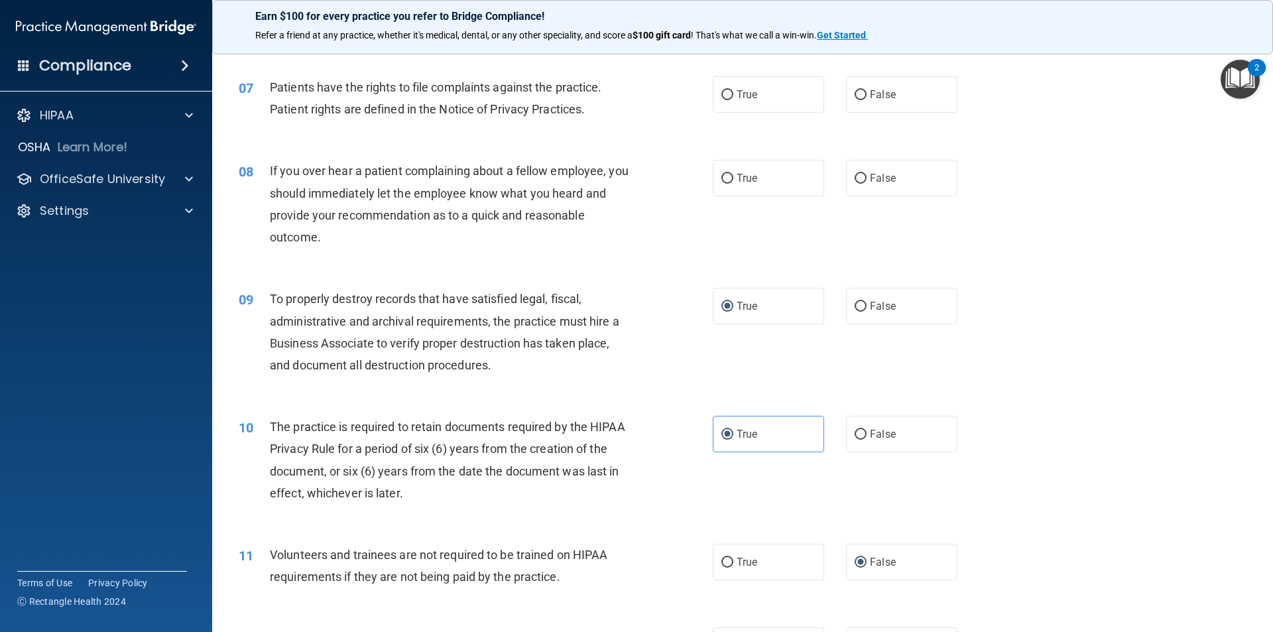
scroll to position [729, 0]
click at [725, 184] on input "True" at bounding box center [727, 179] width 12 height 10
radio input "true"
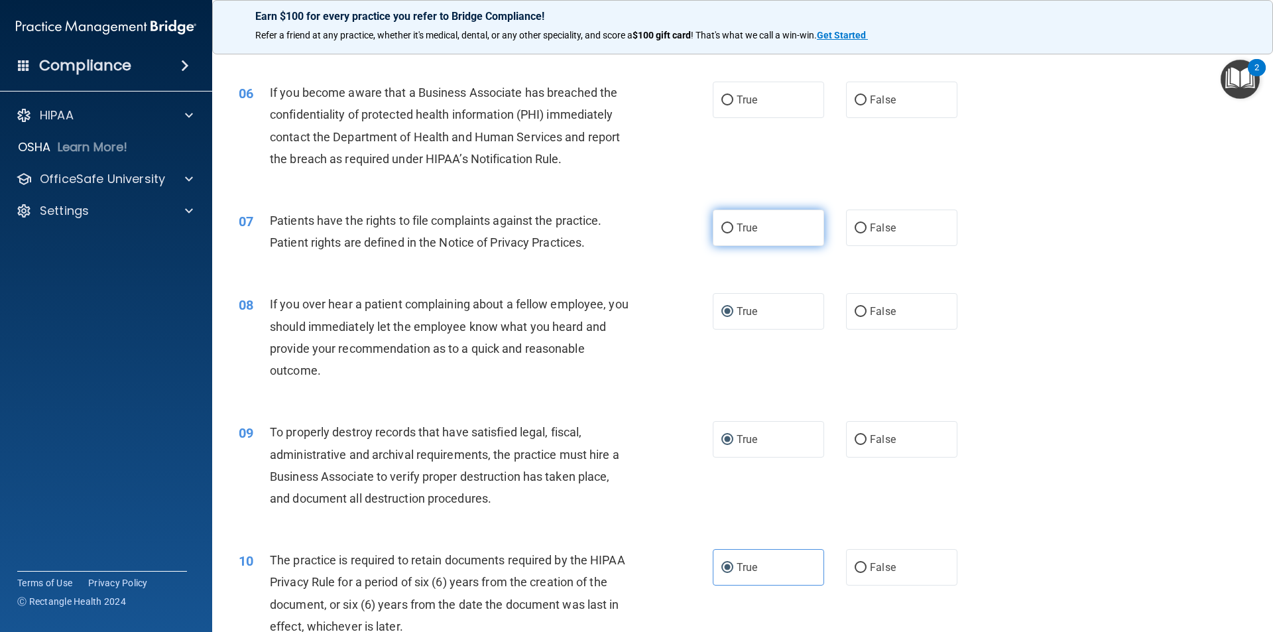
click at [736, 239] on label "True" at bounding box center [768, 227] width 111 height 36
click at [733, 233] on input "True" at bounding box center [727, 228] width 12 height 10
radio input "true"
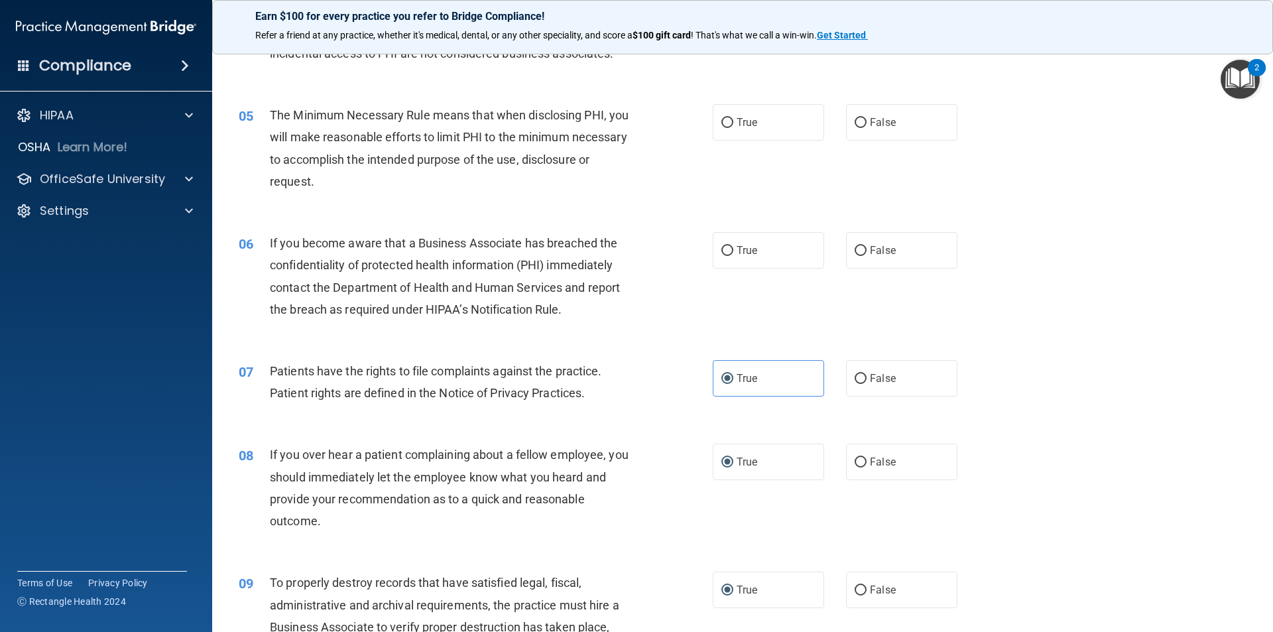
scroll to position [464, 0]
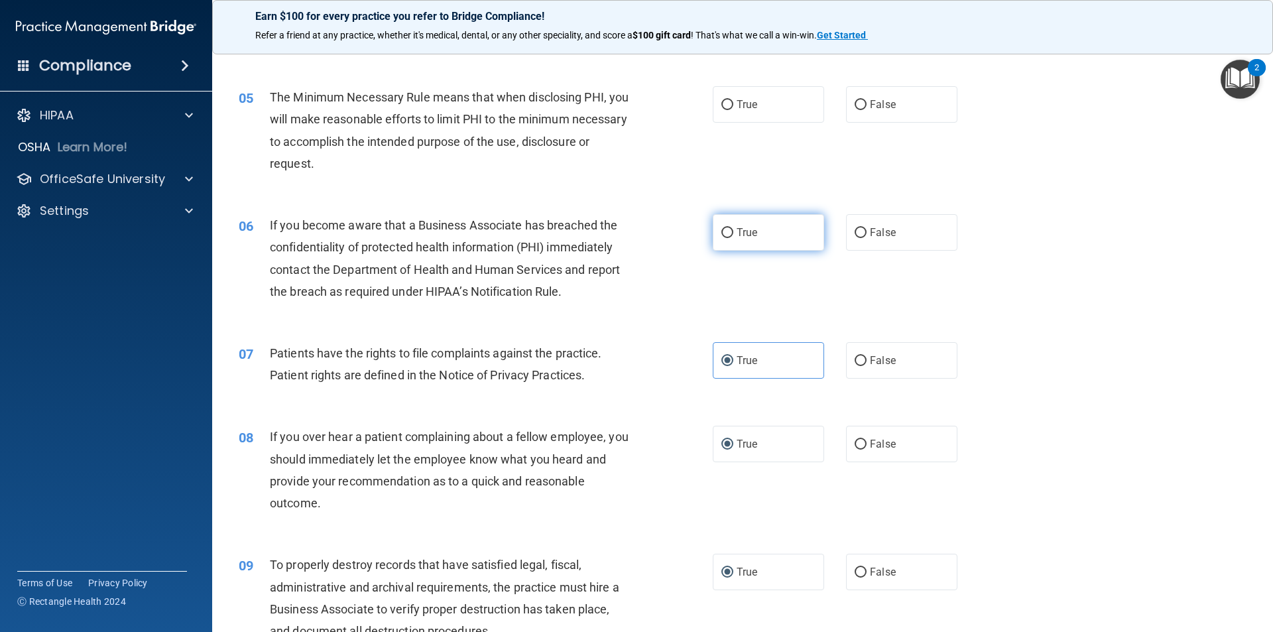
click at [724, 231] on input "True" at bounding box center [727, 233] width 12 height 10
radio input "true"
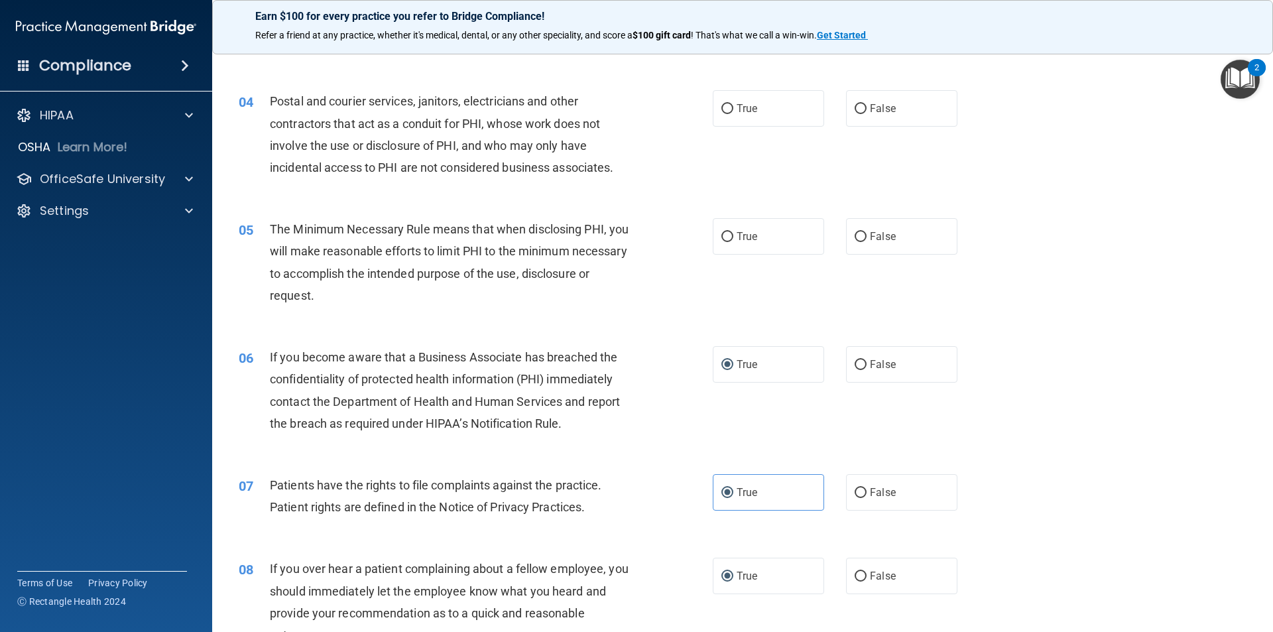
scroll to position [331, 0]
click at [721, 239] on input "True" at bounding box center [727, 238] width 12 height 10
radio input "true"
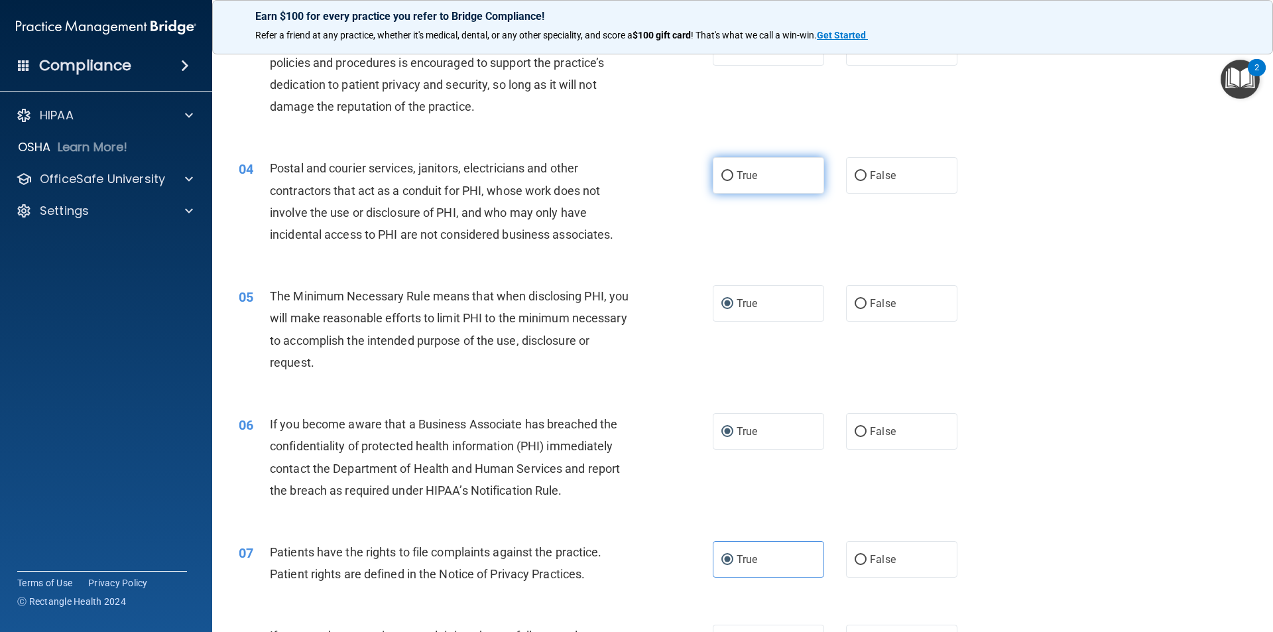
click at [732, 184] on label "True" at bounding box center [768, 175] width 111 height 36
click at [732, 181] on input "True" at bounding box center [727, 176] width 12 height 10
radio input "true"
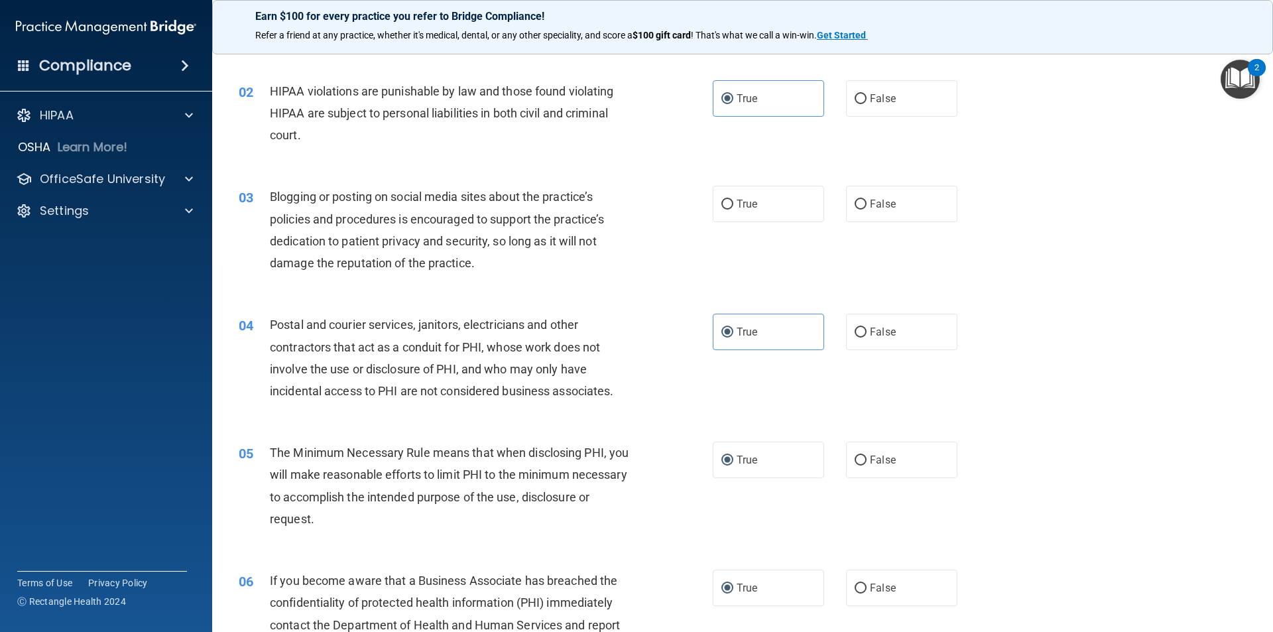
scroll to position [66, 0]
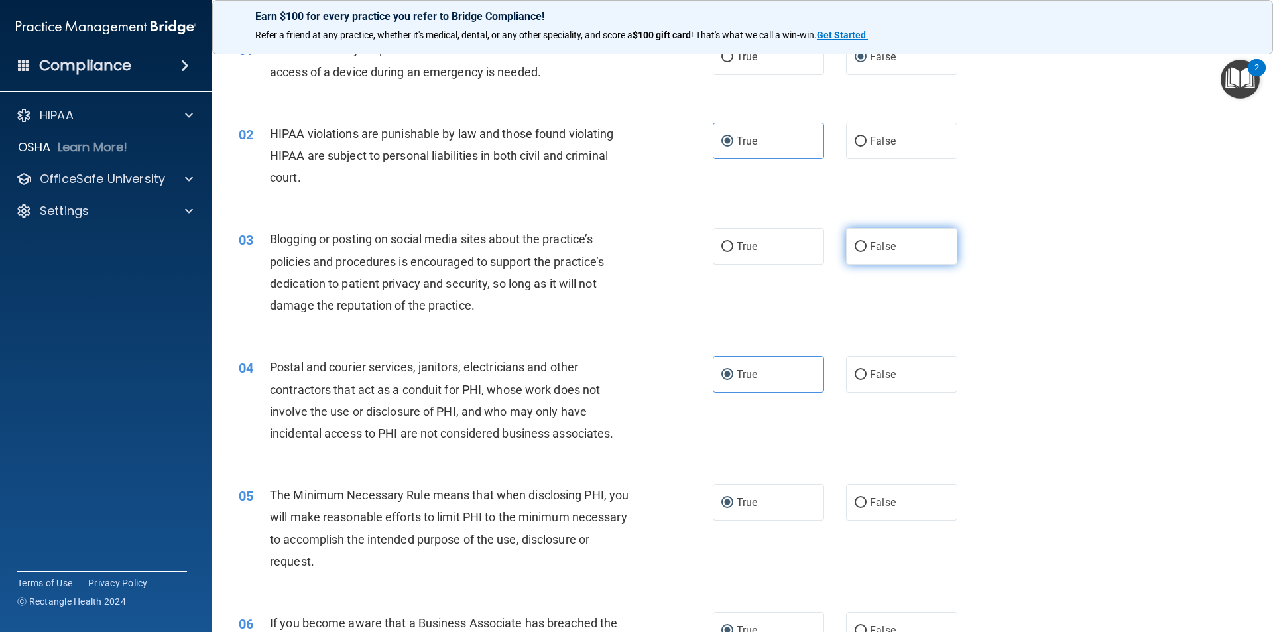
click at [854, 245] on input "False" at bounding box center [860, 247] width 12 height 10
radio input "true"
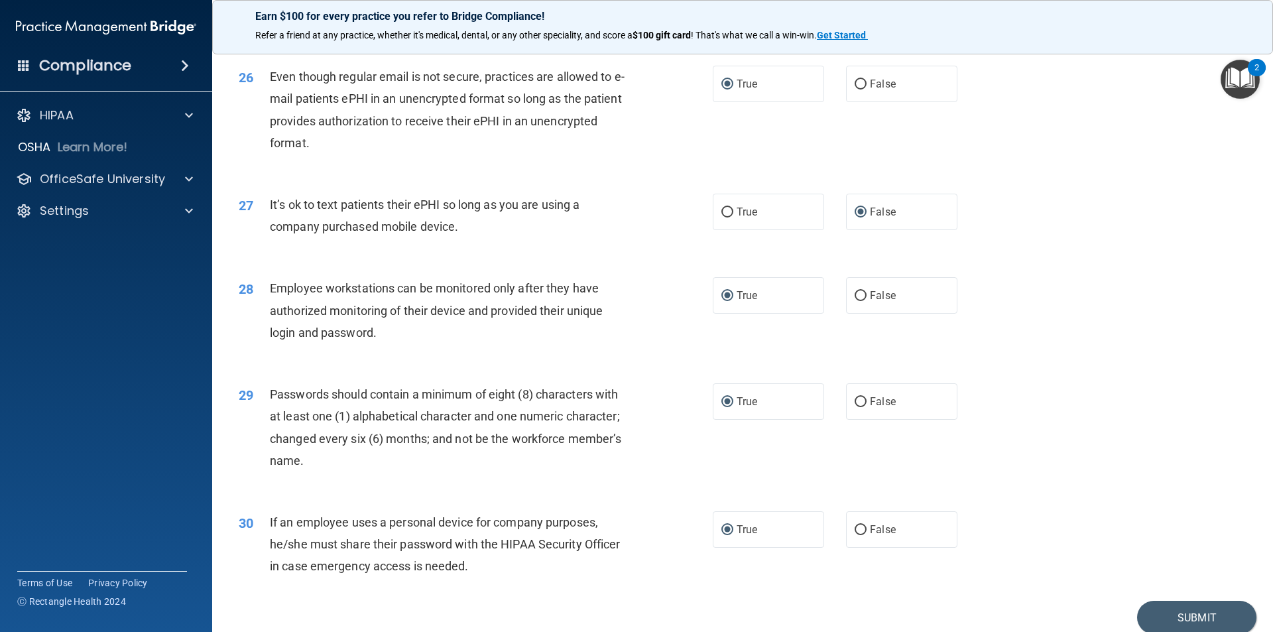
scroll to position [2696, 0]
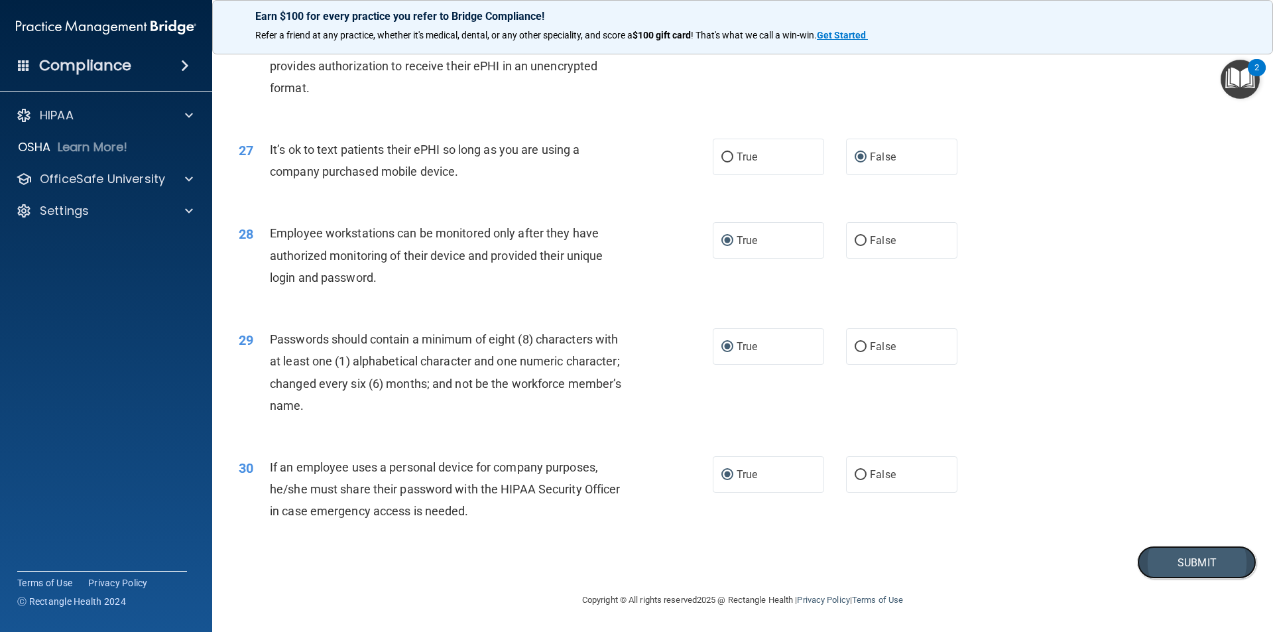
click at [1206, 570] on button "Submit" at bounding box center [1196, 562] width 119 height 34
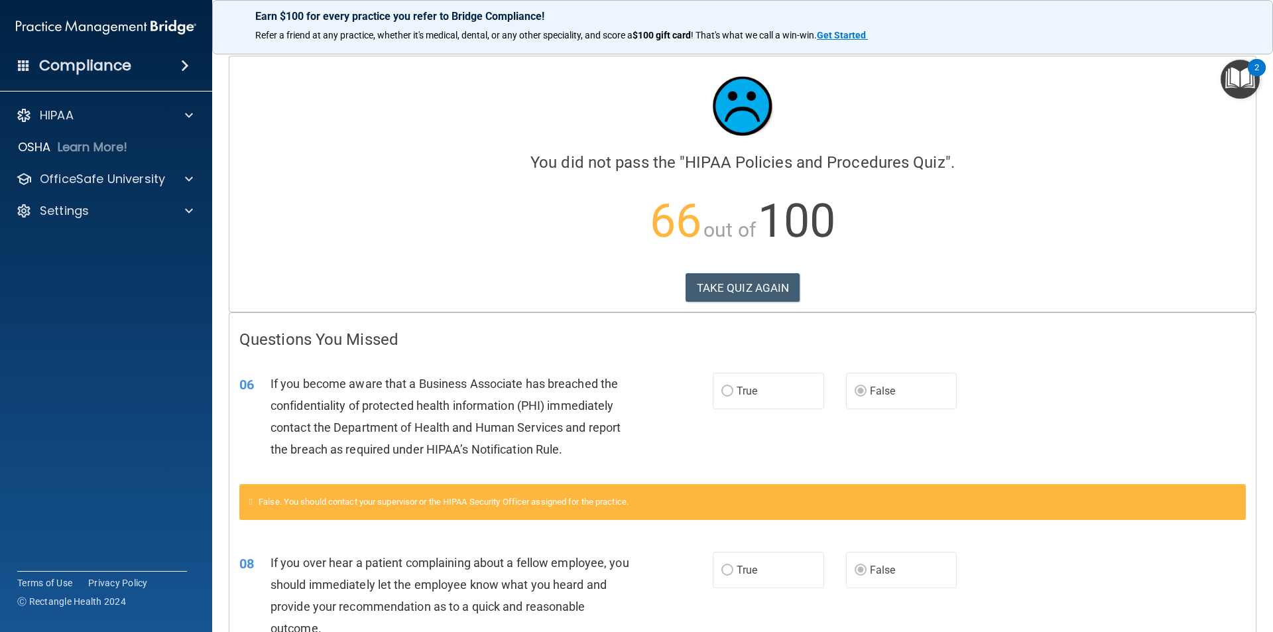
click at [170, 56] on div "Compliance" at bounding box center [106, 65] width 212 height 29
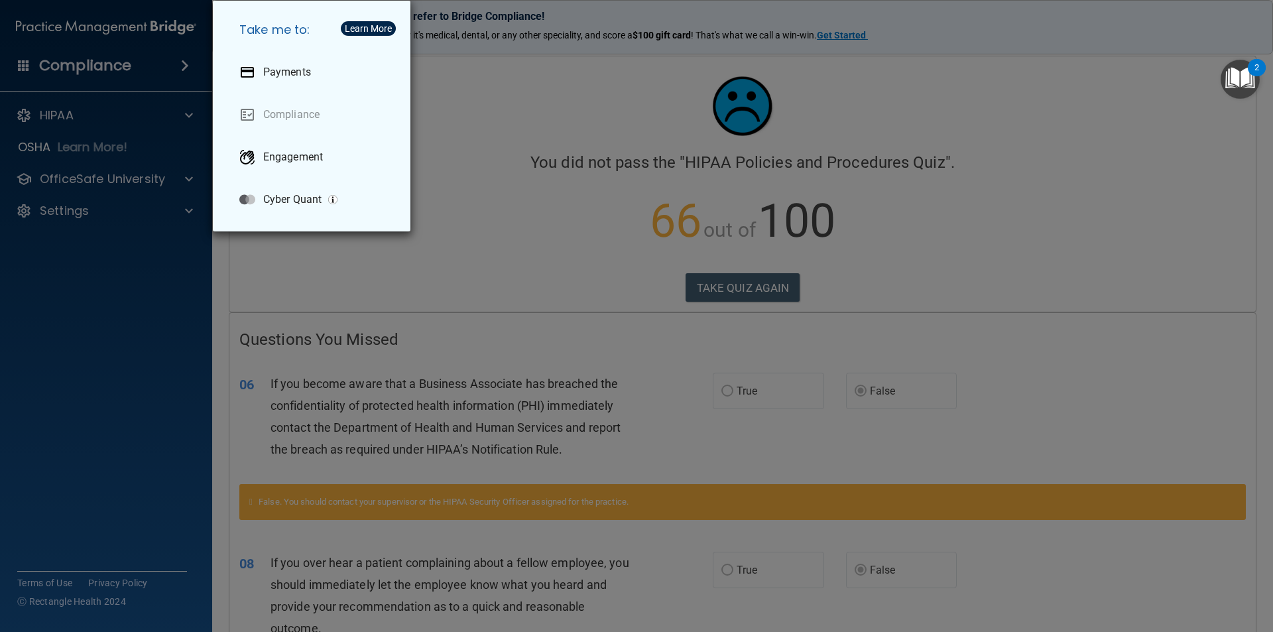
click at [184, 207] on div "Take me to: Payments Compliance Engagement Cyber Quant" at bounding box center [636, 316] width 1273 height 632
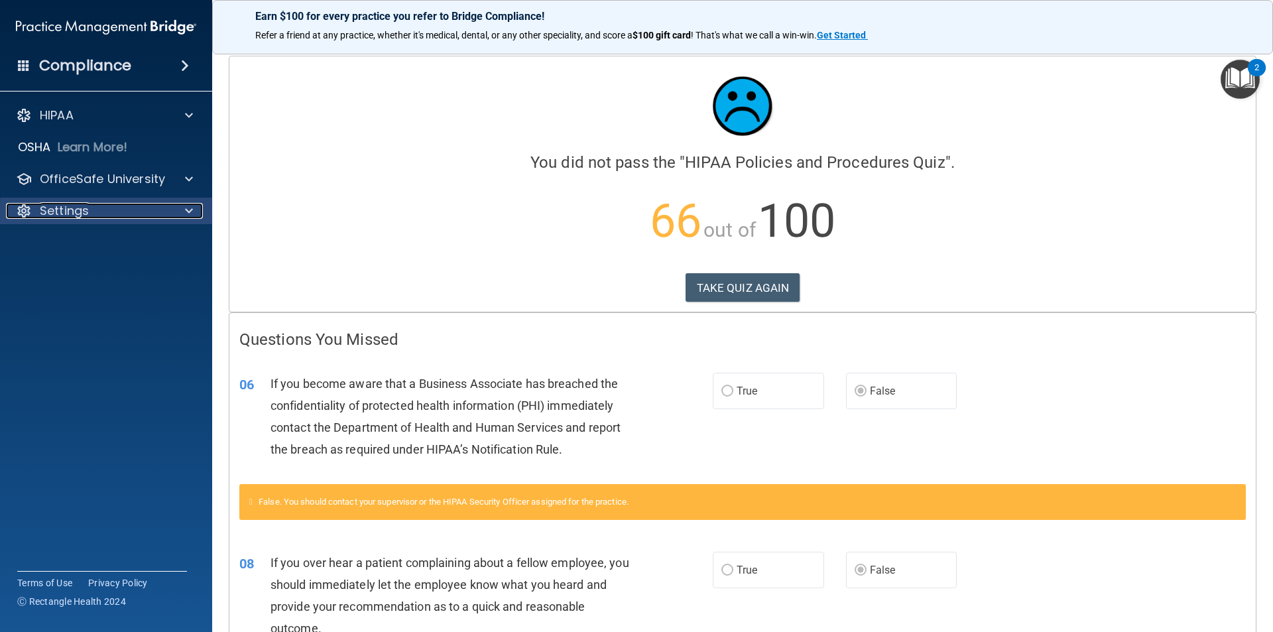
click at [184, 211] on div at bounding box center [186, 211] width 33 height 16
click at [74, 275] on p "Sign Out" at bounding box center [99, 274] width 181 height 13
